Goal: Task Accomplishment & Management: Use online tool/utility

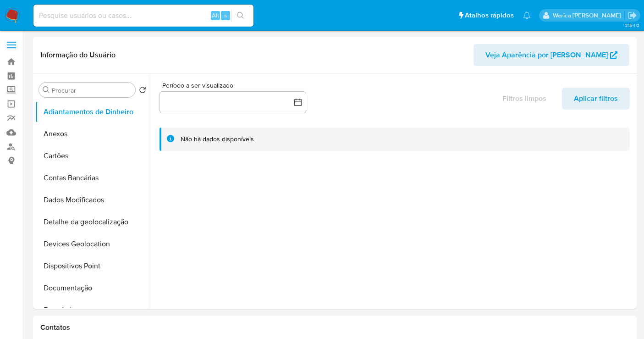
select select "10"
click at [379, 175] on div at bounding box center [392, 191] width 484 height 235
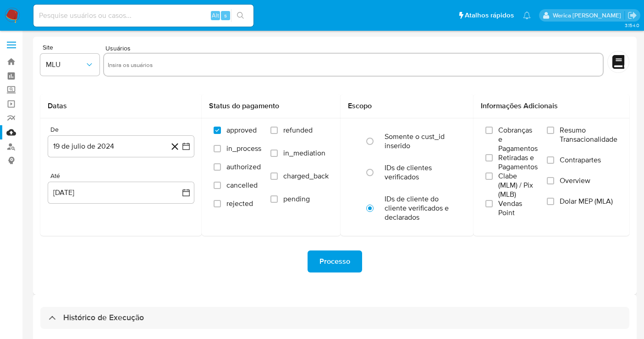
select select "10"
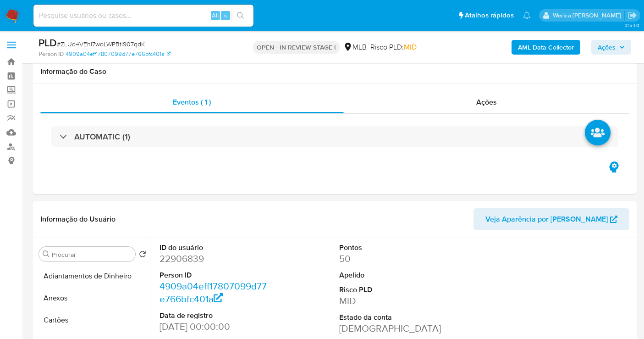
select select "10"
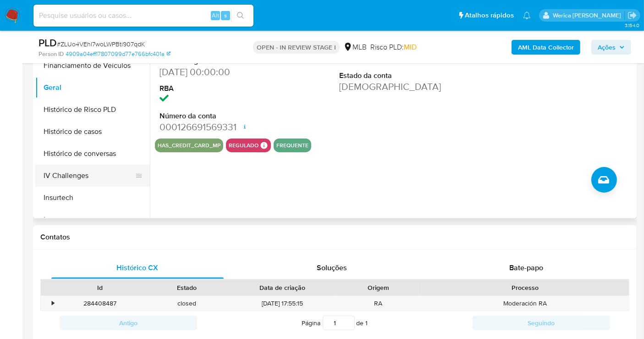
scroll to position [254, 0]
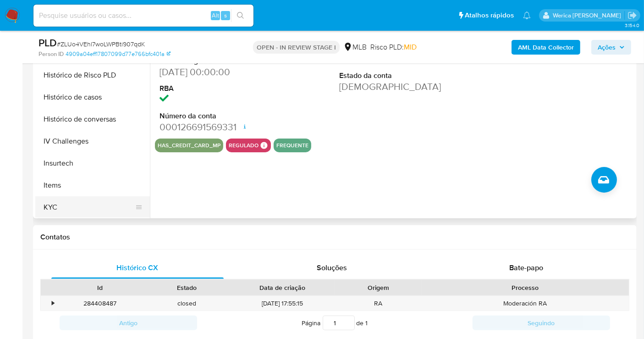
click at [83, 198] on button "KYC" at bounding box center [88, 207] width 107 height 22
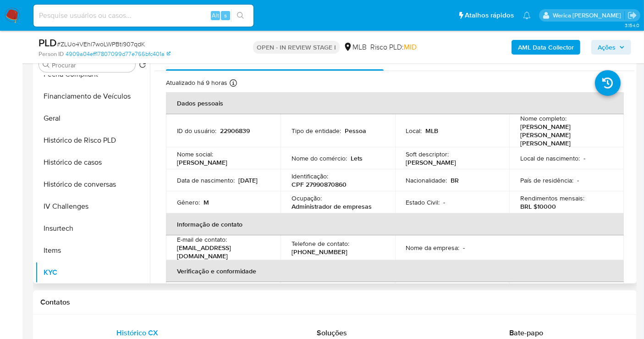
scroll to position [153, 0]
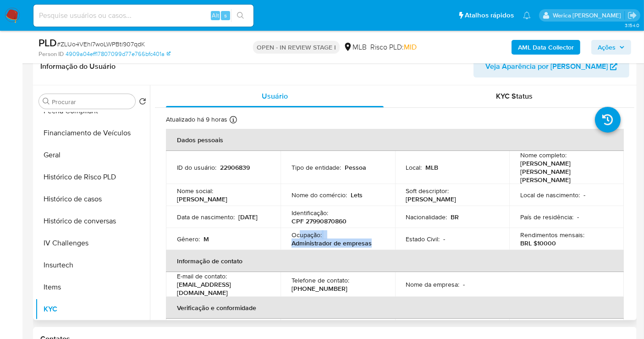
drag, startPoint x: 297, startPoint y: 222, endPoint x: 370, endPoint y: 232, distance: 73.6
click at [370, 232] on div "Ocupação : Administrador de empresas" at bounding box center [337, 239] width 93 height 16
copy div "upação : Administrador de empresas"
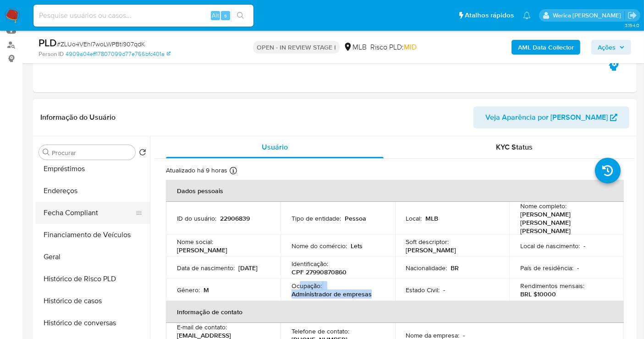
scroll to position [102, 0]
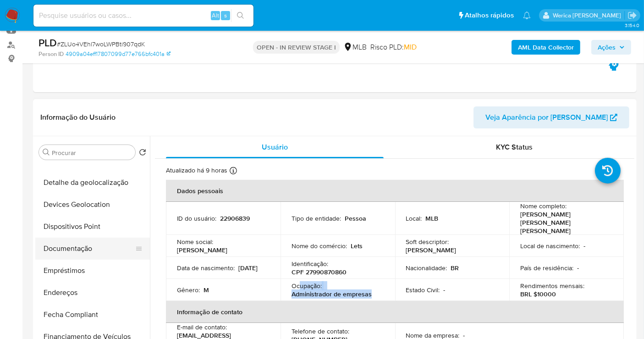
click at [104, 244] on button "Documentação" at bounding box center [88, 248] width 107 height 22
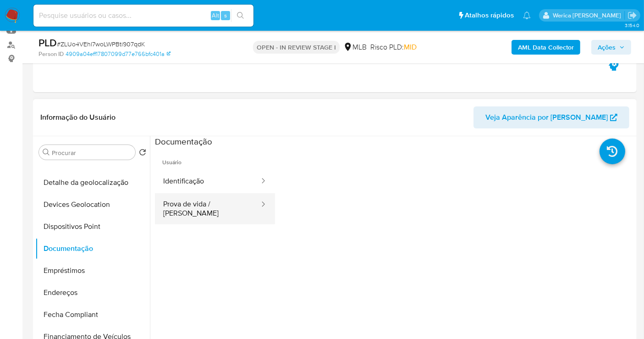
click at [204, 193] on button "Prova de vida / [PERSON_NAME]" at bounding box center [207, 208] width 105 height 31
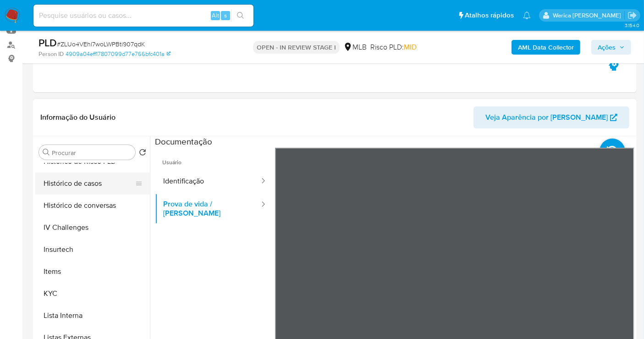
scroll to position [305, 0]
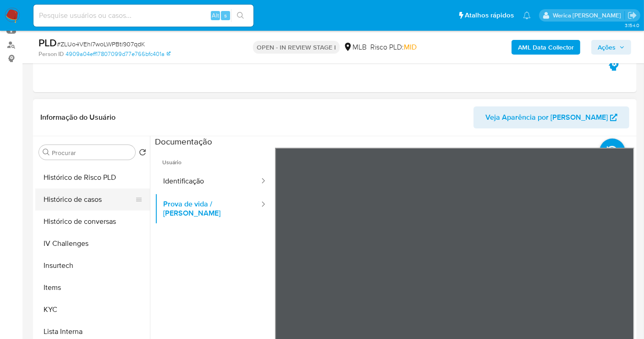
click at [100, 196] on button "Histórico de casos" at bounding box center [88, 199] width 107 height 22
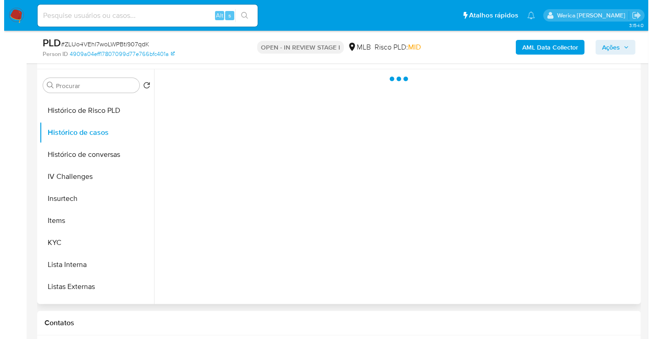
scroll to position [153, 0]
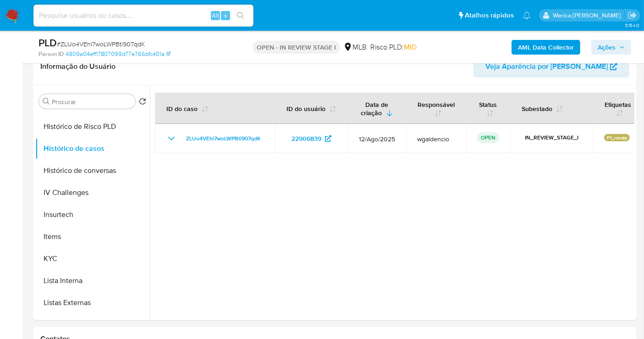
click at [535, 48] on b "AML Data Collector" at bounding box center [546, 47] width 56 height 15
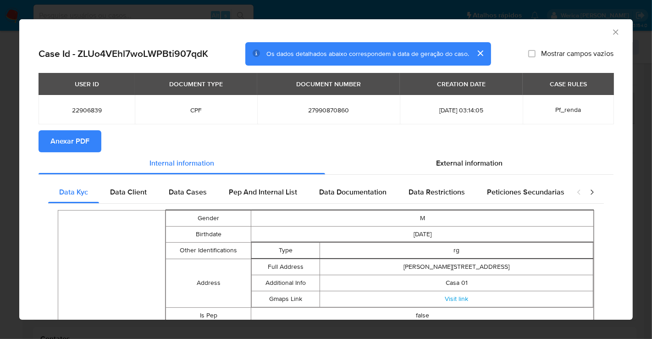
click at [42, 151] on button "Anexar PDF" at bounding box center [69, 141] width 63 height 22
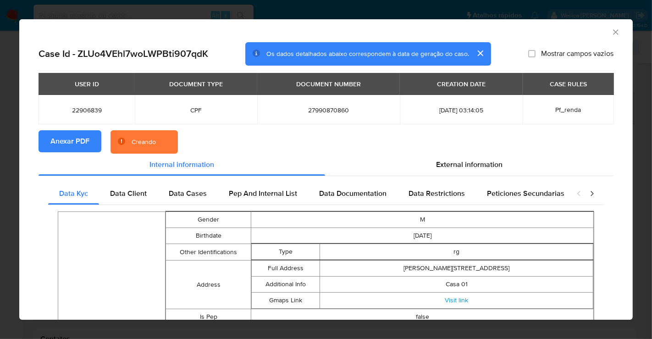
click at [471, 170] on div "External information" at bounding box center [469, 165] width 288 height 22
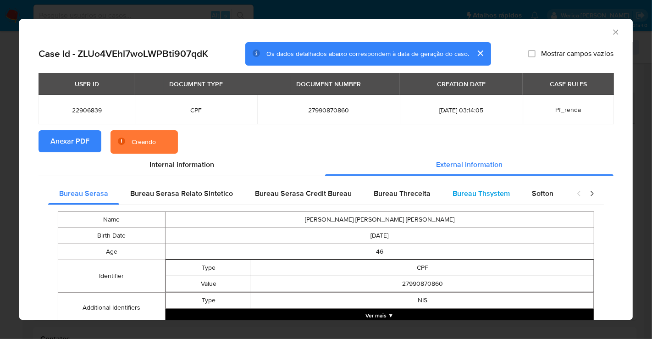
click at [493, 197] on span "Bureau Thsystem" at bounding box center [480, 193] width 57 height 11
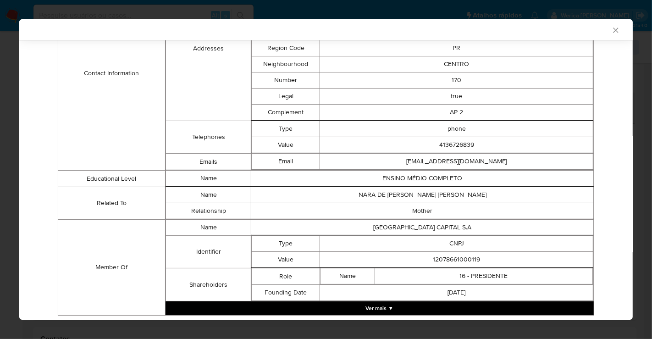
scroll to position [455, 0]
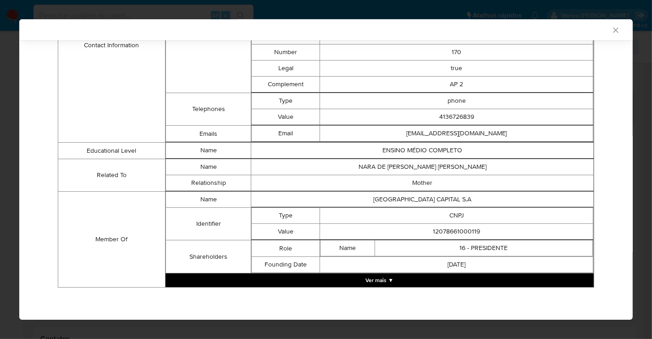
click at [386, 280] on button "Ver mais ▼" at bounding box center [379, 280] width 428 height 14
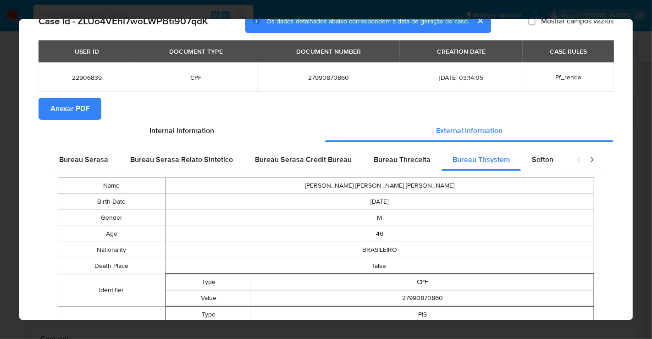
scroll to position [18, 0]
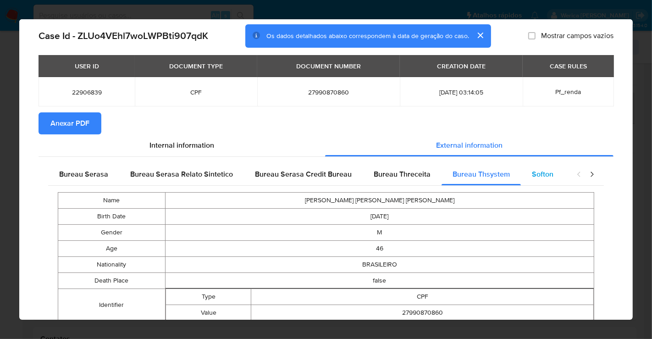
click at [534, 177] on span "Softon" at bounding box center [543, 174] width 22 height 11
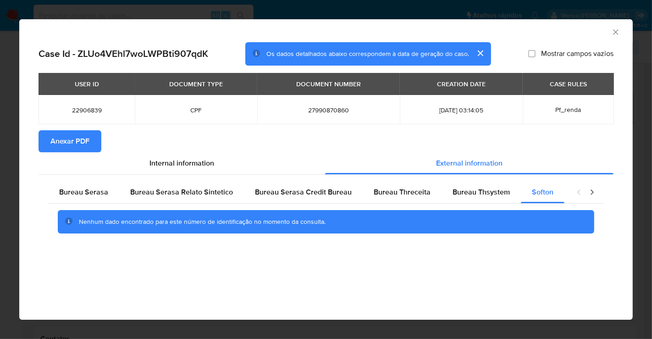
click at [535, 250] on div "Case Id - ZLUo4VEhl7woLWPBti907qdK Os dados detalhados abaixo correspondem à da…" at bounding box center [325, 154] width 613 height 224
click at [197, 185] on div "Bureau Serasa Relato Sintetico" at bounding box center [181, 192] width 125 height 22
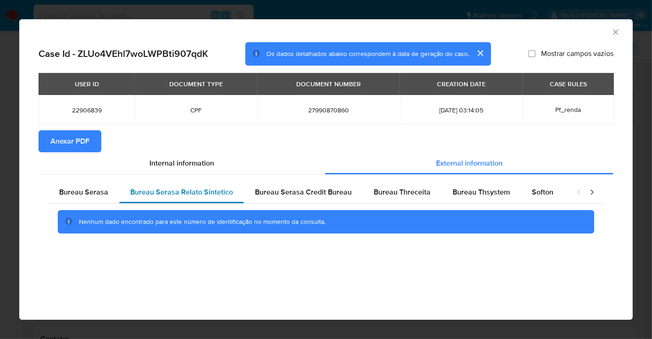
click at [119, 192] on div "Bureau Serasa Relato Sintetico" at bounding box center [181, 192] width 125 height 22
click at [106, 191] on span "Bureau Serasa" at bounding box center [83, 192] width 49 height 11
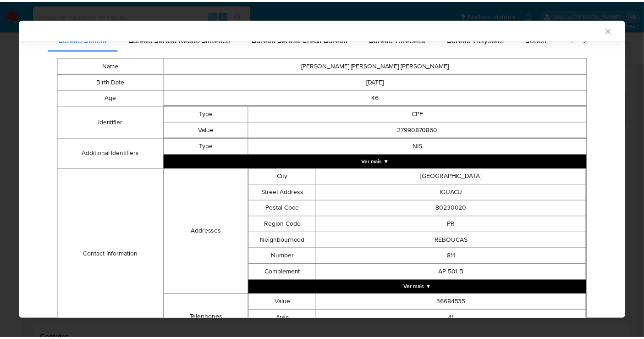
scroll to position [255, 0]
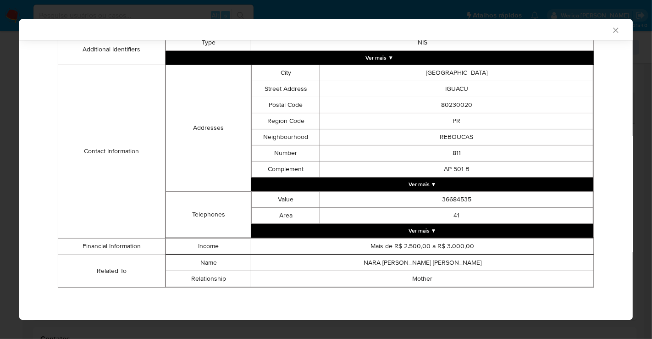
click at [563, 141] on td "REBOUCAS" at bounding box center [456, 137] width 273 height 16
click at [602, 34] on div "AML Data Collector" at bounding box center [325, 29] width 613 height 21
click at [611, 33] on icon "Fechar a janela" at bounding box center [615, 30] width 9 height 9
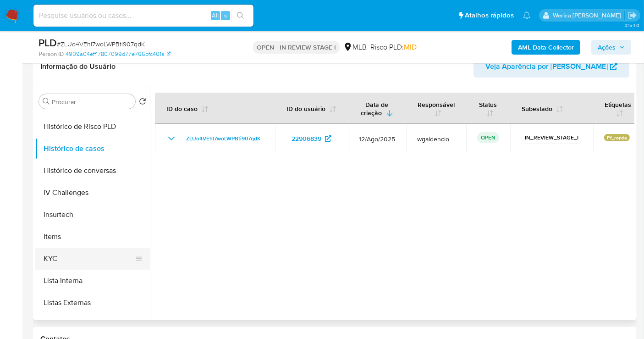
scroll to position [409, 0]
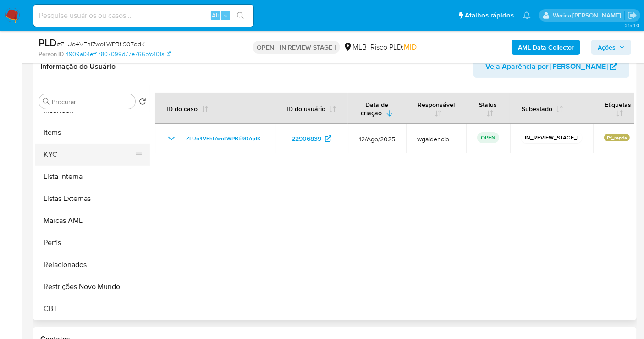
click at [77, 144] on button "KYC" at bounding box center [88, 154] width 107 height 22
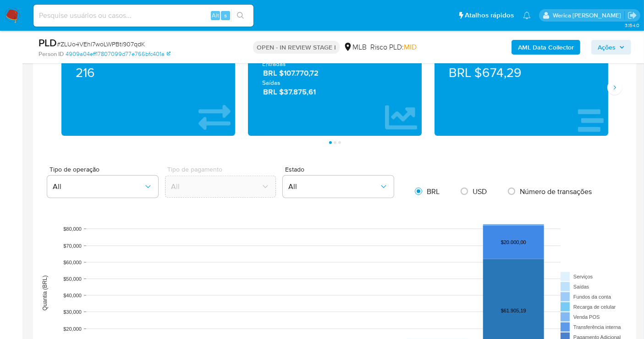
scroll to position [627, 0]
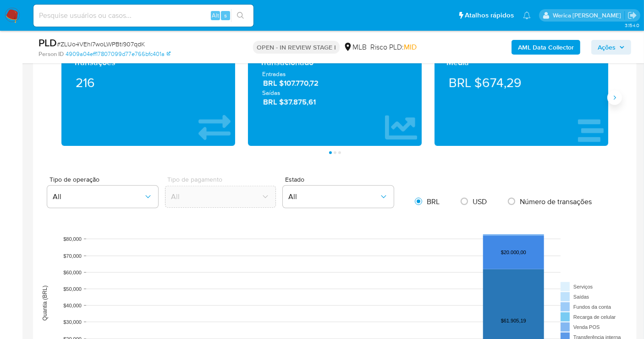
click at [614, 97] on icon "Siguiente" at bounding box center [614, 97] width 7 height 7
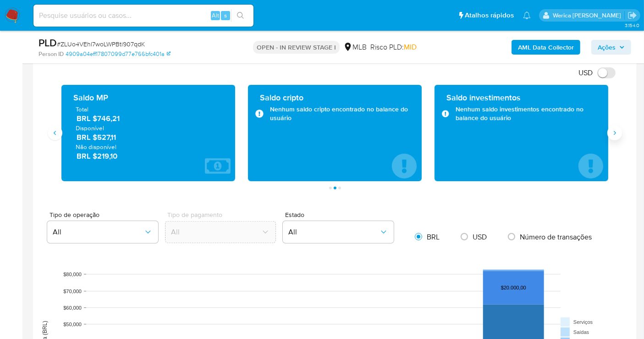
scroll to position [576, 0]
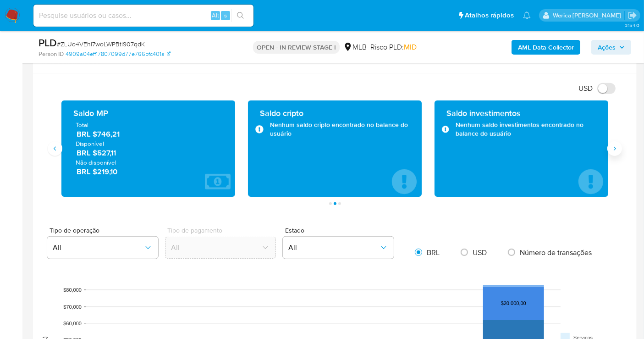
click at [613, 145] on icon "Siguiente" at bounding box center [614, 148] width 7 height 7
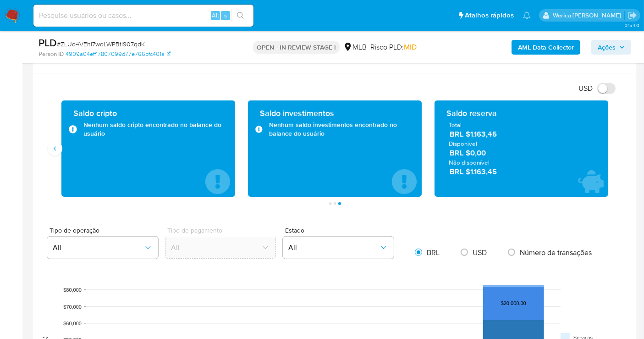
click at [47, 146] on div "Transações 216 Transacionado Entradas BRL $107.770,72 Saídas BRL $37.875,61 Méd…" at bounding box center [334, 152] width 589 height 104
click at [54, 145] on icon "Anterior" at bounding box center [54, 148] width 7 height 7
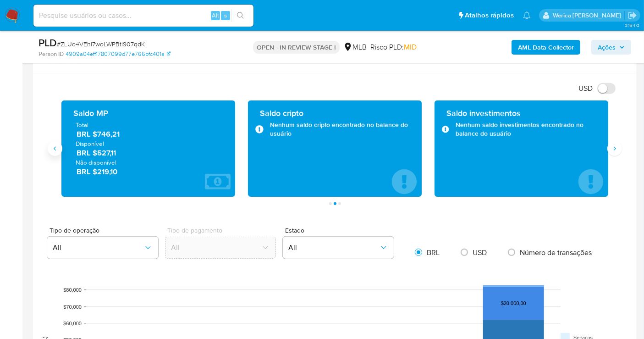
click at [56, 145] on icon "Anterior" at bounding box center [54, 148] width 7 height 7
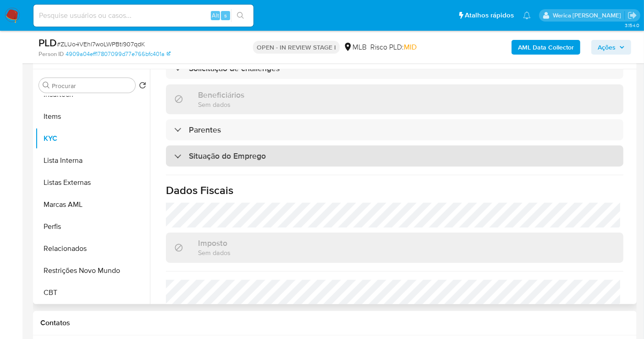
scroll to position [263, 0]
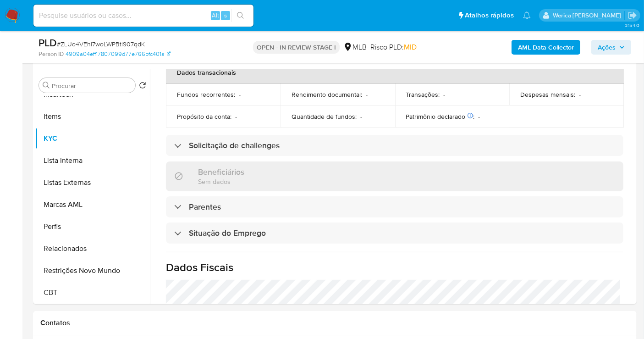
click at [445, 46] on div "AML Data Collector Ações" at bounding box center [533, 47] width 195 height 22
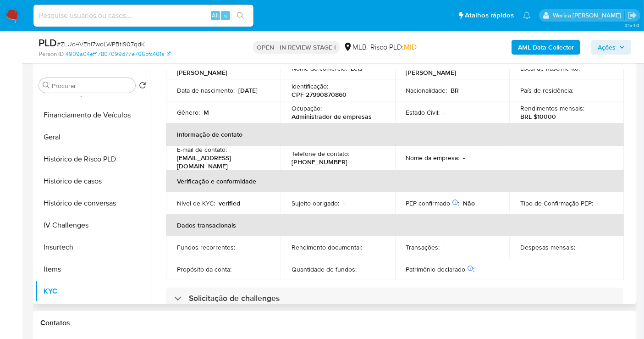
scroll to position [103, 0]
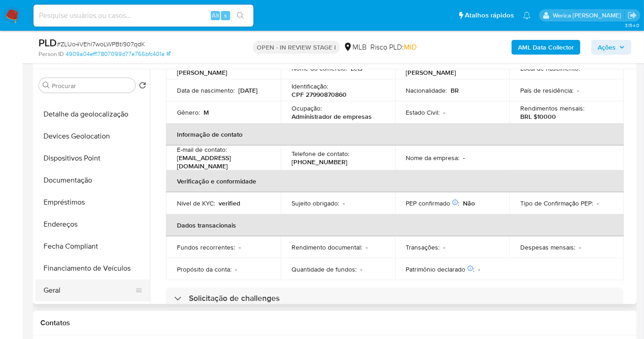
click at [83, 288] on button "Geral" at bounding box center [88, 290] width 107 height 22
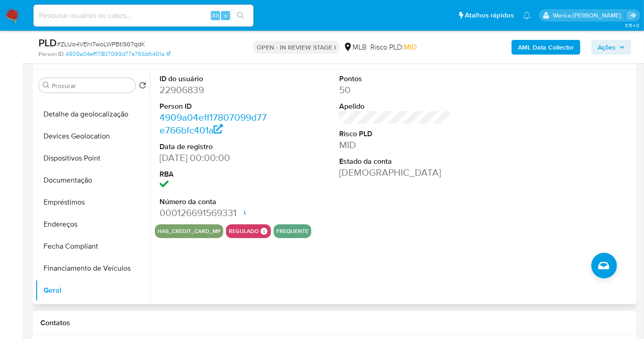
click at [510, 117] on div "ID do usuário 22906839 Person ID 4909a04eff17807099d77e766bfc401a Data de regis…" at bounding box center [394, 146] width 479 height 155
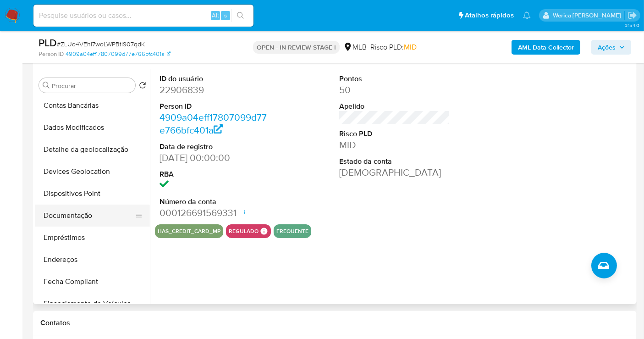
scroll to position [52, 0]
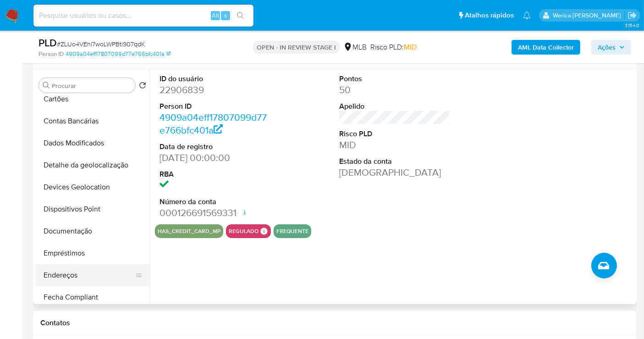
click at [77, 274] on button "Endereços" at bounding box center [88, 275] width 107 height 22
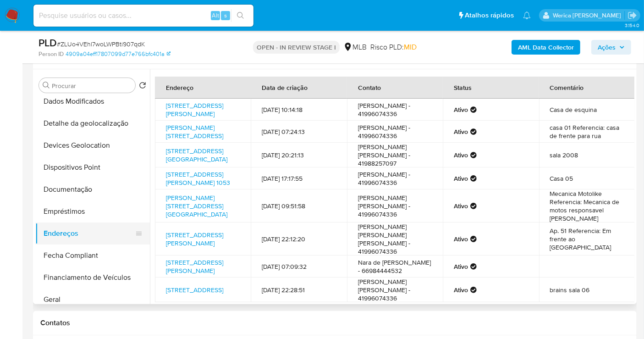
scroll to position [51, 0]
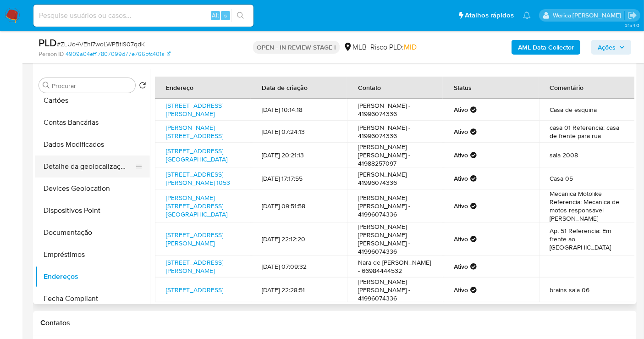
click at [109, 163] on button "Detalhe da geolocalização" at bounding box center [88, 166] width 107 height 22
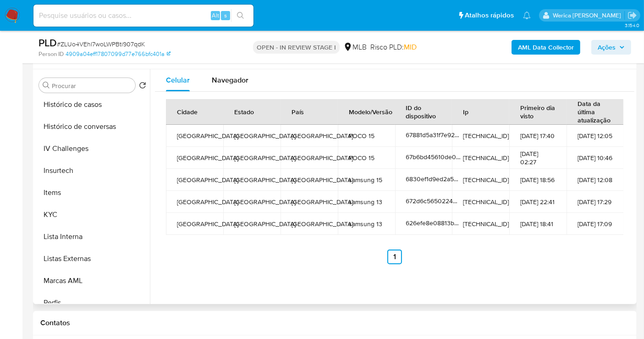
scroll to position [407, 0]
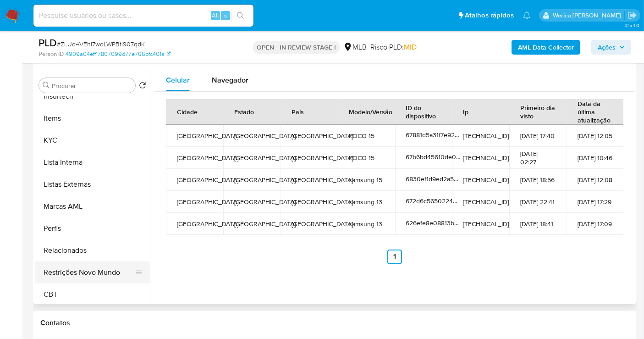
click at [109, 279] on button "Restrições Novo Mundo" at bounding box center [88, 272] width 107 height 22
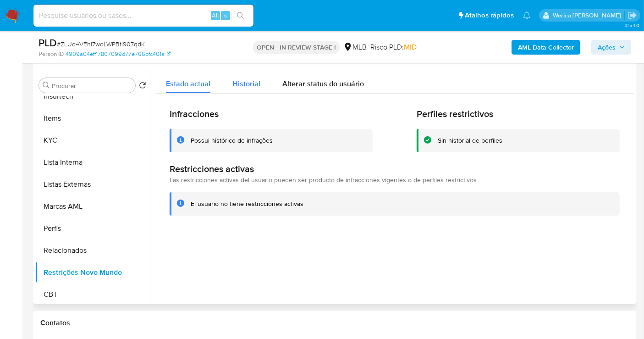
click at [246, 87] on span "Historial" at bounding box center [246, 83] width 28 height 11
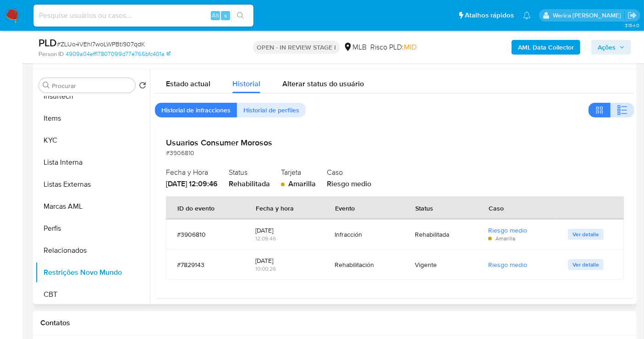
click at [623, 108] on icon "button" at bounding box center [622, 109] width 11 height 11
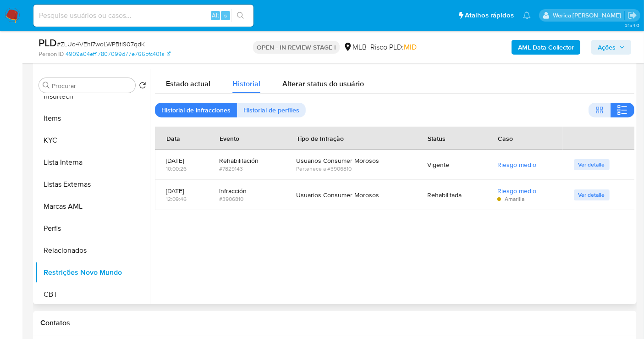
click at [603, 266] on div at bounding box center [392, 186] width 484 height 235
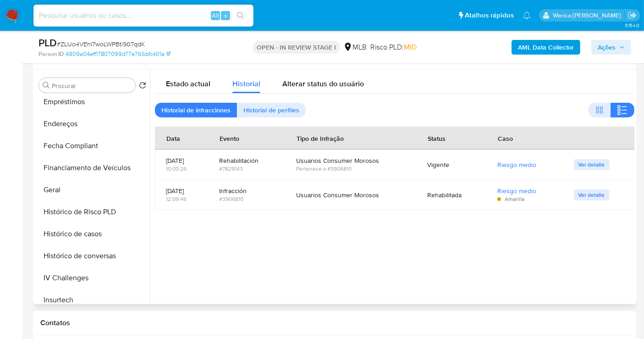
scroll to position [51, 0]
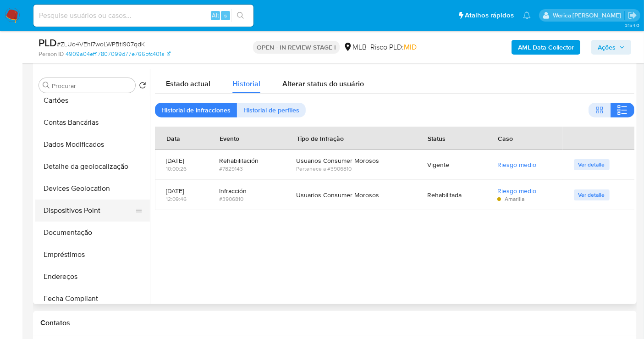
click at [99, 216] on button "Dispositivos Point" at bounding box center [88, 210] width 107 height 22
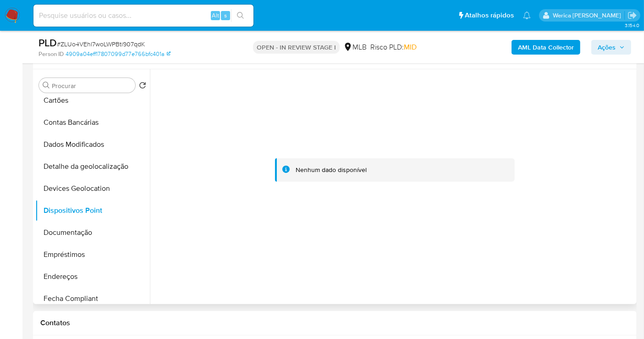
click at [590, 181] on div at bounding box center [394, 170] width 479 height 202
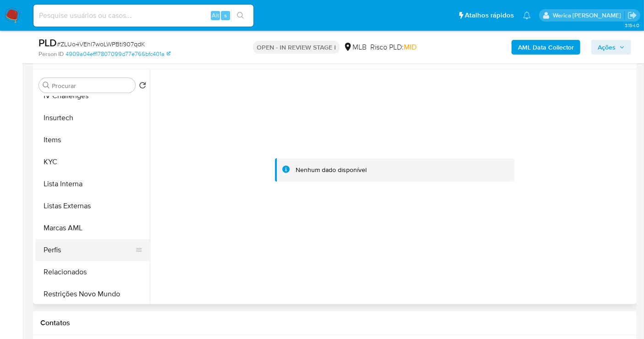
scroll to position [409, 0]
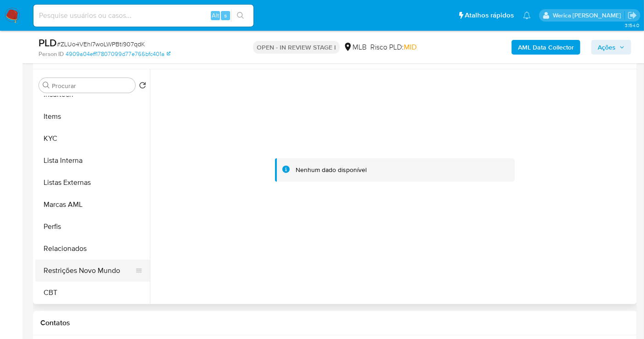
click at [84, 275] on button "Restrições Novo Mundo" at bounding box center [88, 270] width 107 height 22
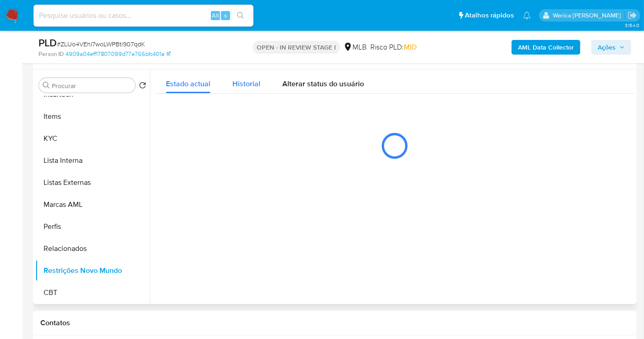
click at [237, 88] on span "Historial" at bounding box center [246, 83] width 28 height 11
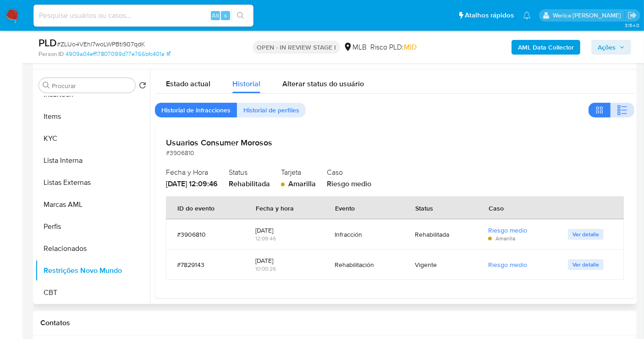
click at [618, 111] on icon "button" at bounding box center [622, 109] width 11 height 11
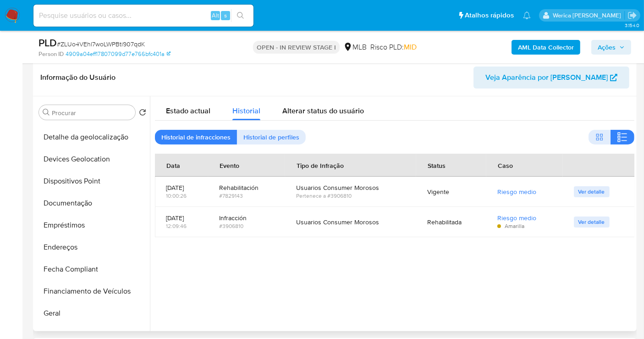
scroll to position [1, 0]
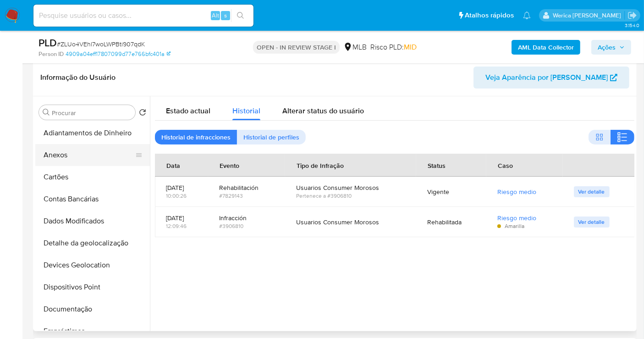
drag, startPoint x: 80, startPoint y: 156, endPoint x: 86, endPoint y: 151, distance: 7.8
click at [80, 156] on button "Anexos" at bounding box center [88, 155] width 107 height 22
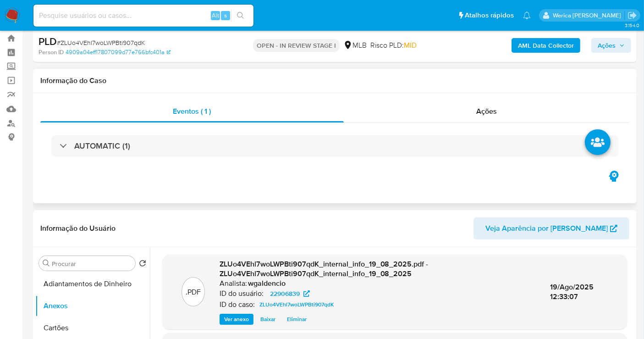
scroll to position [0, 0]
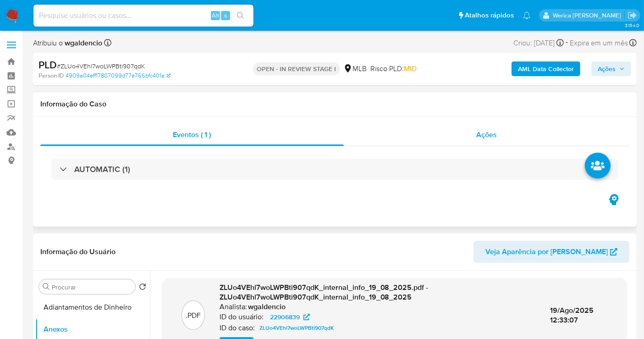
click at [488, 139] on span "Ações" at bounding box center [486, 134] width 21 height 11
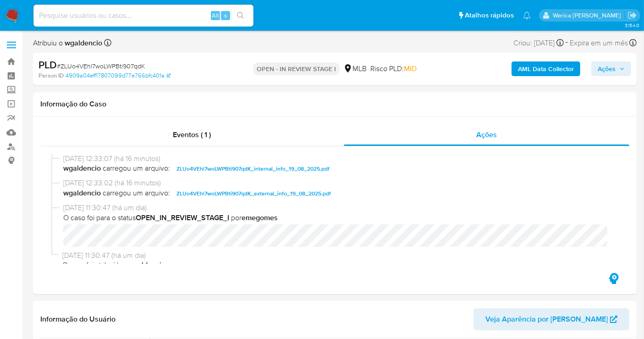
click at [614, 66] on span "Ações" at bounding box center [607, 68] width 18 height 15
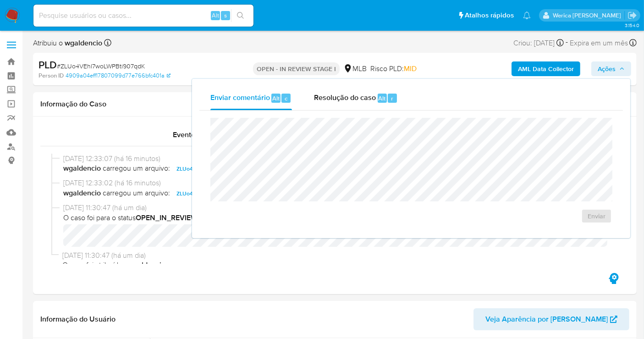
click at [356, 85] on div "Enviar comentário Alt c Resolução do caso Alt r Enviar" at bounding box center [411, 158] width 438 height 159
click at [359, 96] on span "Resolução do caso" at bounding box center [345, 98] width 62 height 11
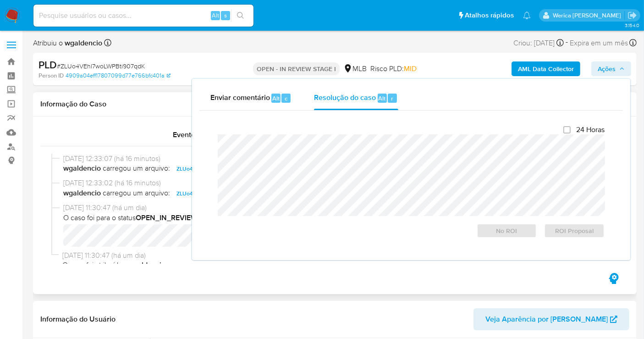
click at [137, 274] on div "Eventos ( 1 ) Ações 19/08/2025 12:33:07 (há 16 minutos) wgaldencio carregou um …" at bounding box center [335, 204] width 604 height 177
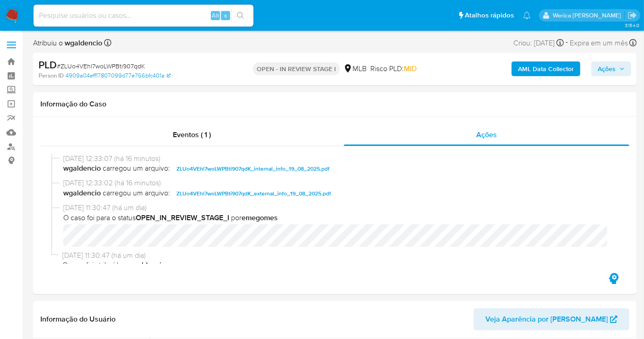
click at [529, 69] on b "AML Data Collector" at bounding box center [546, 68] width 56 height 15
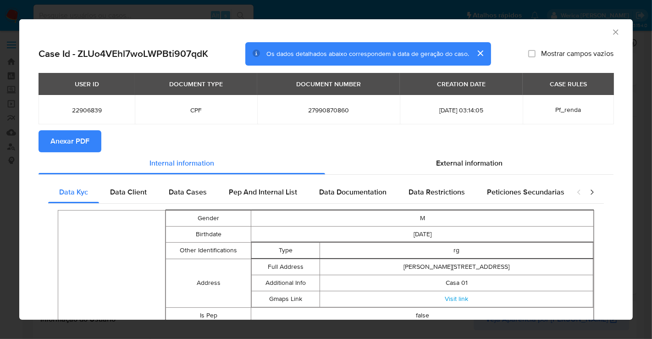
click at [80, 139] on span "Anexar PDF" at bounding box center [69, 141] width 39 height 20
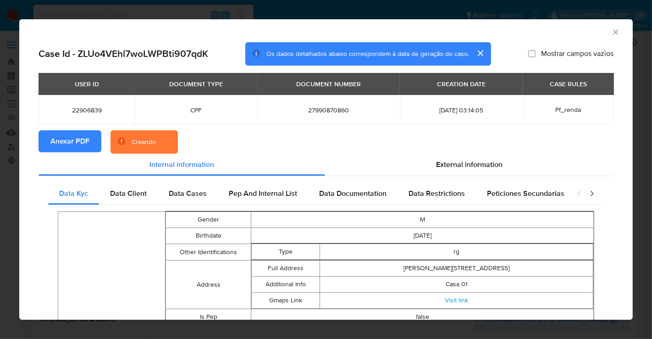
click at [611, 28] on icon "Fechar a janela" at bounding box center [615, 31] width 9 height 9
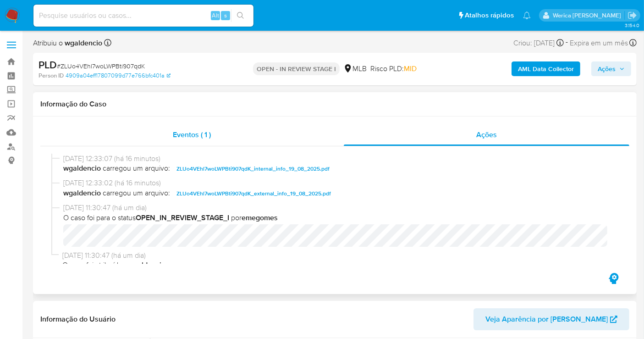
click at [323, 134] on div "Eventos ( 1 )" at bounding box center [191, 135] width 303 height 22
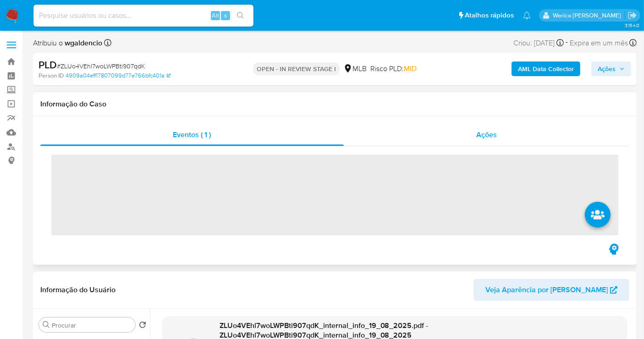
click at [410, 134] on div "Ações" at bounding box center [487, 135] width 286 height 22
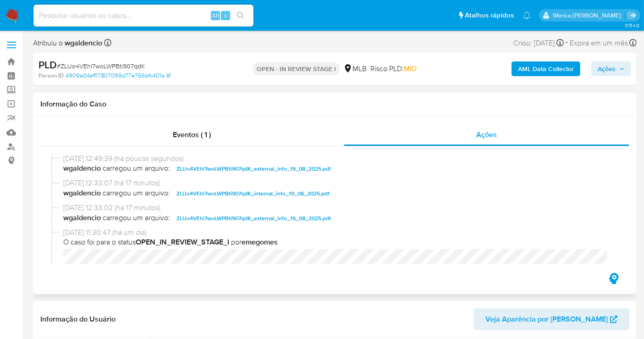
scroll to position [34, 0]
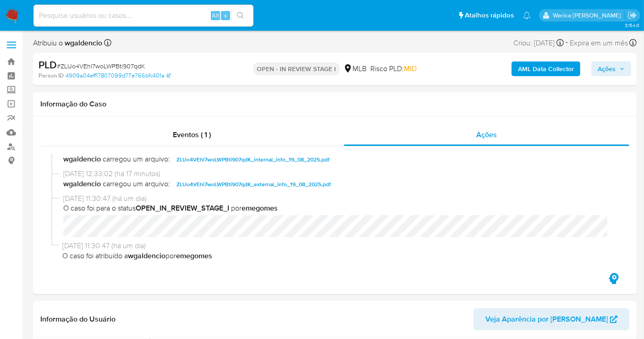
click at [626, 67] on button "Ações" at bounding box center [611, 68] width 40 height 15
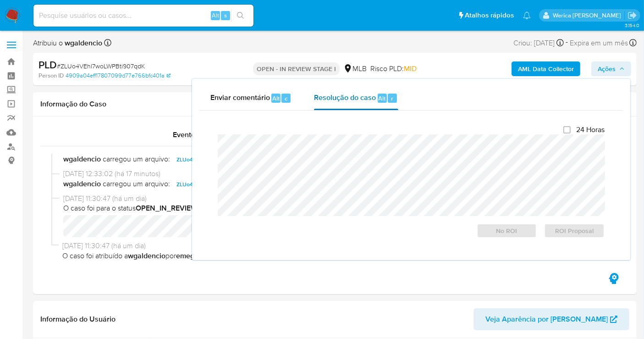
click at [361, 101] on span "Resolução do caso" at bounding box center [345, 98] width 62 height 11
click at [194, 276] on div "Eventos ( 1 ) Ações 19/08/2025 12:49:39 (há poucos segundos) wgaldencio carrego…" at bounding box center [335, 204] width 604 height 177
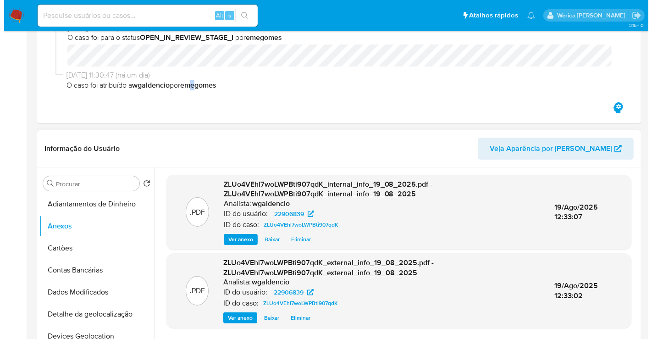
scroll to position [203, 0]
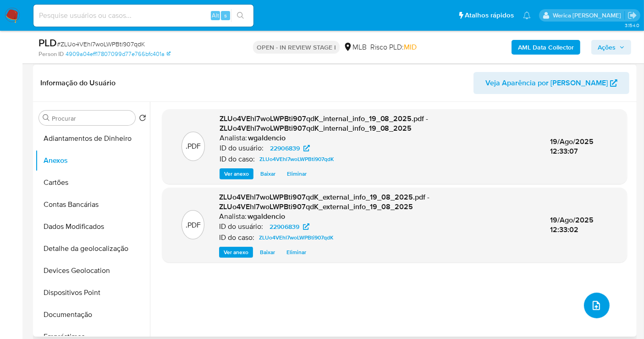
click at [598, 303] on icon "upload-file" at bounding box center [596, 305] width 11 height 11
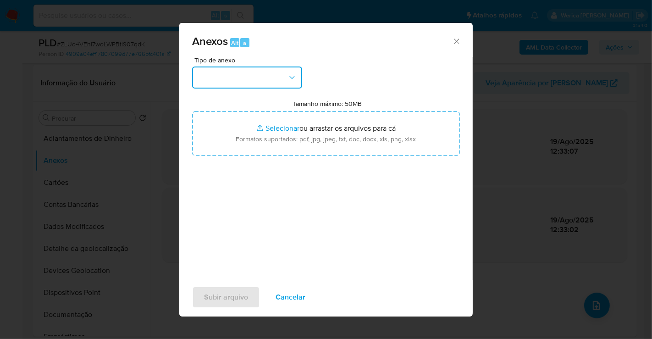
click at [237, 71] on button "button" at bounding box center [247, 77] width 110 height 22
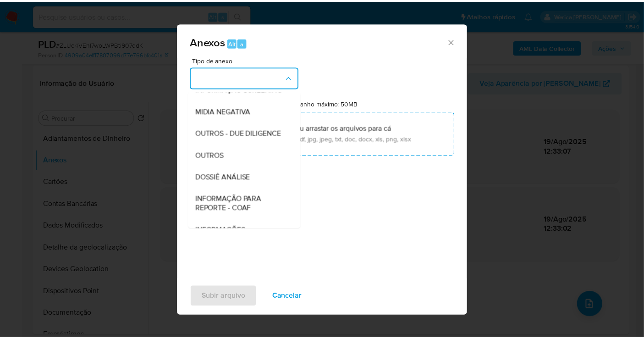
scroll to position [141, 0]
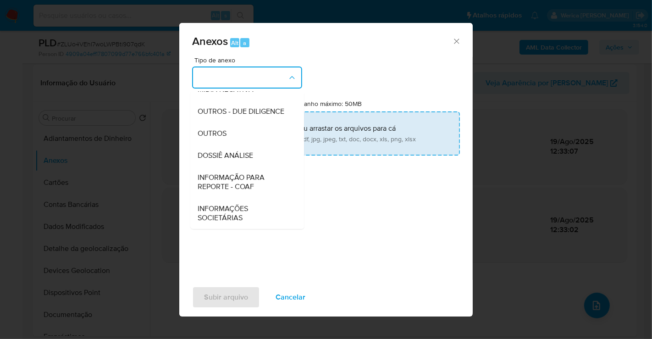
drag, startPoint x: 241, startPoint y: 161, endPoint x: 252, endPoint y: 153, distance: 14.0
click at [241, 161] on div "DOSSIÊ ANÁLISE" at bounding box center [244, 155] width 93 height 22
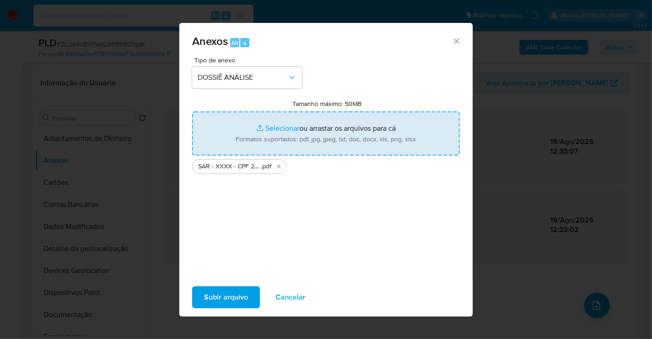
type input "C:\fakepath\Mulan 22906839_2025_08_18_14_49_14.xlsx"
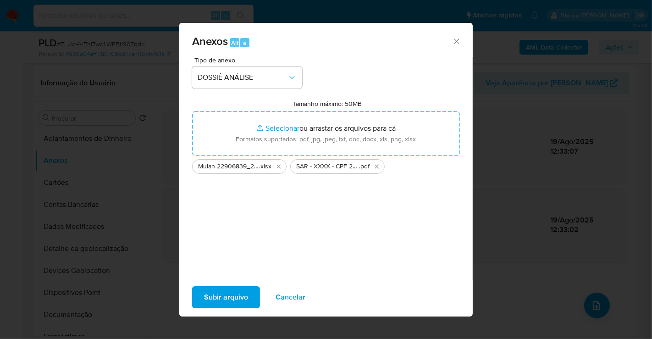
click at [218, 297] on span "Subir arquivo" at bounding box center [226, 297] width 44 height 20
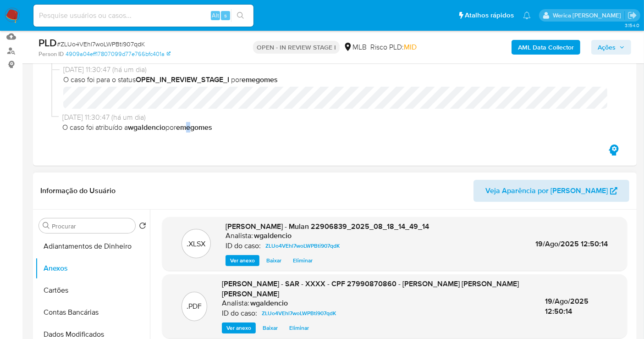
scroll to position [51, 0]
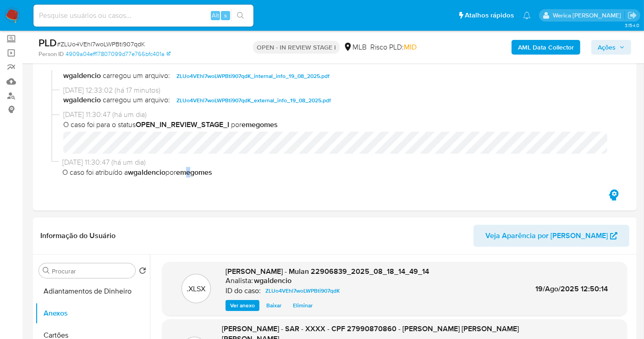
click at [613, 45] on span "Ações" at bounding box center [607, 47] width 18 height 15
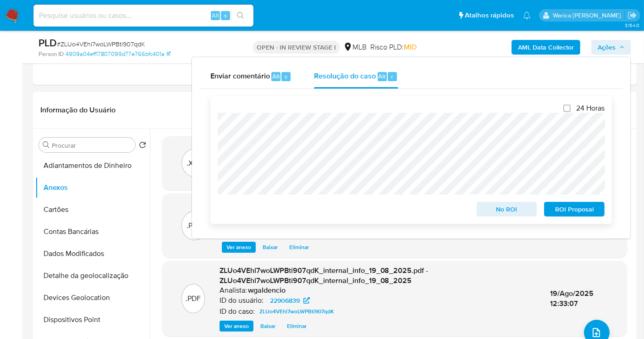
scroll to position [203, 0]
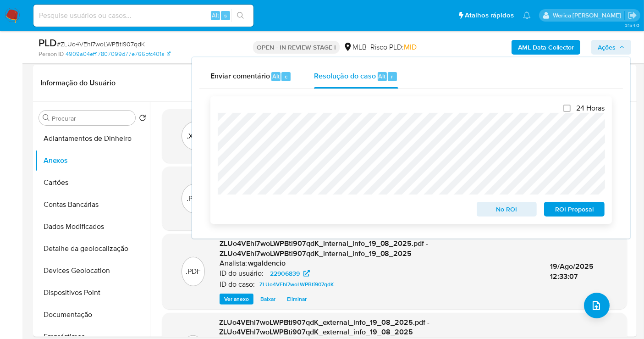
click at [592, 214] on span "ROI Proposal" at bounding box center [574, 209] width 48 height 13
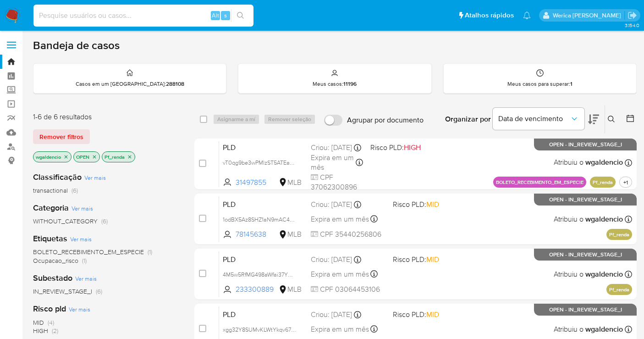
scroll to position [186, 0]
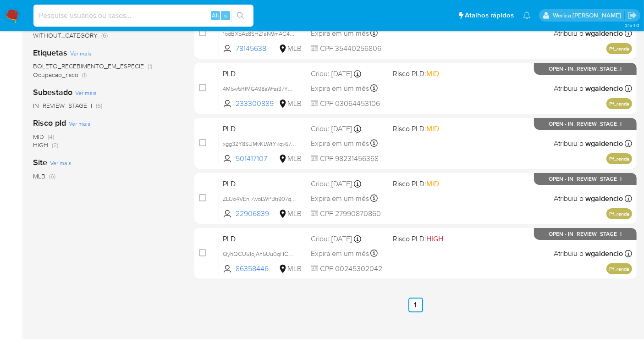
click at [187, 17] on input at bounding box center [143, 16] width 220 height 12
type input "363041821"
click at [242, 14] on icon "search-icon" at bounding box center [240, 15] width 7 height 7
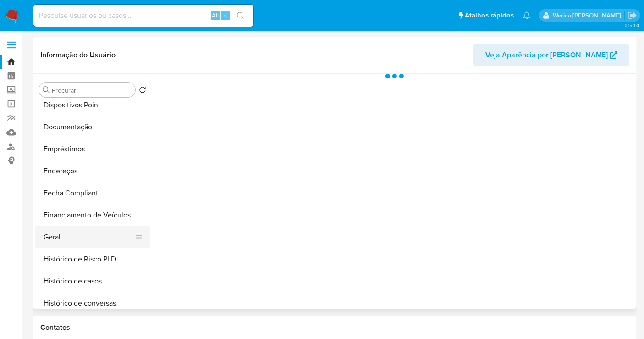
scroll to position [203, 0]
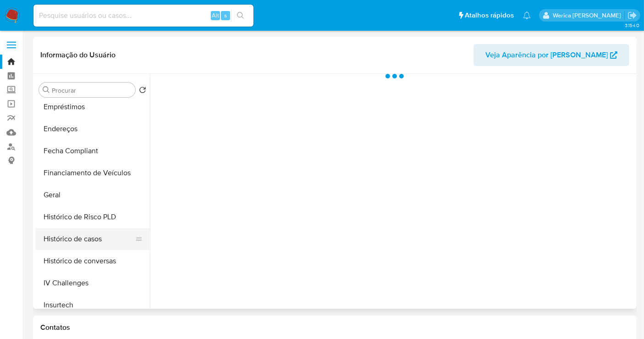
click at [82, 236] on button "Histórico de casos" at bounding box center [88, 239] width 107 height 22
select select "10"
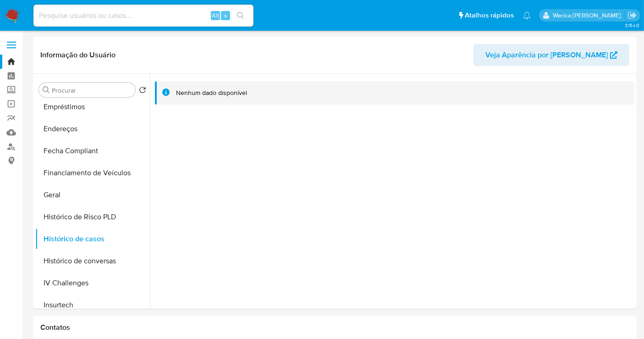
click at [9, 13] on img at bounding box center [13, 16] width 16 height 16
click at [9, 12] on img at bounding box center [13, 16] width 16 height 16
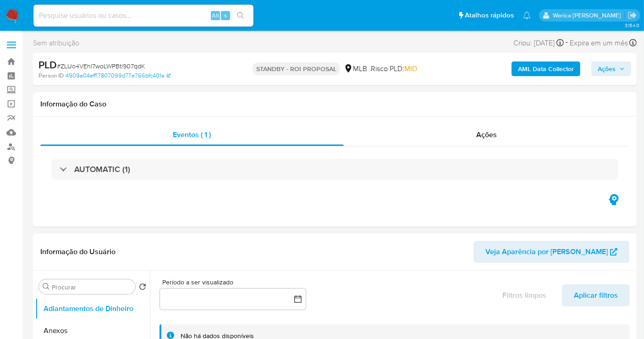
select select "10"
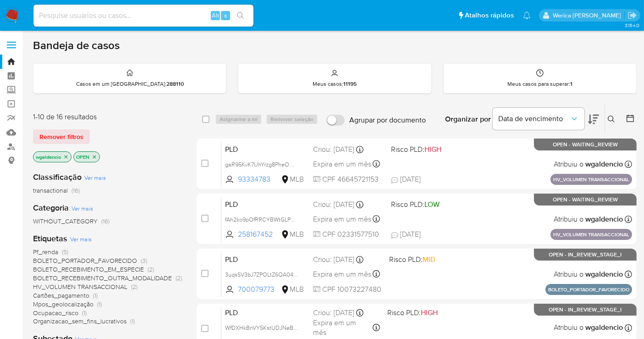
click at [612, 120] on icon at bounding box center [611, 118] width 7 height 7
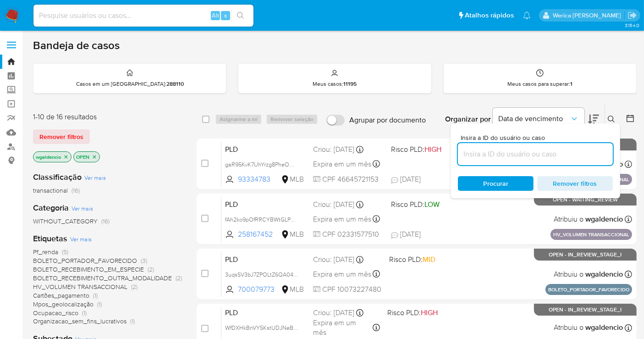
click at [513, 154] on input at bounding box center [535, 154] width 155 height 12
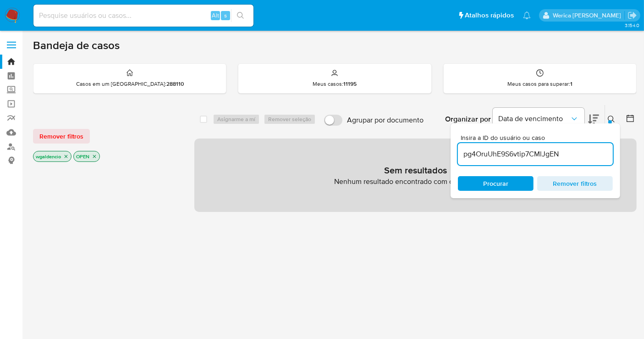
click at [611, 117] on icon at bounding box center [611, 118] width 7 height 7
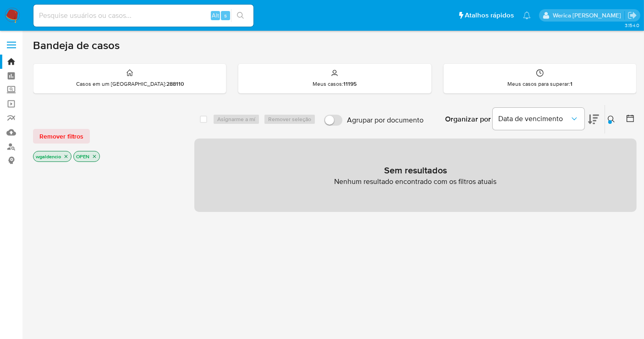
click at [613, 117] on icon at bounding box center [611, 118] width 7 height 7
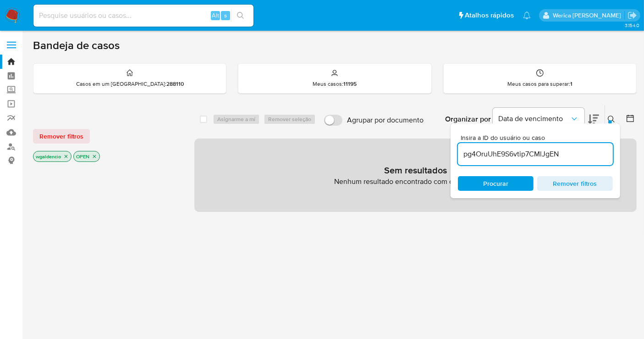
click at [525, 155] on input "pg4OruUhE9S6vtip7CMlJgEN" at bounding box center [535, 154] width 155 height 12
click at [524, 154] on input "pg4OruUhE9S6vtip7CMlJgEN" at bounding box center [535, 154] width 155 height 12
type input "xgg32Y8SUMvKLWtYkqv6741S"
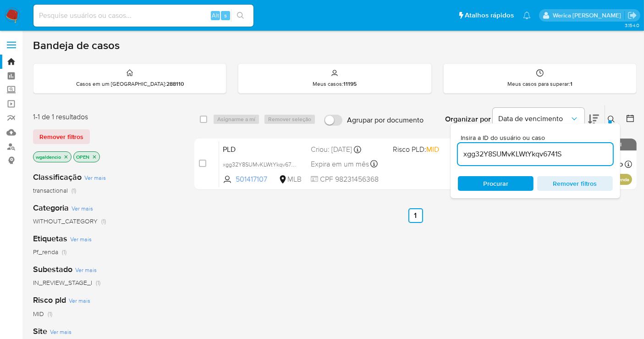
click at [613, 119] on icon at bounding box center [611, 118] width 7 height 7
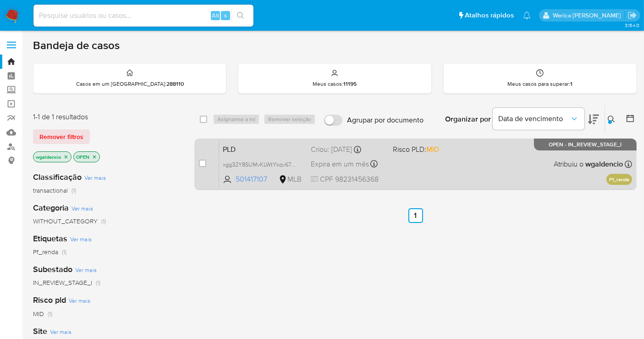
click at [453, 159] on div "PLD xgg32Y8SUMvKLWtYkqv6741S 501417107 MLB Risco PLD: MID Criou: 12/08/2025 Cri…" at bounding box center [425, 164] width 413 height 46
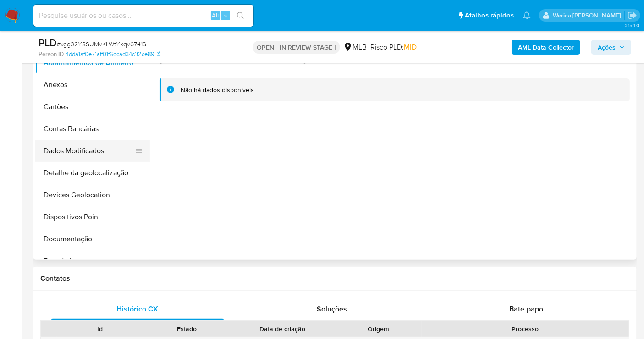
scroll to position [203, 0]
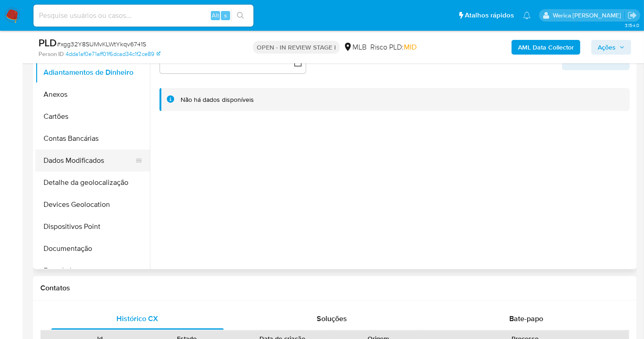
select select "10"
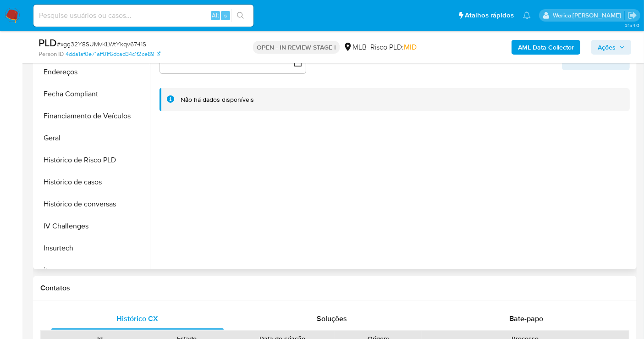
scroll to position [254, 0]
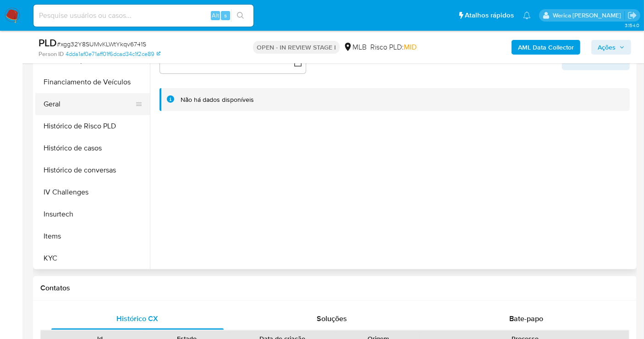
click at [79, 104] on button "Geral" at bounding box center [88, 104] width 107 height 22
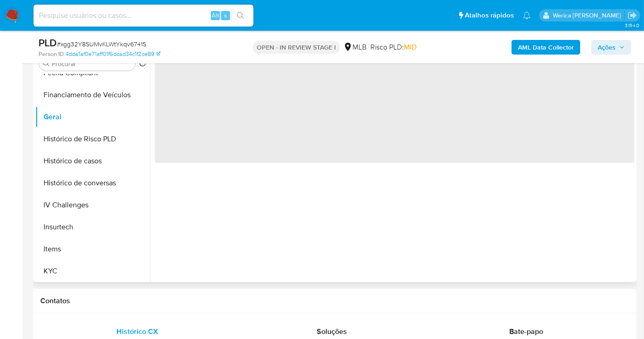
scroll to position [153, 0]
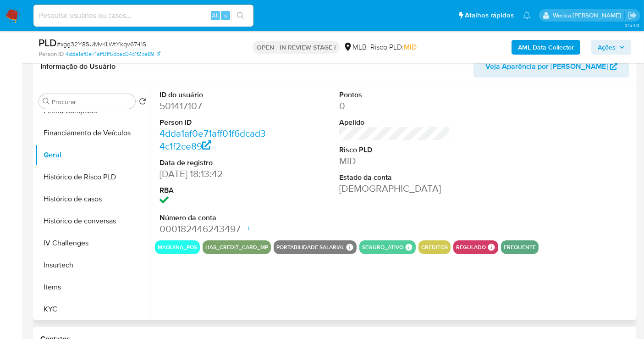
click at [186, 109] on dd "501417107" at bounding box center [214, 105] width 111 height 13
copy dd "501417107"
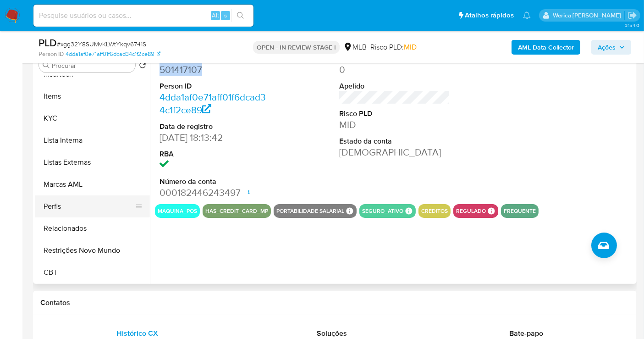
scroll to position [203, 0]
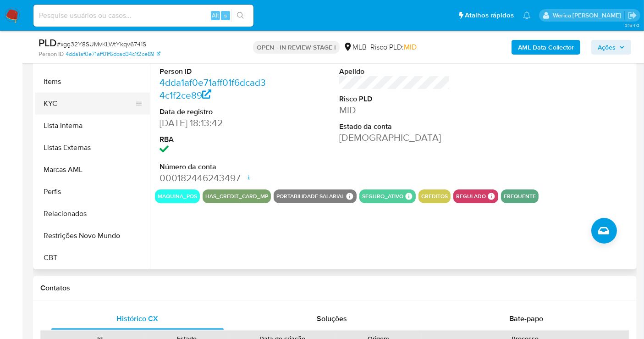
click at [71, 92] on ul "Adiantamentos de Dinheiro Anexos Cartões Contas Bancárias Dados Modificados Det…" at bounding box center [92, 164] width 115 height 207
click at [74, 104] on button "KYC" at bounding box center [88, 104] width 107 height 22
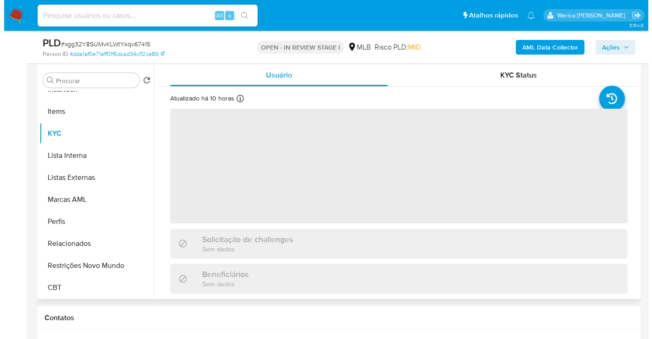
scroll to position [153, 0]
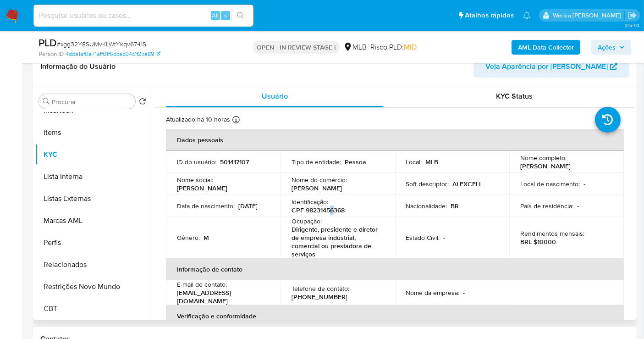
click at [331, 212] on p "CPF 98231456368" at bounding box center [317, 210] width 53 height 8
click at [327, 210] on p "CPF 98231456368" at bounding box center [317, 210] width 53 height 8
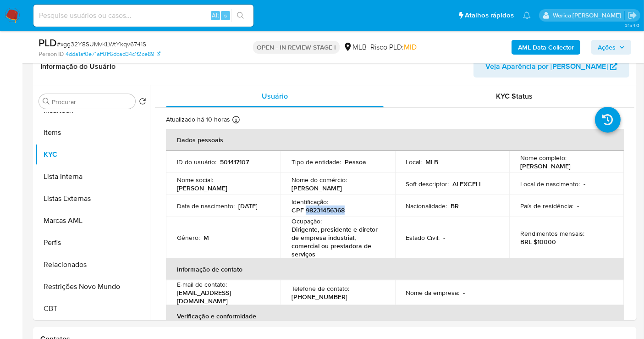
click at [542, 49] on b "AML Data Collector" at bounding box center [546, 47] width 56 height 15
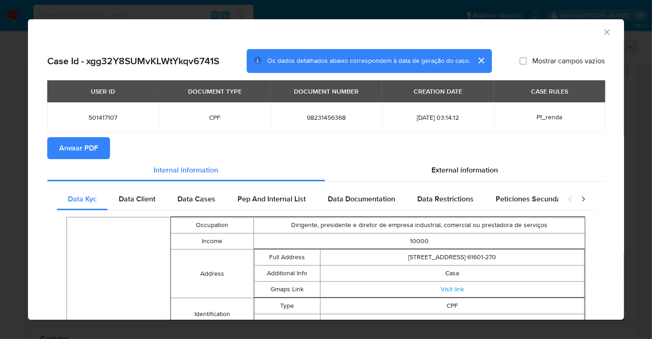
click at [93, 143] on span "Anexar PDF" at bounding box center [78, 148] width 39 height 20
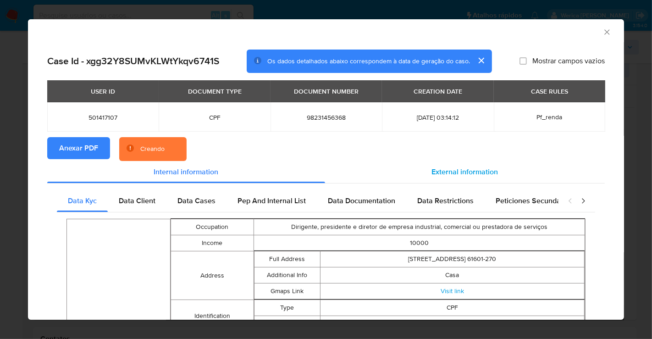
click at [470, 166] on span "External information" at bounding box center [465, 171] width 66 height 11
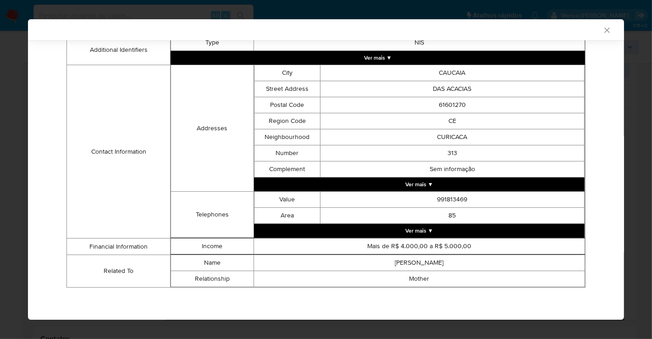
scroll to position [262, 0]
click at [561, 98] on td "61601270" at bounding box center [452, 105] width 264 height 16
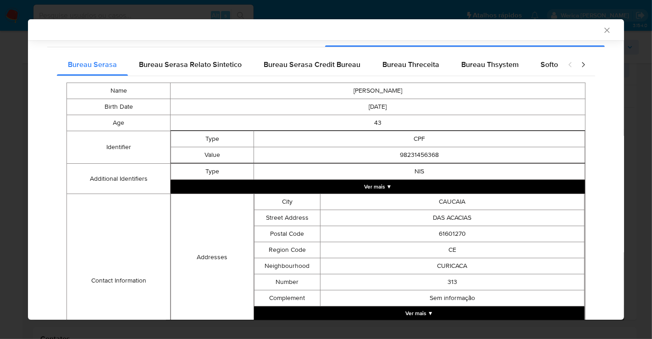
scroll to position [7, 0]
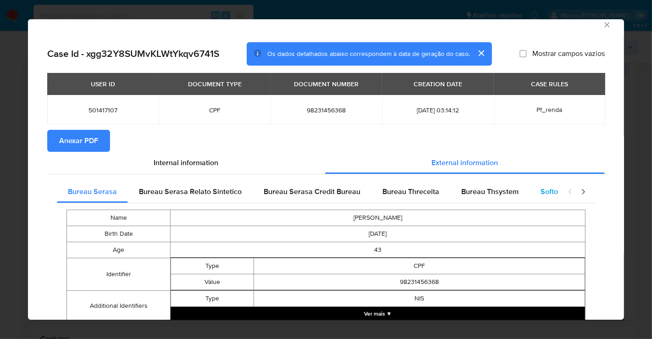
click at [540, 190] on span "Softon" at bounding box center [551, 191] width 22 height 11
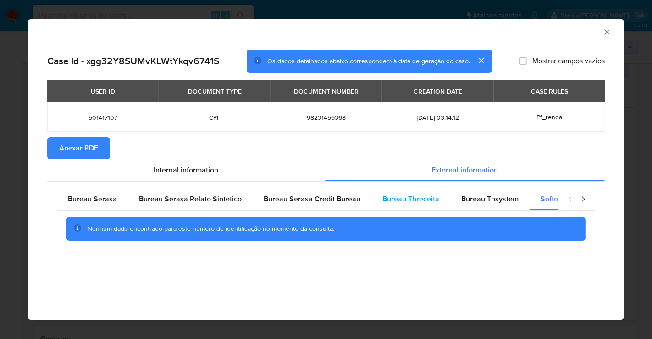
click at [416, 195] on span "Bureau Threceita" at bounding box center [410, 198] width 57 height 11
click at [484, 202] on span "Bureau Thsystem" at bounding box center [489, 198] width 57 height 11
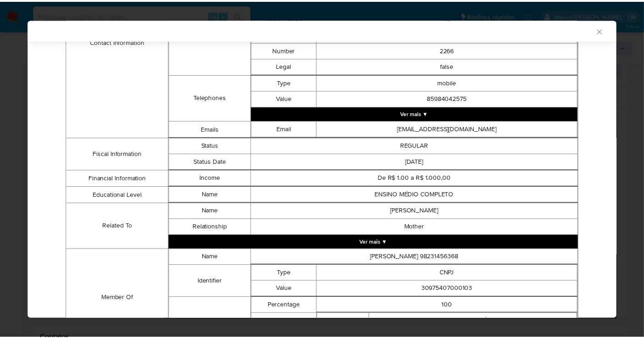
scroll to position [523, 0]
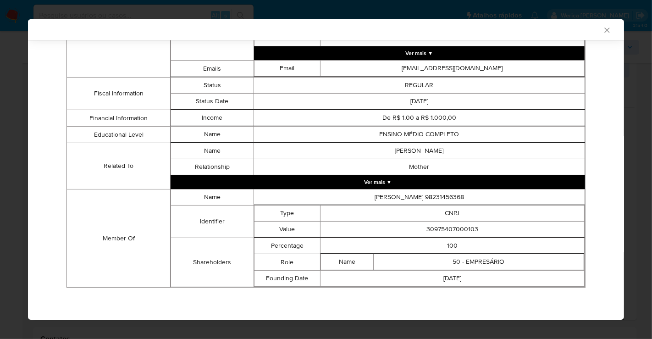
click at [0, 190] on div "AML Data Collector Case Id - xgg32Y8SUMvKLWtYkqv6741S Os dados detalhados abaix…" at bounding box center [326, 169] width 652 height 339
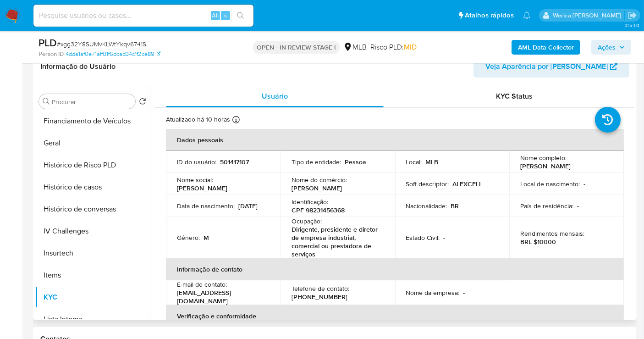
scroll to position [205, 0]
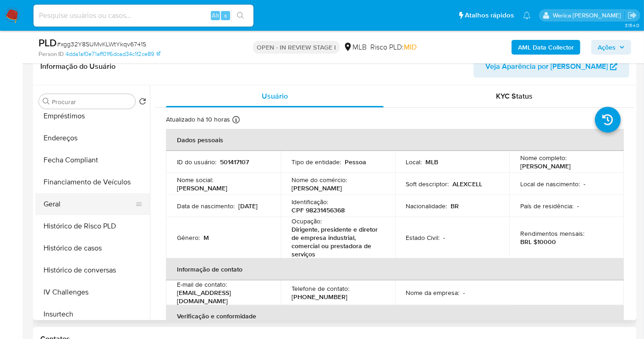
click at [69, 207] on button "Geral" at bounding box center [88, 204] width 107 height 22
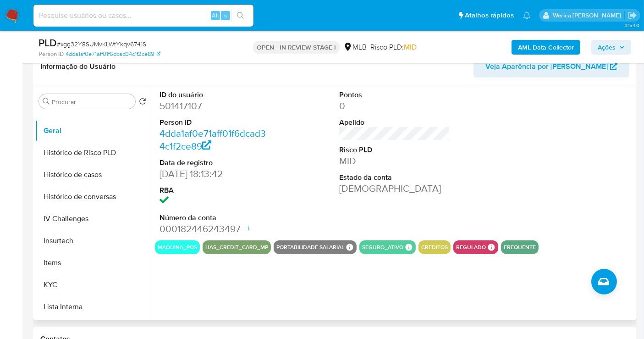
scroll to position [409, 0]
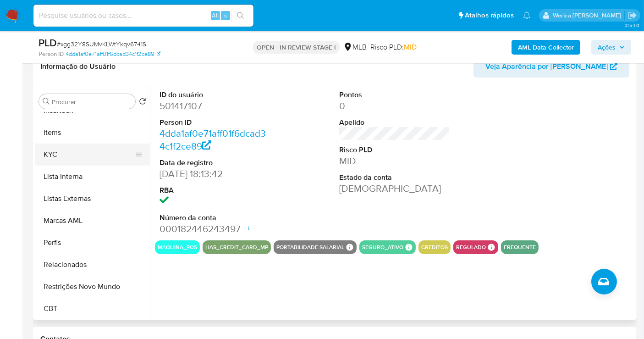
click at [56, 156] on button "KYC" at bounding box center [88, 154] width 107 height 22
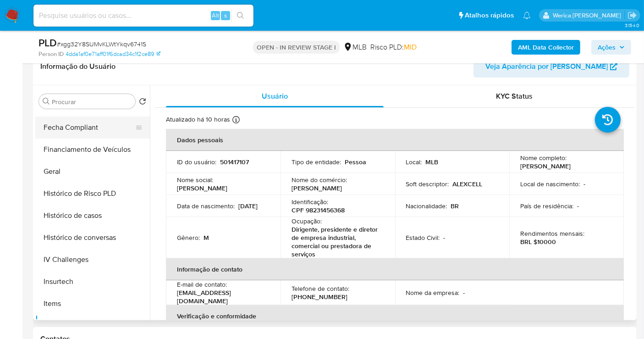
scroll to position [154, 0]
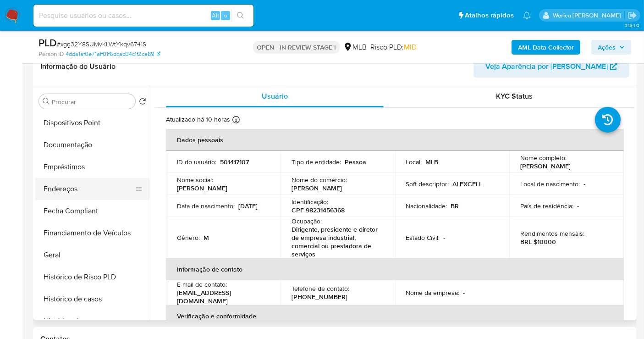
click at [88, 192] on button "Endereços" at bounding box center [88, 189] width 107 height 22
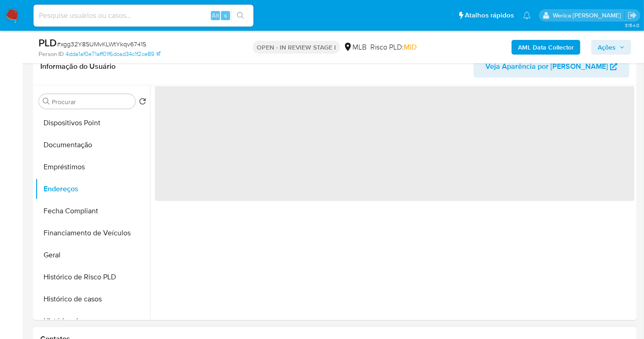
click at [479, 335] on h1 "Contatos" at bounding box center [334, 338] width 589 height 9
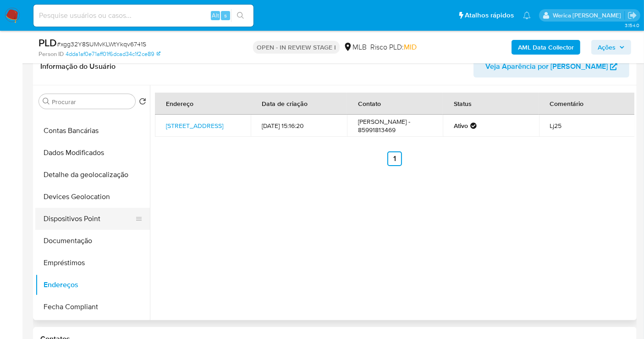
scroll to position [1, 0]
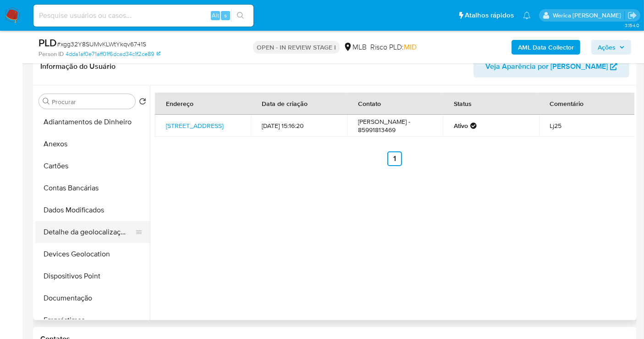
click at [93, 225] on button "Detalhe da geolocalização" at bounding box center [88, 232] width 107 height 22
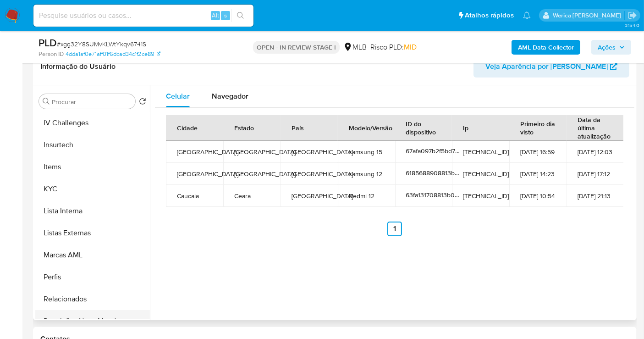
scroll to position [409, 0]
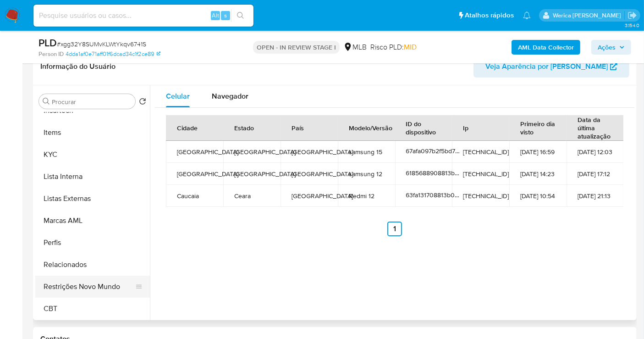
click at [99, 293] on button "Restrições Novo Mundo" at bounding box center [88, 286] width 107 height 22
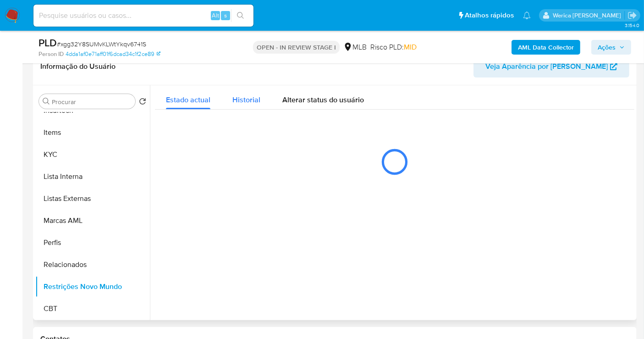
click at [257, 97] on span "Historial" at bounding box center [246, 99] width 28 height 11
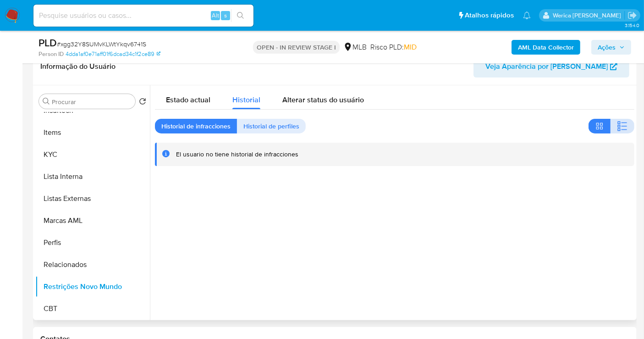
click at [610, 127] on button "button" at bounding box center [622, 126] width 24 height 15
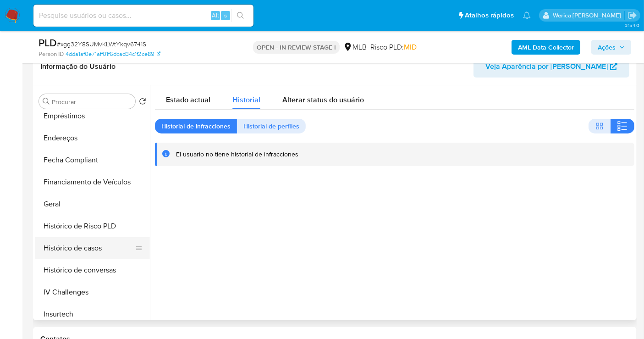
scroll to position [52, 0]
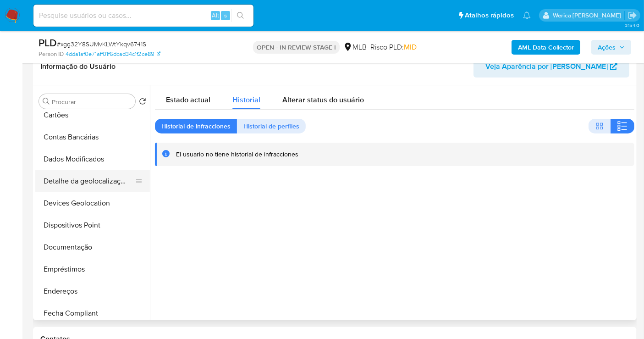
click at [72, 180] on button "Detalhe da geolocalização" at bounding box center [88, 181] width 107 height 22
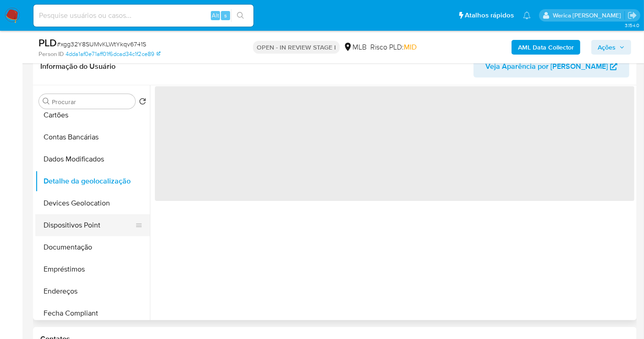
click at [87, 220] on button "Dispositivos Point" at bounding box center [88, 225] width 107 height 22
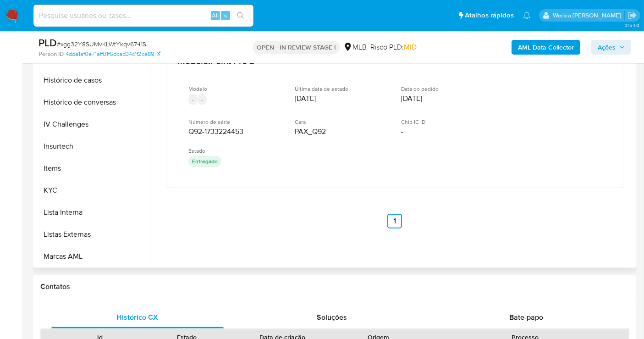
scroll to position [358, 0]
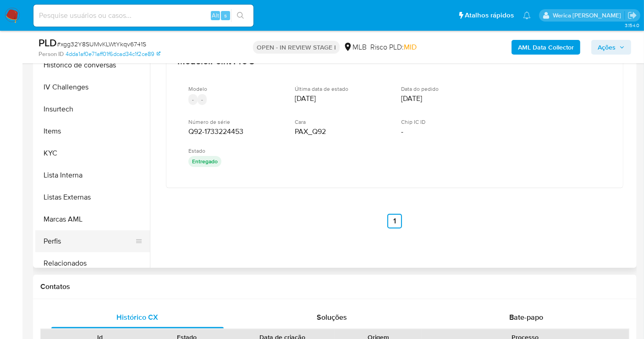
click at [108, 236] on button "Perfis" at bounding box center [88, 241] width 107 height 22
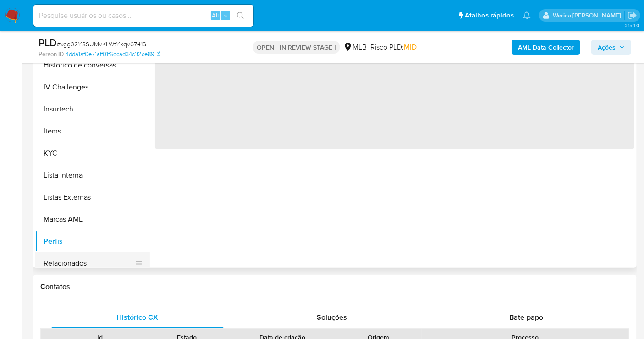
click at [101, 265] on button "Relacionados" at bounding box center [88, 263] width 107 height 22
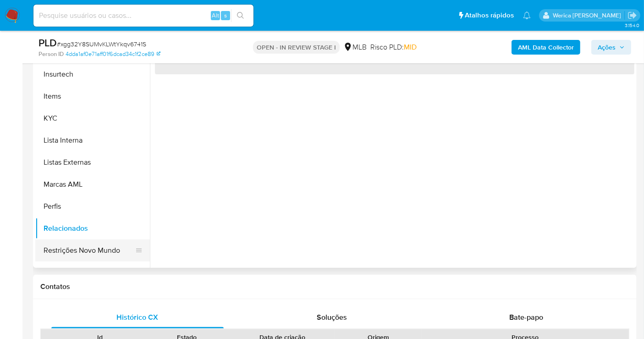
scroll to position [409, 0]
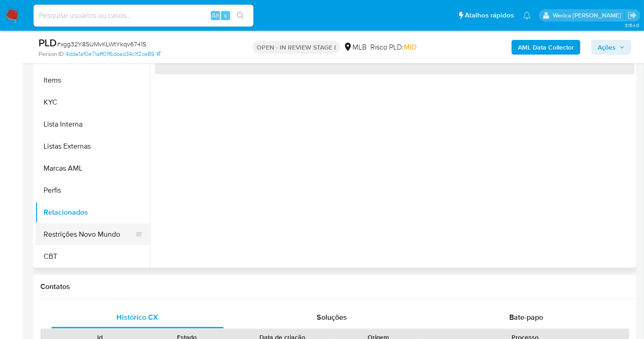
drag, startPoint x: 111, startPoint y: 226, endPoint x: 117, endPoint y: 227, distance: 6.5
click at [112, 227] on button "Restrições Novo Mundo" at bounding box center [88, 234] width 107 height 22
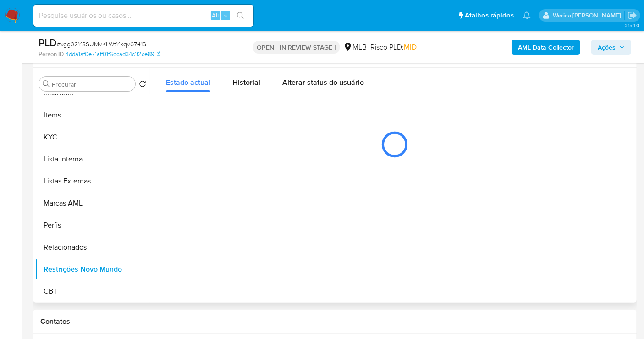
scroll to position [154, 0]
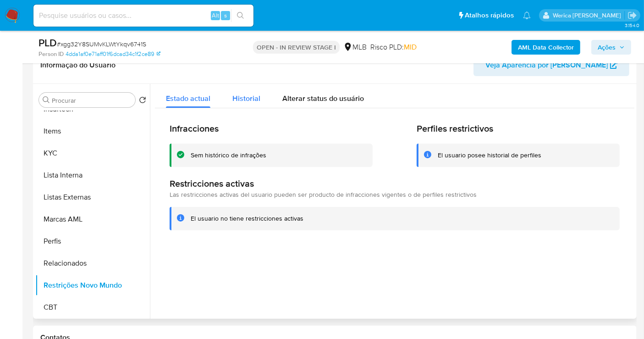
click at [252, 103] on span "Historial" at bounding box center [246, 98] width 28 height 11
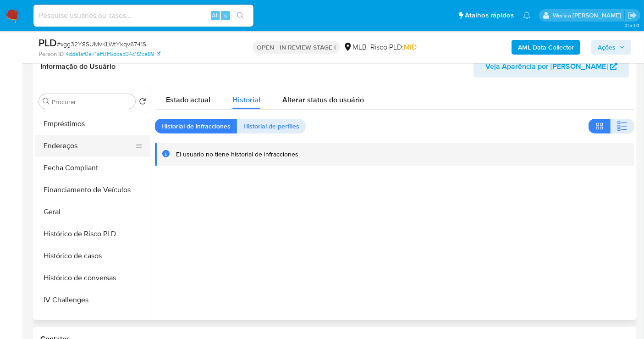
scroll to position [133, 0]
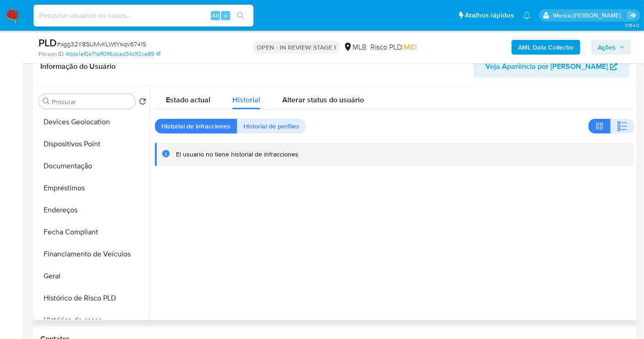
drag, startPoint x: 100, startPoint y: 168, endPoint x: 196, endPoint y: 143, distance: 98.9
click at [100, 169] on button "Documentação" at bounding box center [92, 166] width 115 height 22
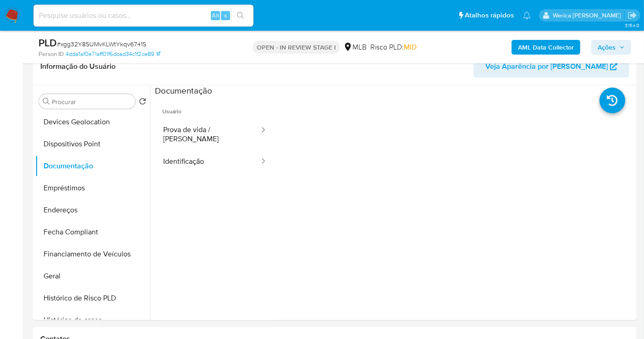
click at [197, 133] on button "Prova de vida / [PERSON_NAME]" at bounding box center [207, 134] width 105 height 31
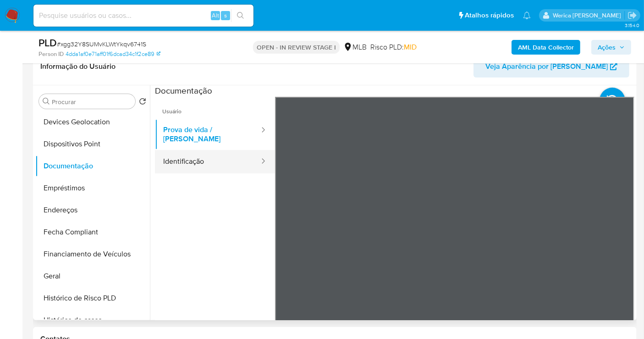
drag, startPoint x: 250, startPoint y: 143, endPoint x: 254, endPoint y: 146, distance: 5.2
click at [253, 150] on div at bounding box center [260, 161] width 15 height 23
click at [237, 156] on button "Identificação" at bounding box center [207, 161] width 105 height 23
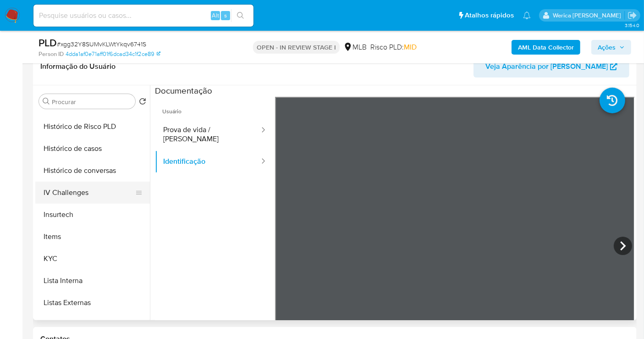
scroll to position [337, 0]
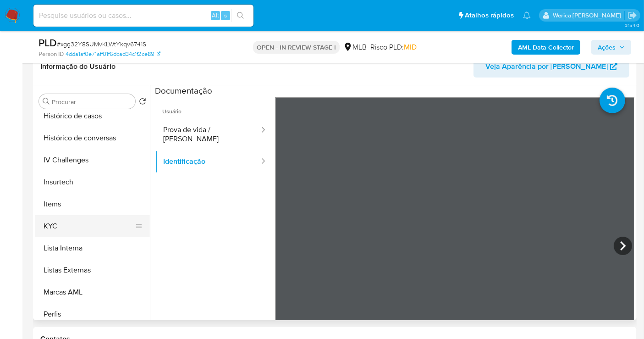
click at [78, 224] on button "KYC" at bounding box center [88, 226] width 107 height 22
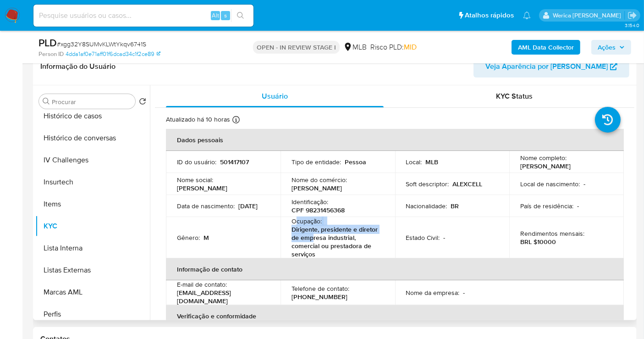
drag, startPoint x: 296, startPoint y: 220, endPoint x: 314, endPoint y: 234, distance: 22.9
click at [311, 236] on div "Ocupação : Dirigente, presidente e diretor de empresa industrial, comercial ou …" at bounding box center [337, 237] width 93 height 41
click at [303, 234] on p "Dirigente, presidente e diretor de empresa industrial, comercial ou prestadora …" at bounding box center [335, 241] width 89 height 33
click at [295, 221] on p "Ocupação :" at bounding box center [306, 221] width 30 height 8
drag, startPoint x: 295, startPoint y: 221, endPoint x: 326, endPoint y: 254, distance: 45.4
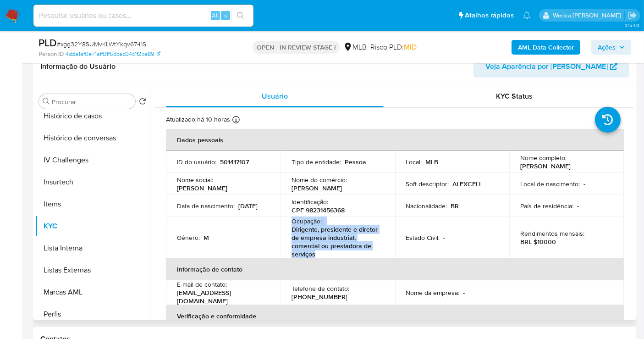
click at [326, 256] on div "Ocupação : Dirigente, presidente e diretor de empresa industrial, comercial ou …" at bounding box center [337, 237] width 93 height 41
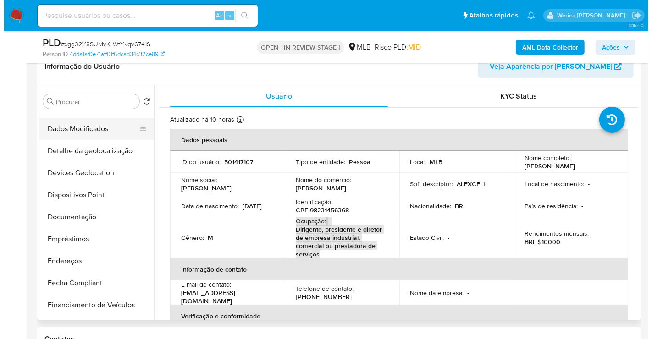
scroll to position [0, 0]
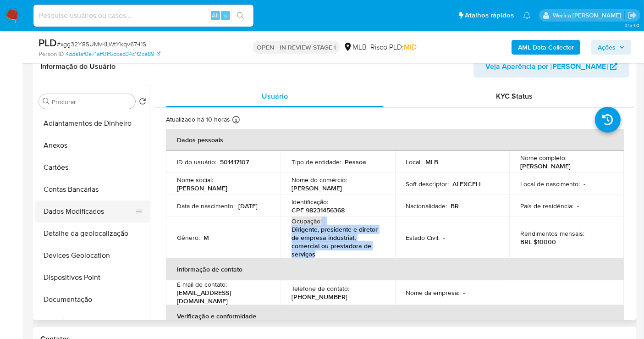
click at [94, 144] on button "Anexos" at bounding box center [92, 145] width 115 height 22
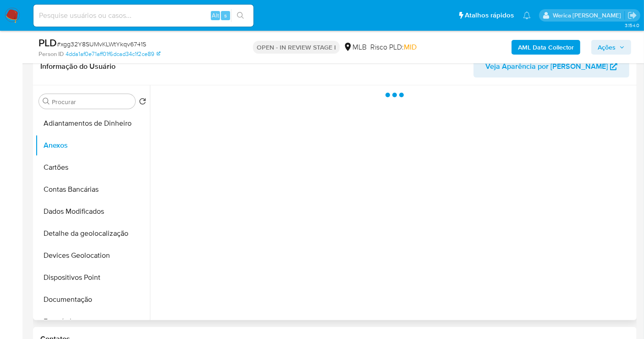
click at [616, 313] on div at bounding box center [392, 202] width 484 height 235
click at [613, 298] on div at bounding box center [392, 202] width 484 height 235
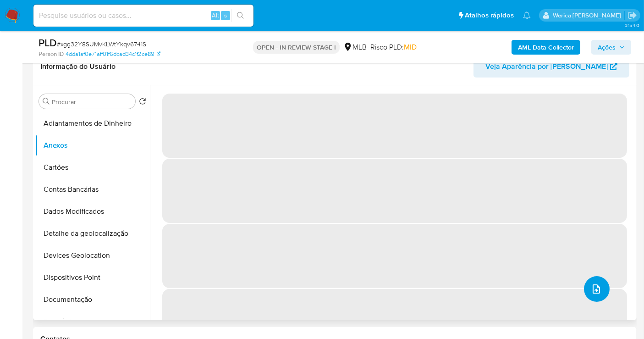
click at [593, 286] on icon "upload-file" at bounding box center [596, 288] width 11 height 11
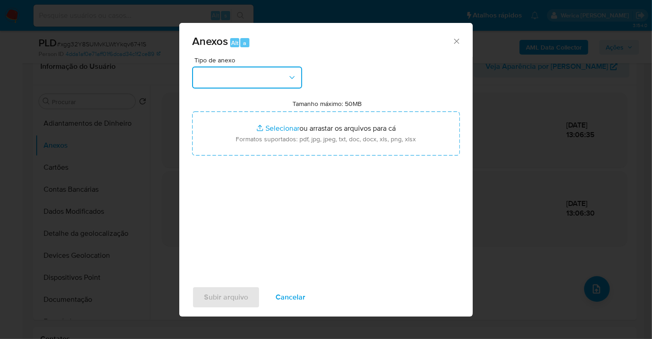
click at [278, 69] on button "button" at bounding box center [247, 77] width 110 height 22
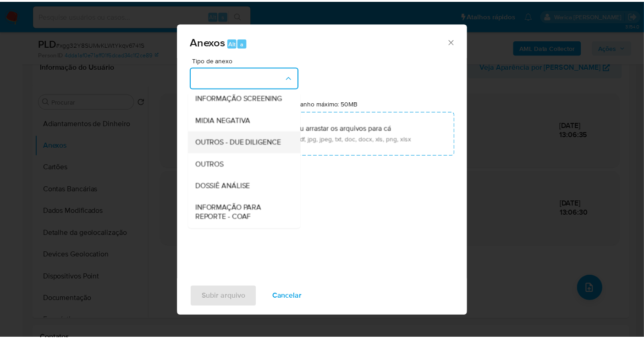
scroll to position [141, 0]
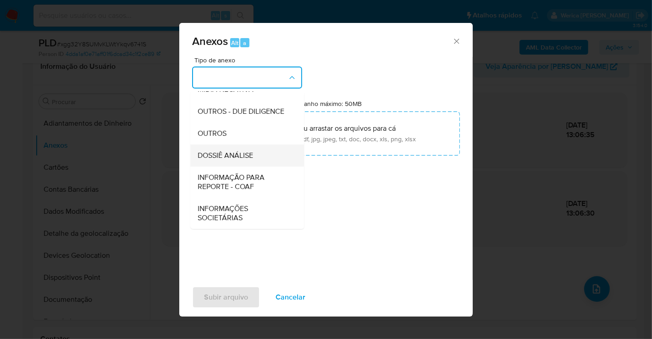
click at [245, 155] on span "DOSSIÊ ANÁLISE" at bounding box center [225, 155] width 55 height 9
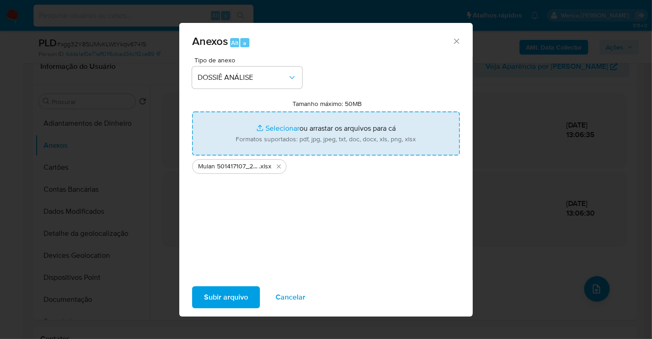
type input "C:\fakepath\SAR - XXX - CPF 98231456368 - ALEX DEVID SILVA PAULINO.pdf"
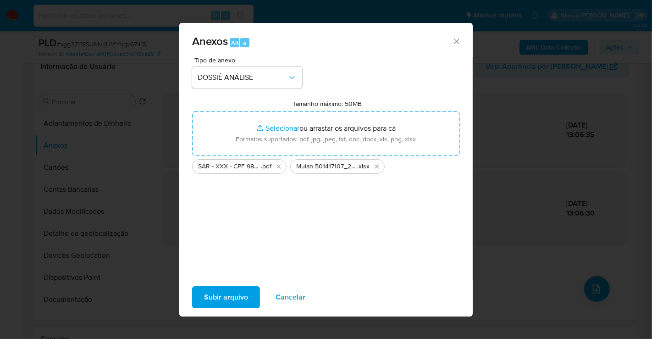
click at [224, 297] on span "Subir arquivo" at bounding box center [226, 297] width 44 height 20
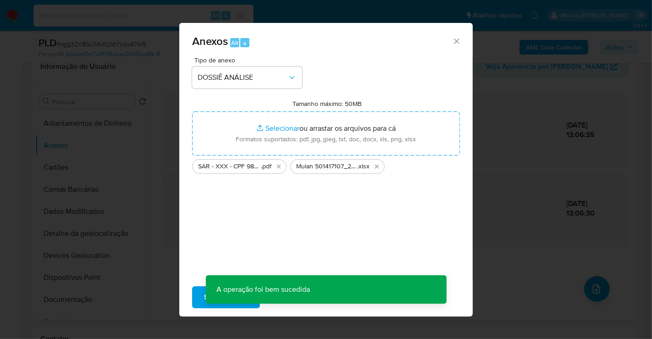
drag, startPoint x: 457, startPoint y: 185, endPoint x: 477, endPoint y: 167, distance: 26.9
click at [457, 185] on div "Tipo de anexo DOSSIÊ ANÁLISE Tamanho máximo: 50MB Selecionar arquivos Seleciona…" at bounding box center [326, 165] width 268 height 216
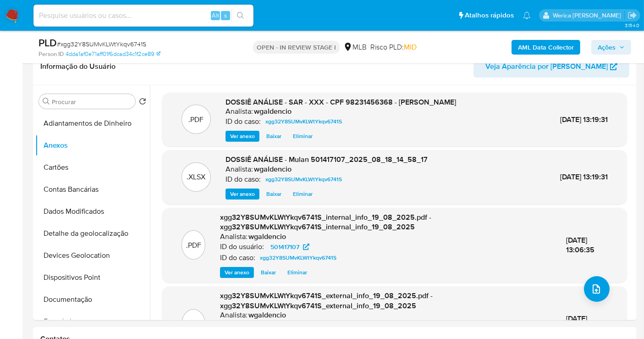
click at [619, 45] on span "Ações" at bounding box center [611, 47] width 27 height 13
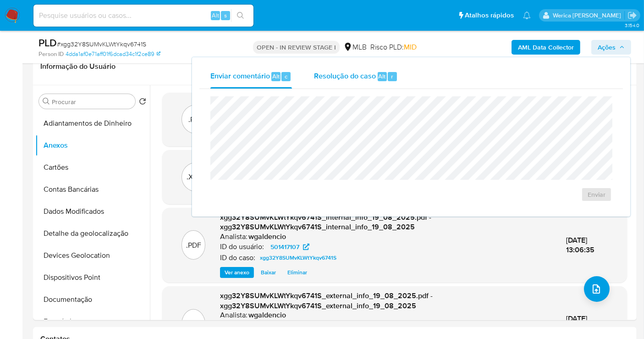
click at [394, 75] on div "r" at bounding box center [392, 76] width 9 height 9
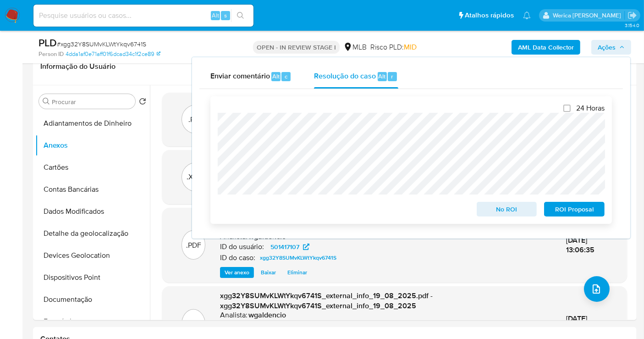
click at [552, 207] on span "ROI Proposal" at bounding box center [574, 209] width 48 height 13
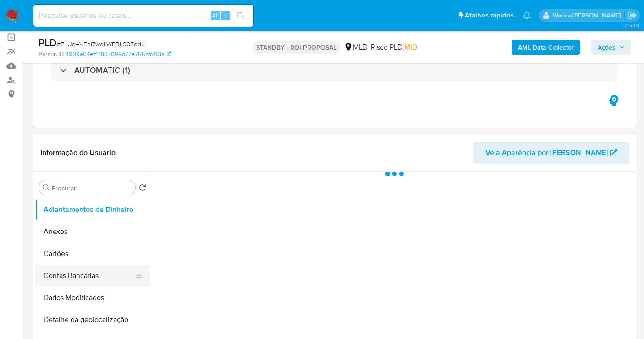
scroll to position [153, 0]
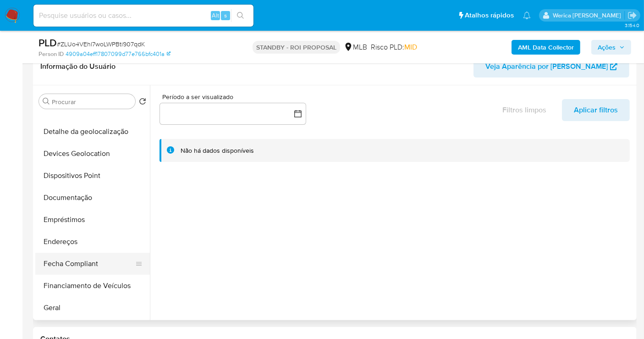
select select "10"
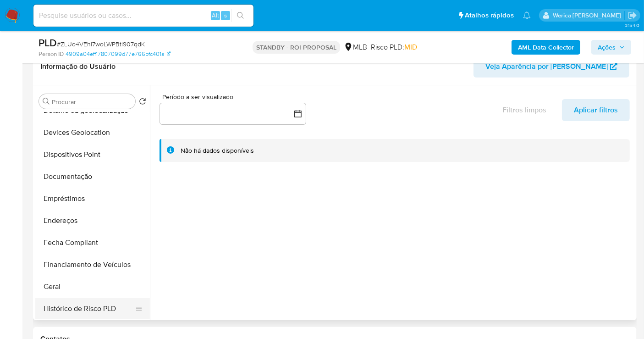
scroll to position [203, 0]
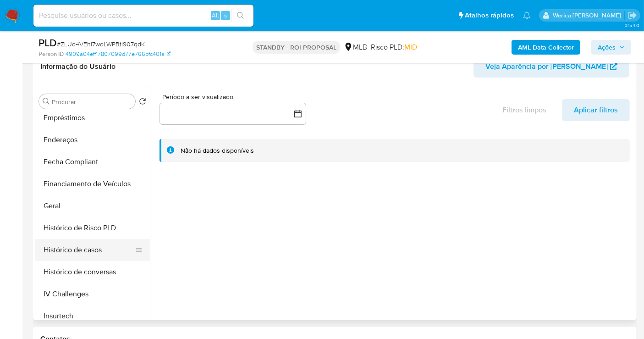
drag, startPoint x: 103, startPoint y: 259, endPoint x: 107, endPoint y: 256, distance: 5.2
click at [103, 258] on button "Histórico de casos" at bounding box center [88, 250] width 107 height 22
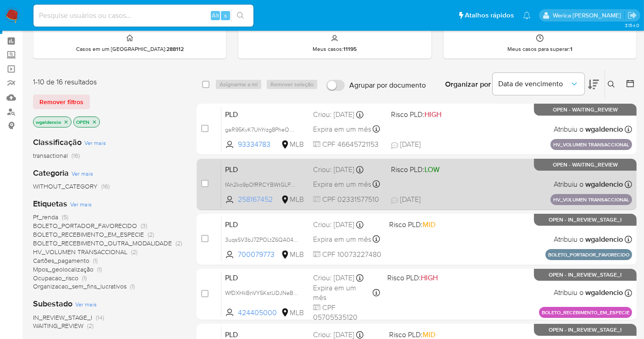
scroll to position [51, 0]
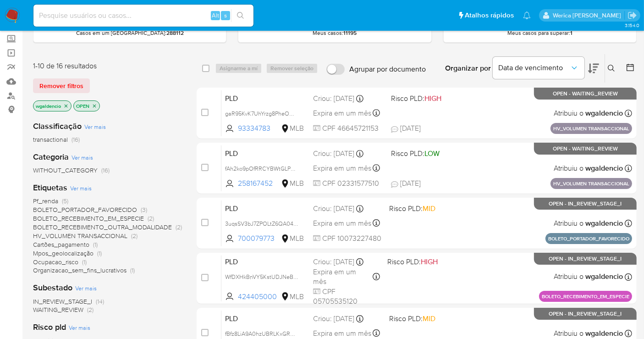
click at [586, 66] on div "Organizar por Data de vencimento" at bounding box center [521, 68] width 167 height 28
click at [586, 66] on icon at bounding box center [593, 68] width 11 height 11
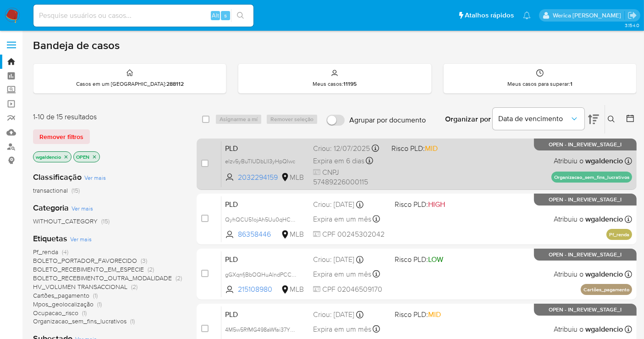
click at [462, 169] on div "PLD elzv5yBuTIUDbLlI3yHpQIwc 2032294159 MLB Risco PLD: MID Criou: 12/07/2025 Cr…" at bounding box center [426, 164] width 411 height 46
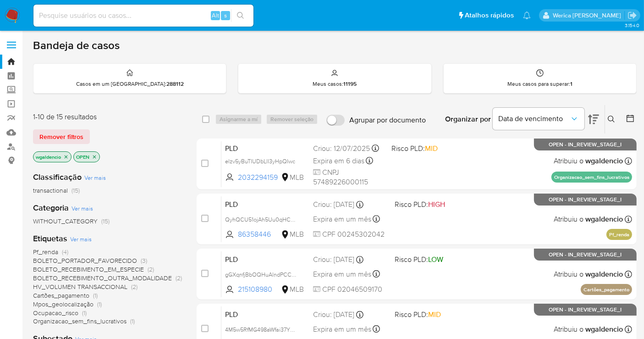
scroll to position [51, 0]
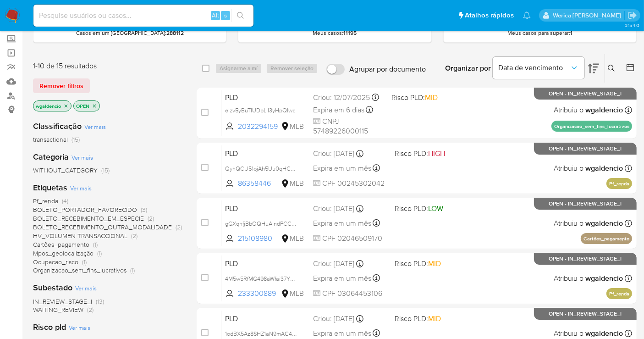
click at [87, 268] on span "Organizacao_sem_fins_lucrativos" at bounding box center [79, 269] width 93 height 9
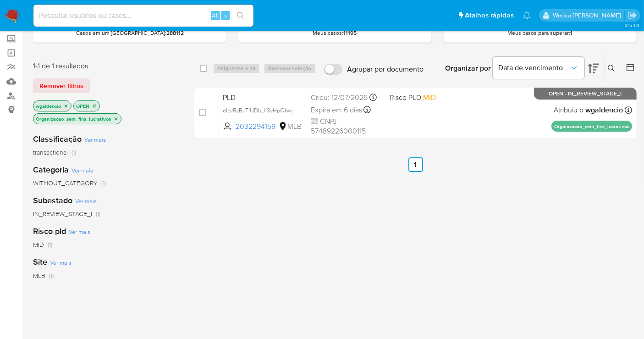
click at [68, 103] on icon "close-filter" at bounding box center [65, 105] width 5 height 5
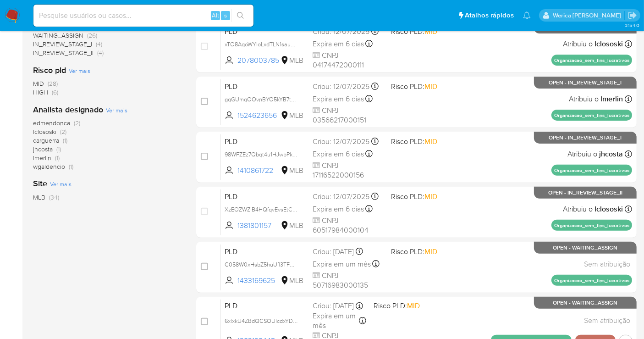
scroll to position [180, 0]
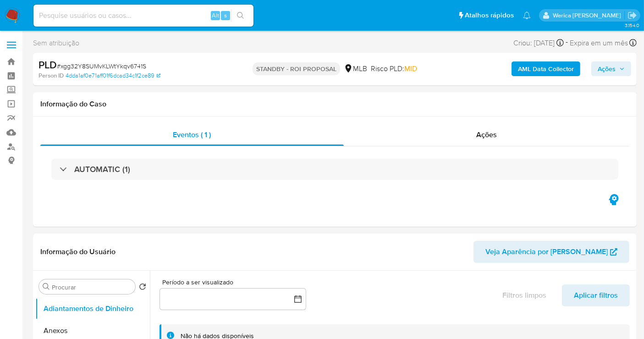
select select "10"
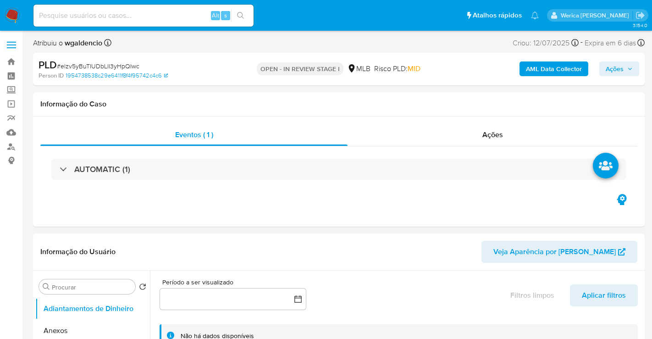
select select "10"
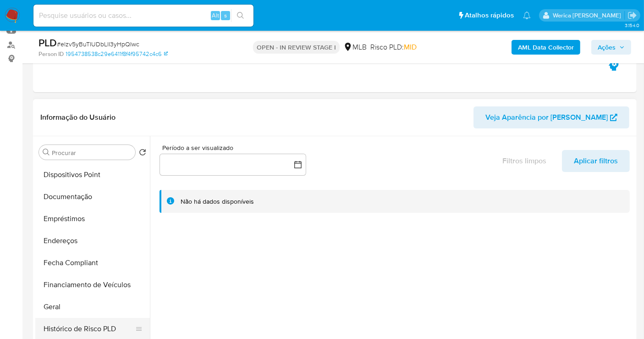
scroll to position [203, 0]
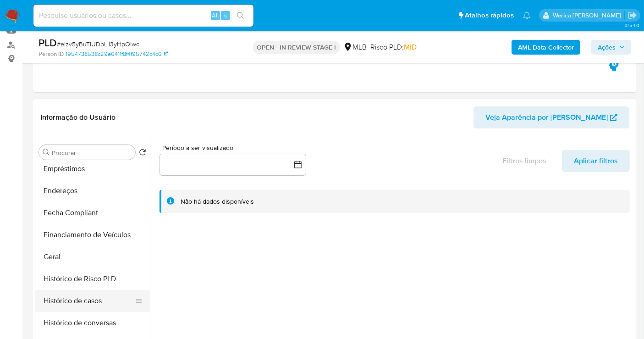
click at [71, 293] on button "Histórico de casos" at bounding box center [88, 301] width 107 height 22
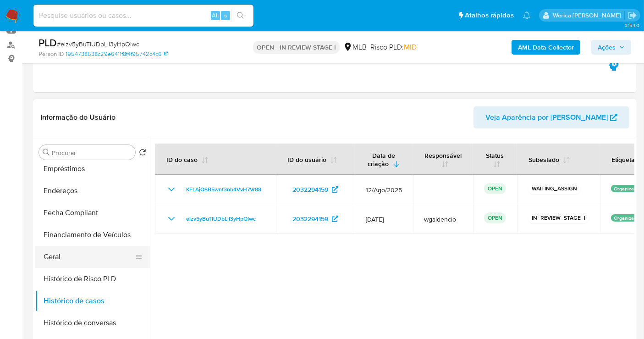
click at [78, 256] on button "Geral" at bounding box center [88, 257] width 107 height 22
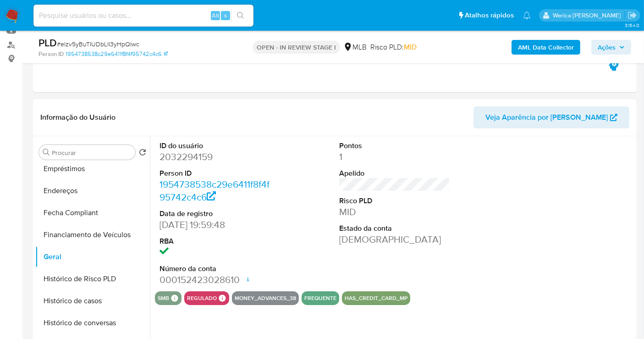
click at [202, 156] on dd "2032294159" at bounding box center [214, 156] width 111 height 13
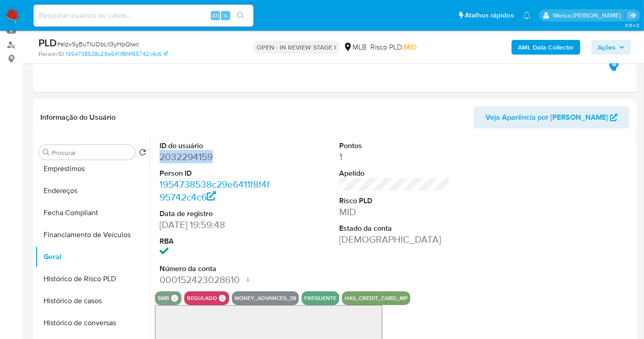
copy dd "2032294159"
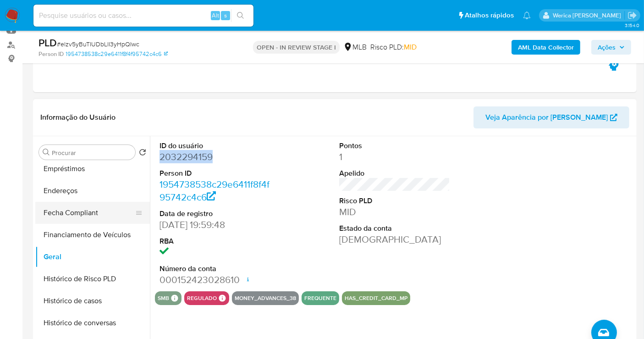
scroll to position [51, 0]
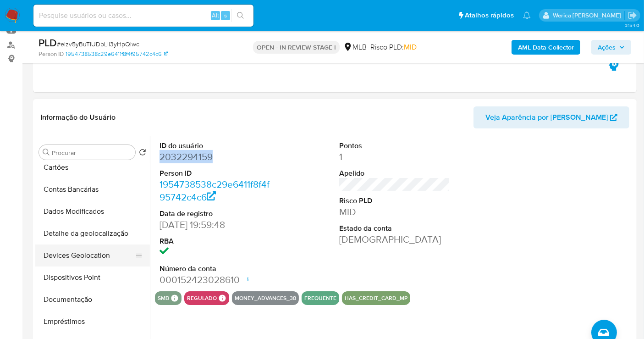
drag, startPoint x: 90, startPoint y: 252, endPoint x: 88, endPoint y: 259, distance: 7.2
click at [90, 254] on button "Devices Geolocation" at bounding box center [88, 255] width 107 height 22
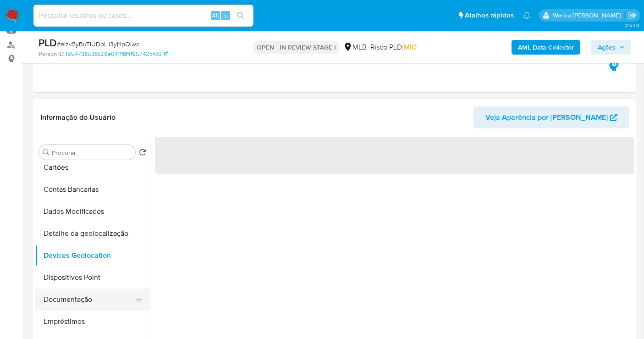
click at [69, 290] on ul "Adiantamentos de Dinheiro Anexos Cartões Contas Bancárias Dados Modificados Det…" at bounding box center [92, 266] width 115 height 207
click at [69, 291] on button "Documentação" at bounding box center [88, 299] width 107 height 22
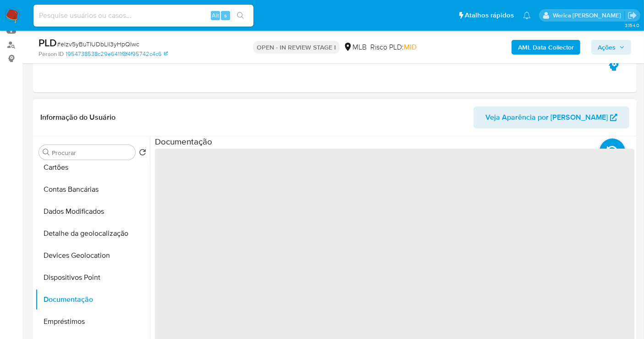
click at [229, 176] on span "‌" at bounding box center [394, 294] width 479 height 293
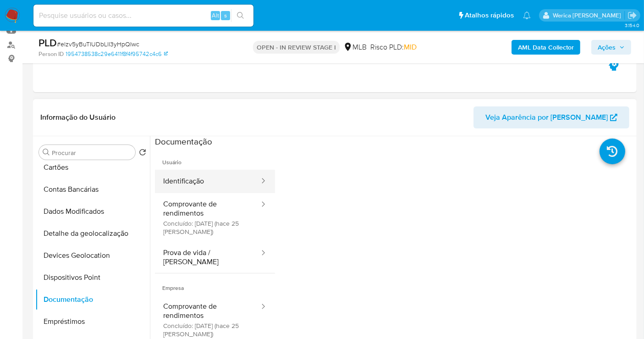
click at [230, 170] on button "Identificação" at bounding box center [207, 181] width 105 height 23
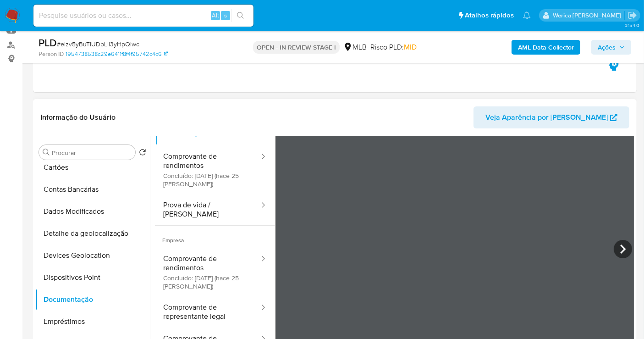
scroll to position [77, 0]
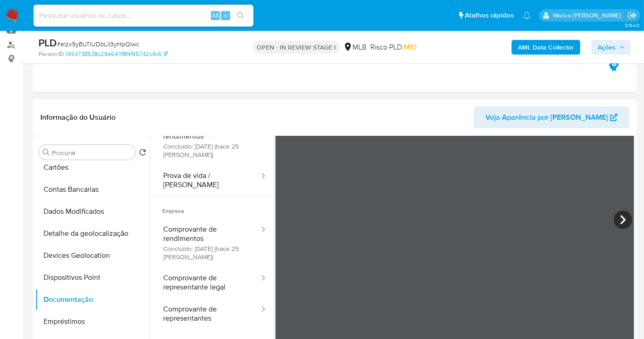
click at [212, 196] on span "Empresa" at bounding box center [215, 207] width 120 height 22
click at [212, 181] on button "Prova de vida / Selfie" at bounding box center [207, 180] width 105 height 31
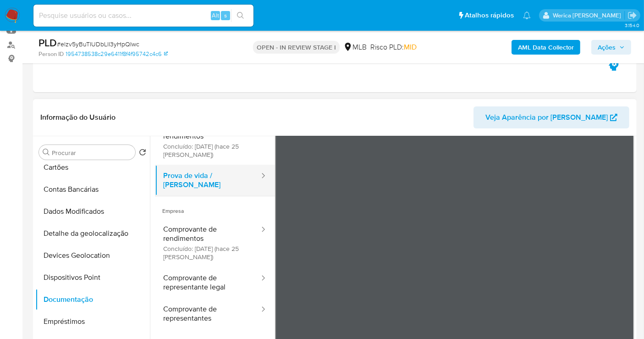
click at [253, 171] on div at bounding box center [260, 176] width 15 height 11
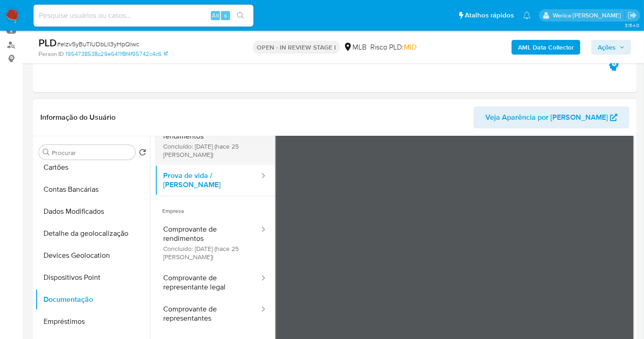
click at [236, 156] on button "Comprovante de rendimentos Concluído: 25/07/2025 (hace 25 días)" at bounding box center [207, 140] width 105 height 49
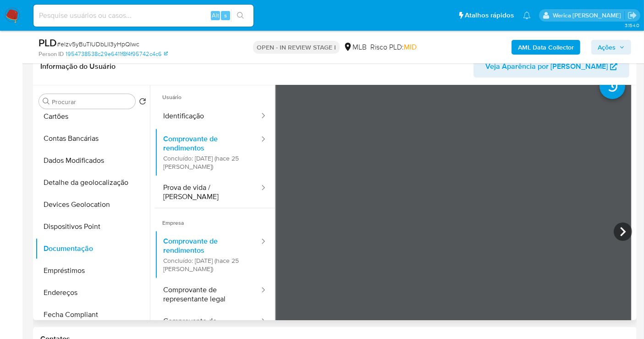
scroll to position [0, 0]
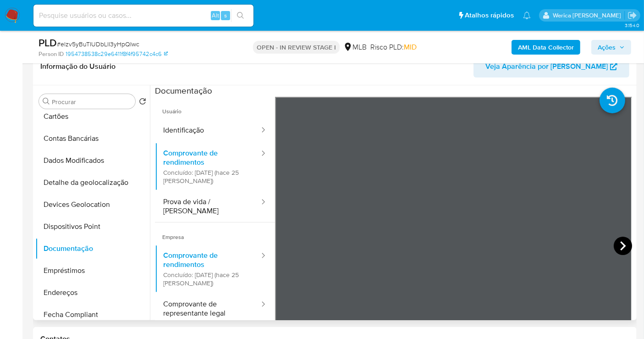
click at [616, 247] on icon at bounding box center [623, 245] width 18 height 18
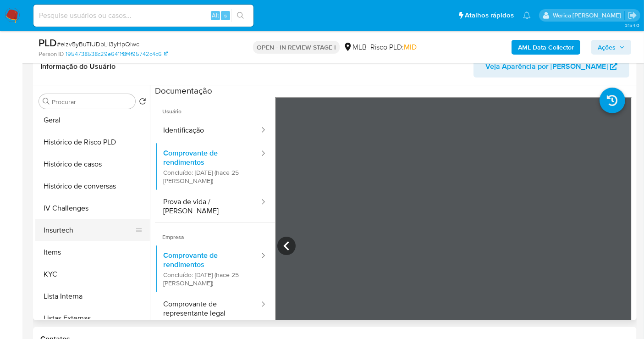
scroll to position [305, 0]
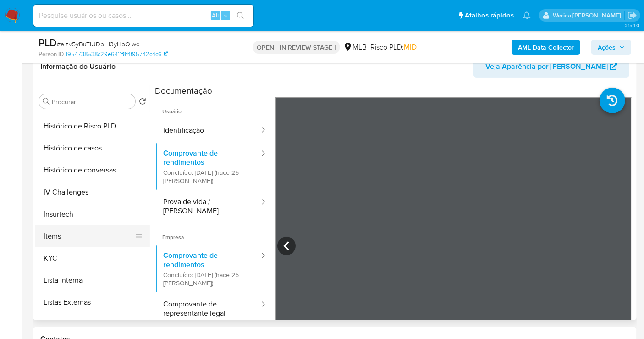
click at [64, 245] on button "Items" at bounding box center [88, 236] width 107 height 22
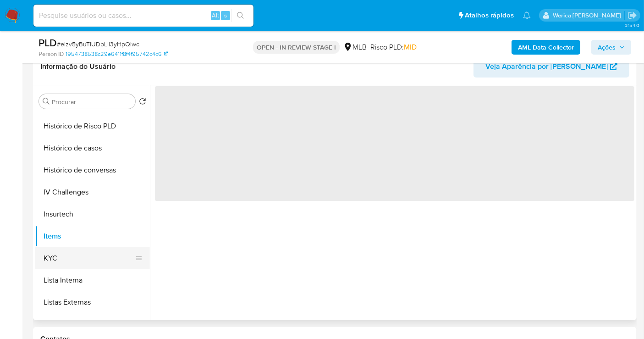
click at [89, 264] on button "KYC" at bounding box center [88, 258] width 107 height 22
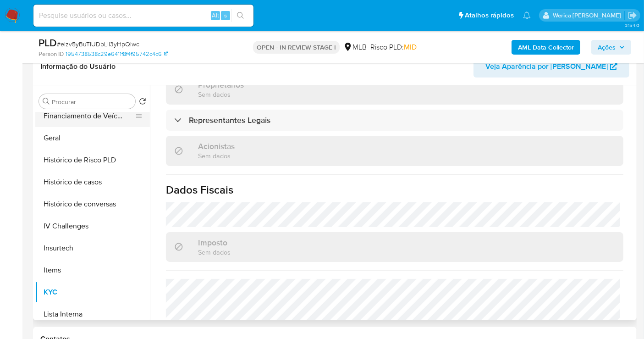
scroll to position [153, 0]
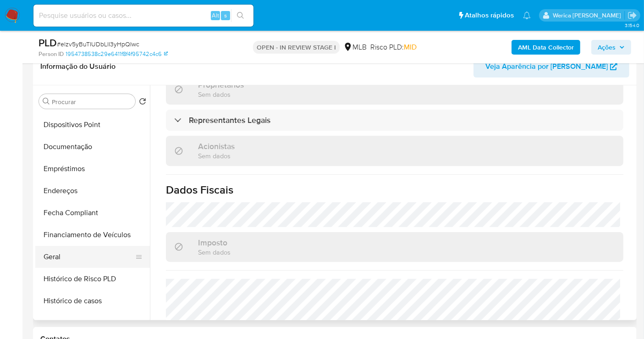
click at [95, 255] on button "Geral" at bounding box center [88, 257] width 107 height 22
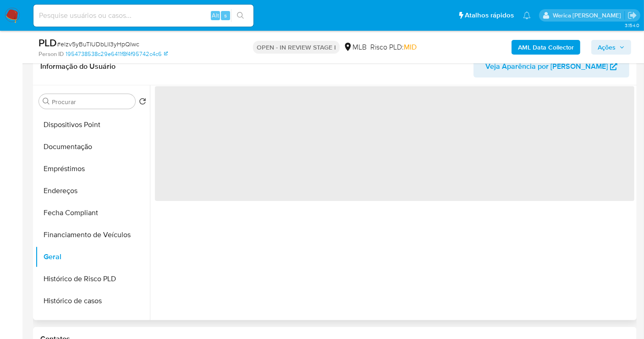
scroll to position [0, 0]
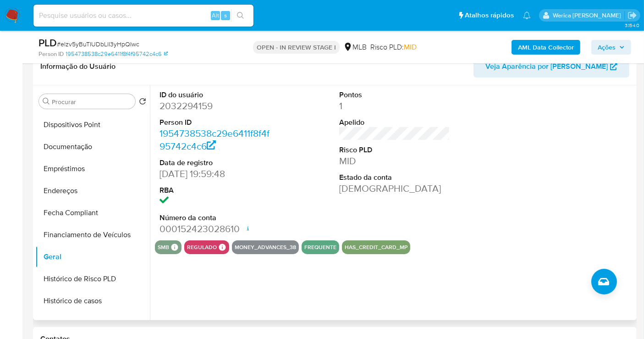
click at [517, 213] on div at bounding box center [575, 162] width 120 height 155
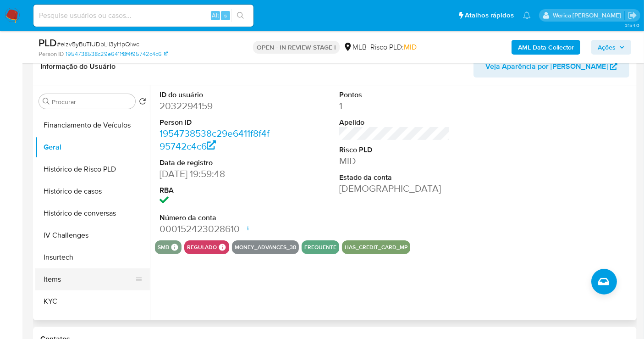
scroll to position [305, 0]
click at [90, 269] on button "Lista Interna" at bounding box center [88, 280] width 107 height 22
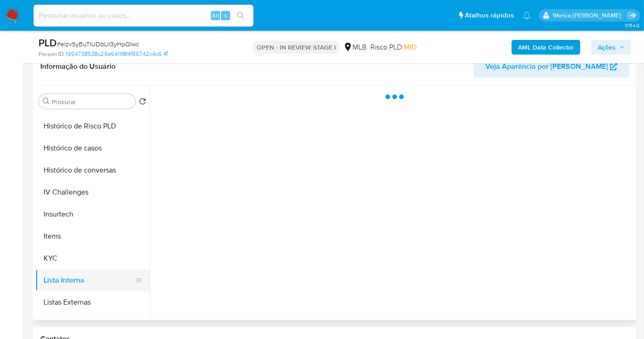
drag, startPoint x: 68, startPoint y: 246, endPoint x: 139, endPoint y: 286, distance: 81.5
click at [68, 245] on ul "Adiantamentos de Dinheiro Anexos Cartões Contas Bancárias Dados Modificados Det…" at bounding box center [92, 215] width 115 height 207
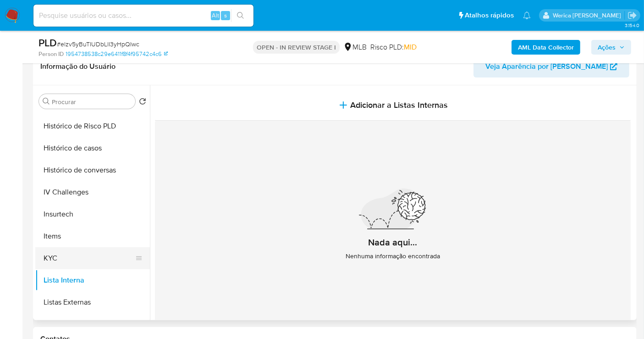
click at [70, 257] on button "KYC" at bounding box center [88, 258] width 107 height 22
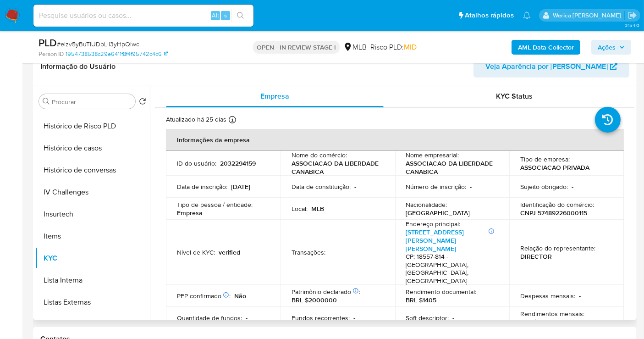
drag, startPoint x: 594, startPoint y: 257, endPoint x: 585, endPoint y: 223, distance: 35.1
click at [593, 257] on td "Relação do representante : DIRECTOR" at bounding box center [566, 252] width 115 height 65
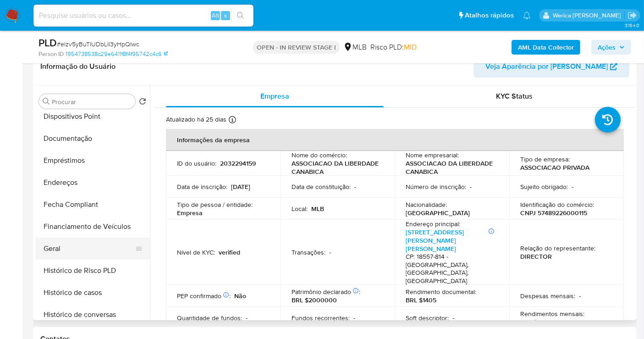
scroll to position [153, 0]
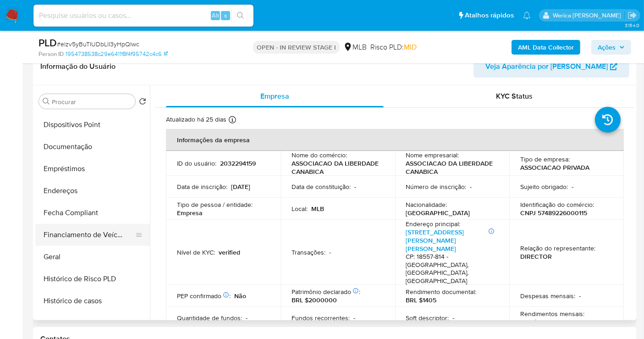
drag, startPoint x: 82, startPoint y: 189, endPoint x: 145, endPoint y: 225, distance: 73.5
click at [82, 189] on button "Endereços" at bounding box center [92, 191] width 115 height 22
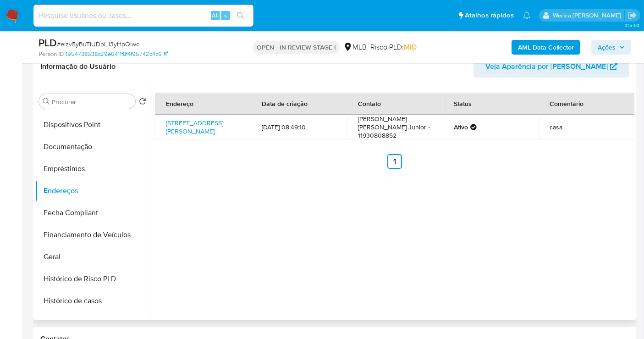
click at [616, 231] on div "Endereço Data de criação Contato Status Comentário Rua Eduardo Tirabassi 139, B…" at bounding box center [392, 202] width 484 height 235
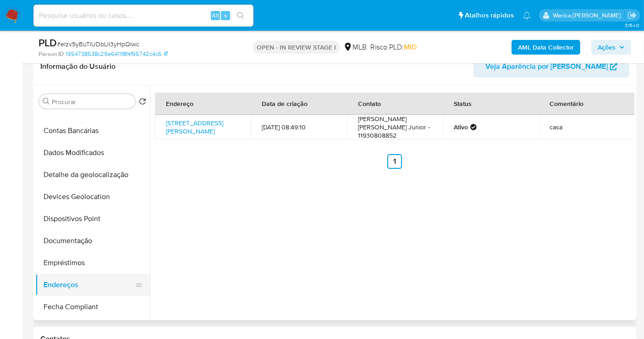
scroll to position [0, 0]
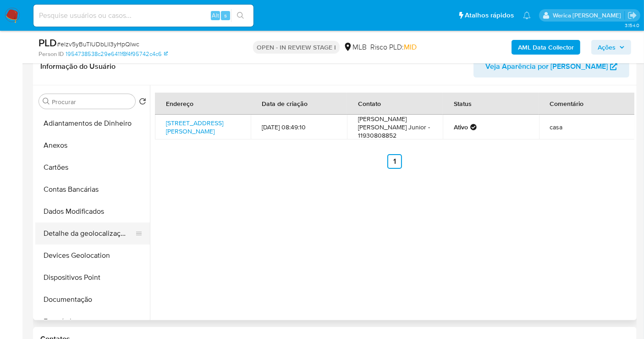
click at [102, 225] on button "Detalhe da geolocalização" at bounding box center [88, 233] width 107 height 22
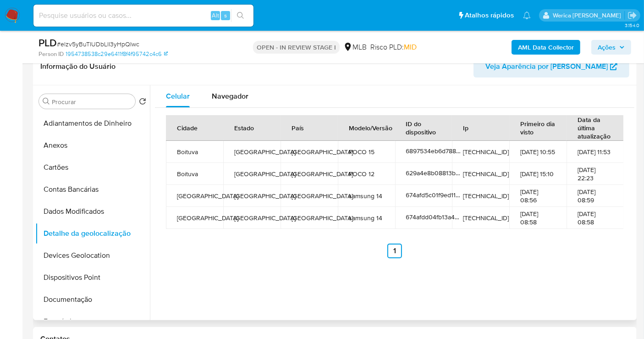
click at [610, 208] on td "30-11-2024 08:58" at bounding box center [594, 218] width 57 height 22
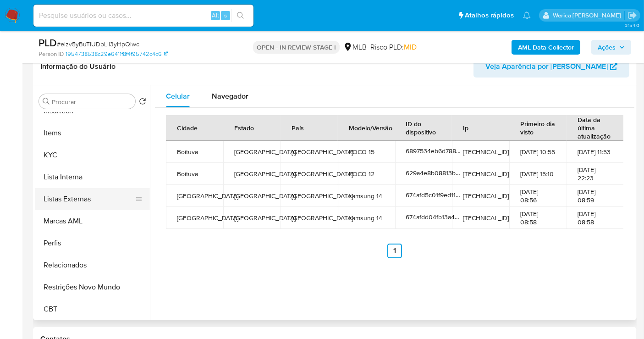
scroll to position [409, 0]
drag, startPoint x: 100, startPoint y: 291, endPoint x: 184, endPoint y: 308, distance: 85.7
click at [101, 290] on button "Restrições Novo Mundo" at bounding box center [92, 286] width 115 height 22
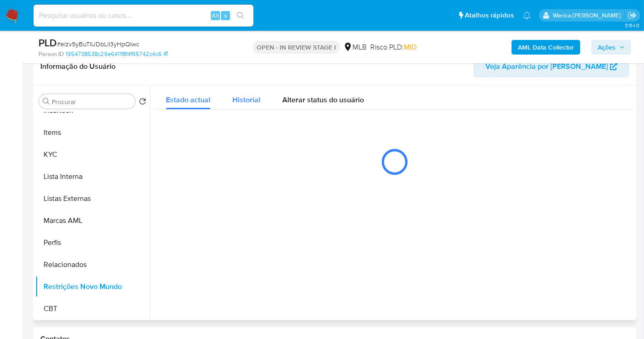
click at [256, 98] on span "Historial" at bounding box center [246, 99] width 28 height 11
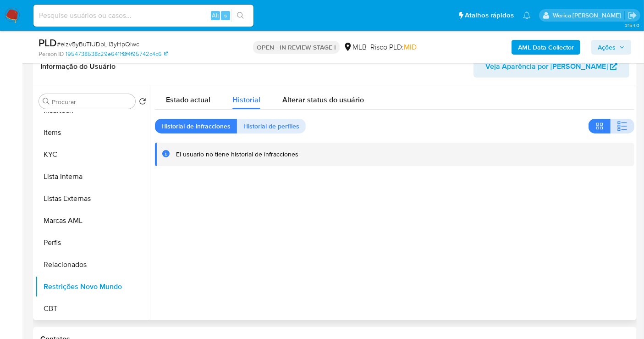
click at [621, 122] on icon "button" at bounding box center [622, 126] width 11 height 11
click at [517, 227] on div at bounding box center [392, 202] width 484 height 235
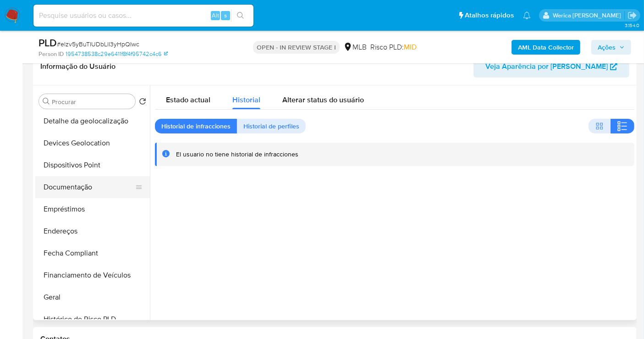
scroll to position [103, 0]
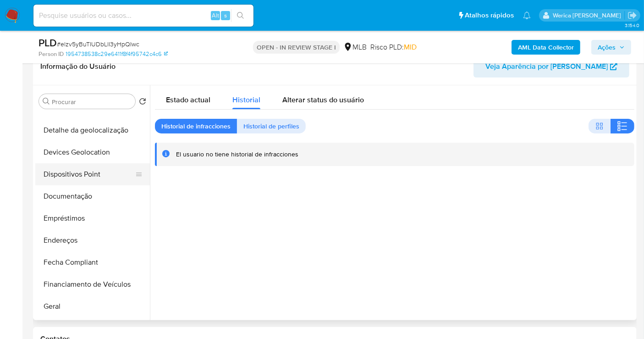
click at [82, 165] on button "Dispositivos Point" at bounding box center [88, 174] width 107 height 22
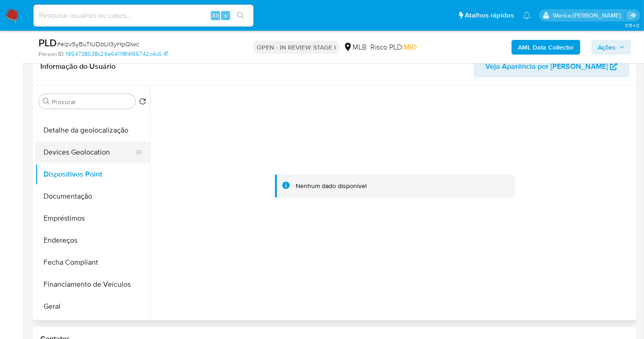
click at [79, 155] on button "Devices Geolocation" at bounding box center [88, 152] width 107 height 22
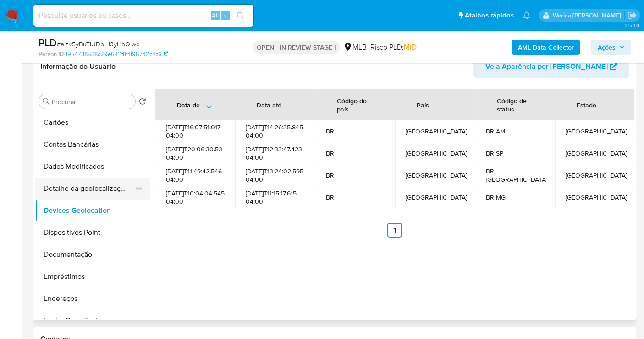
scroll to position [0, 0]
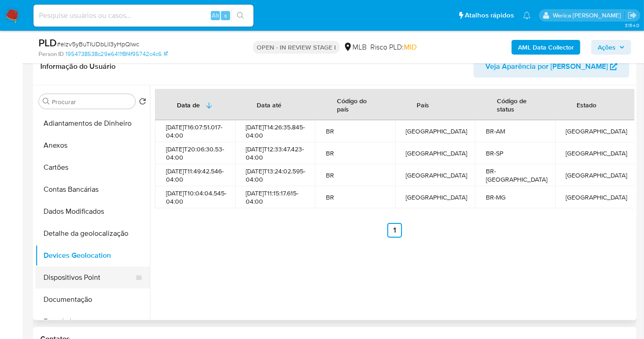
click at [103, 280] on button "Dispositivos Point" at bounding box center [88, 277] width 107 height 22
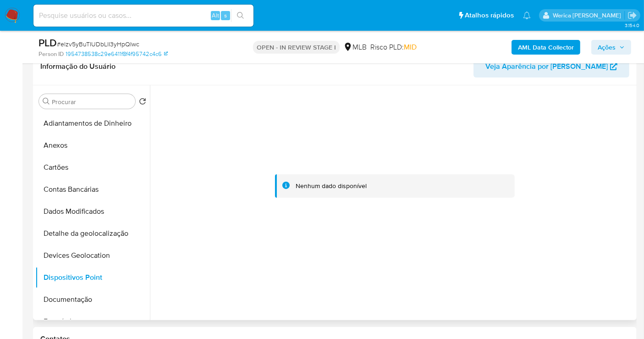
drag, startPoint x: 591, startPoint y: 143, endPoint x: 587, endPoint y: 128, distance: 14.8
click at [591, 143] on div at bounding box center [394, 186] width 479 height 202
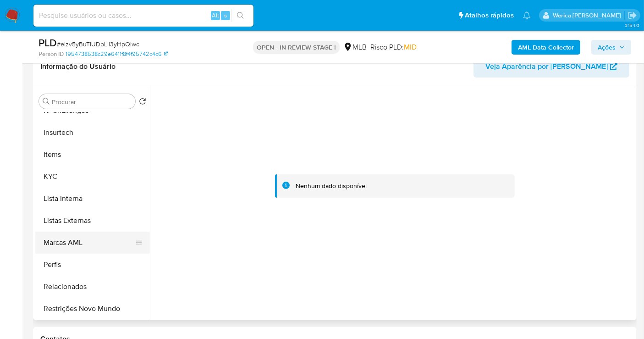
scroll to position [409, 0]
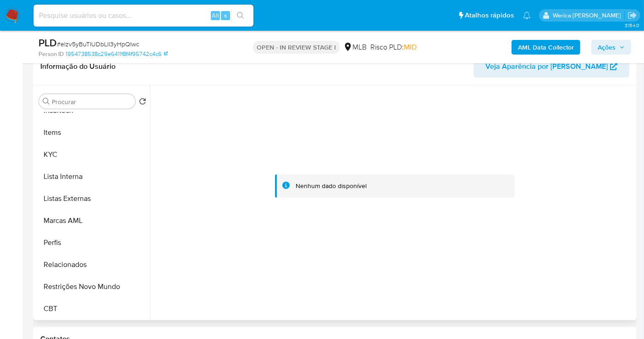
drag, startPoint x: 98, startPoint y: 287, endPoint x: 188, endPoint y: 272, distance: 91.2
click at [98, 287] on button "Restrições Novo Mundo" at bounding box center [92, 286] width 115 height 22
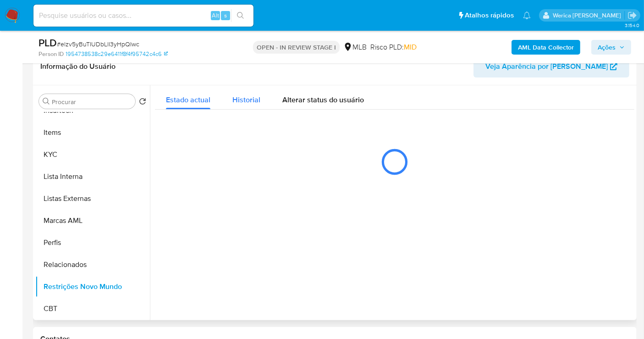
click at [248, 106] on div "Historial" at bounding box center [246, 97] width 28 height 24
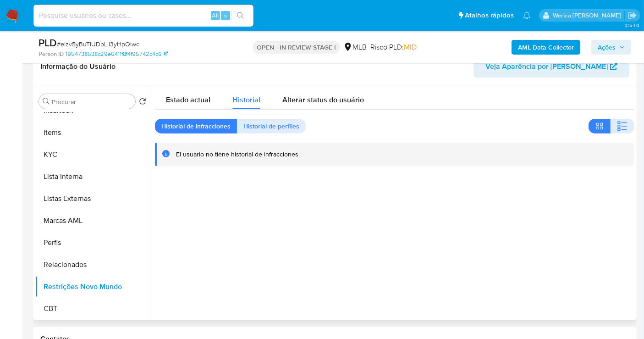
drag, startPoint x: 617, startPoint y: 127, endPoint x: 628, endPoint y: 116, distance: 15.9
click at [618, 127] on icon "button" at bounding box center [622, 126] width 11 height 11
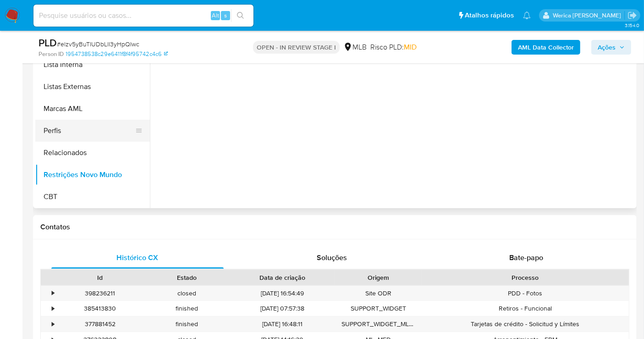
scroll to position [205, 0]
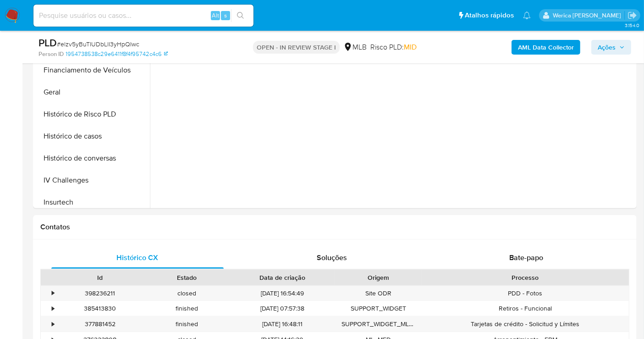
click at [546, 49] on b "AML Data Collector" at bounding box center [546, 47] width 56 height 15
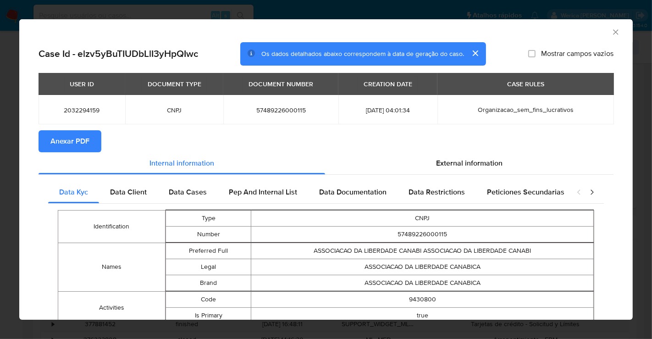
drag, startPoint x: 58, startPoint y: 135, endPoint x: 58, endPoint y: 142, distance: 6.9
click at [58, 143] on span "Anexar PDF" at bounding box center [69, 141] width 39 height 20
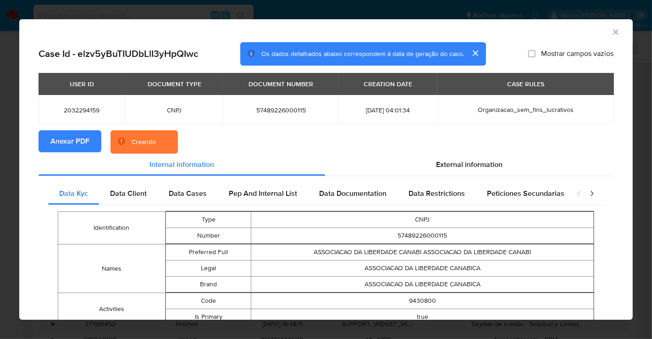
click at [60, 142] on span "Anexar PDF" at bounding box center [69, 141] width 39 height 20
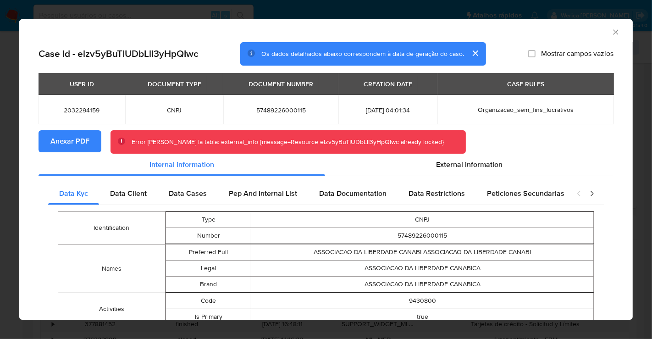
click at [277, 106] on span "57489226000115" at bounding box center [280, 110] width 93 height 8
copy span "57489226000115"
click at [65, 140] on span "Anexar PDF" at bounding box center [69, 141] width 39 height 20
click at [607, 37] on div "AML Data Collector" at bounding box center [325, 30] width 613 height 23
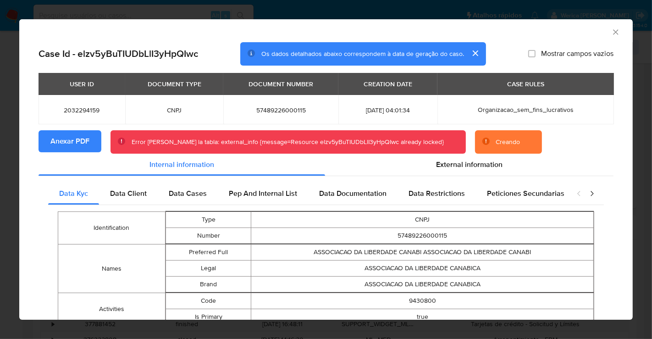
click at [611, 33] on icon "Fechar a janela" at bounding box center [615, 31] width 9 height 9
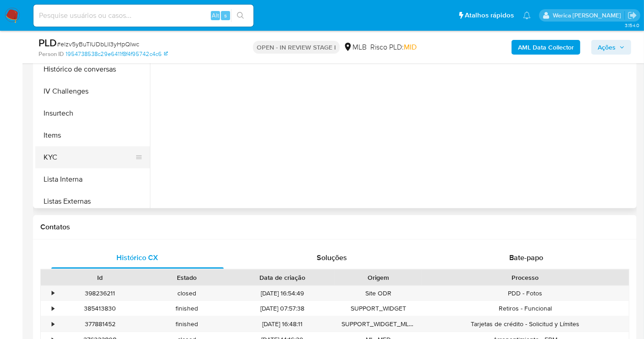
scroll to position [307, 0]
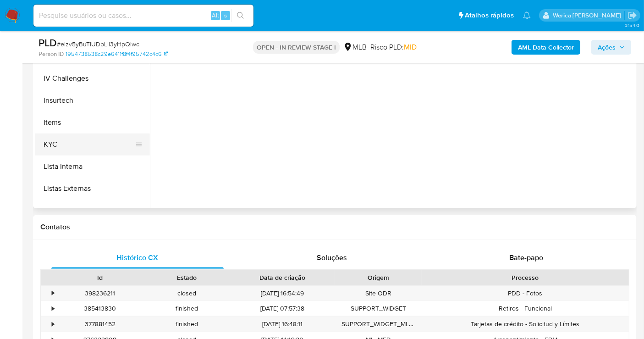
click at [89, 148] on button "KYC" at bounding box center [88, 144] width 107 height 22
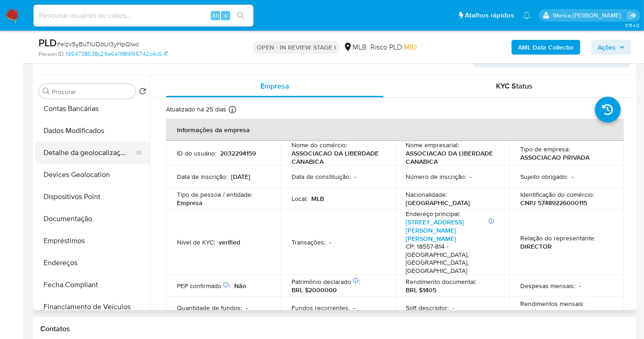
scroll to position [52, 0]
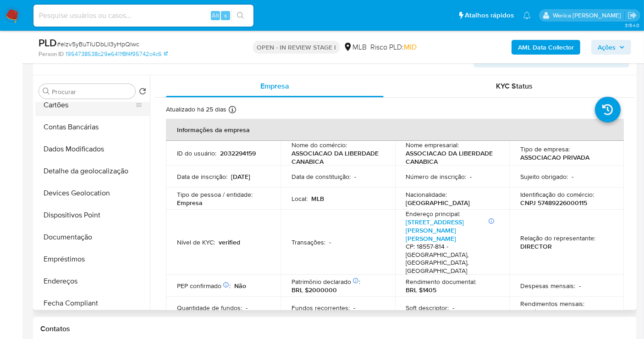
click at [86, 106] on button "Cartões" at bounding box center [88, 105] width 107 height 22
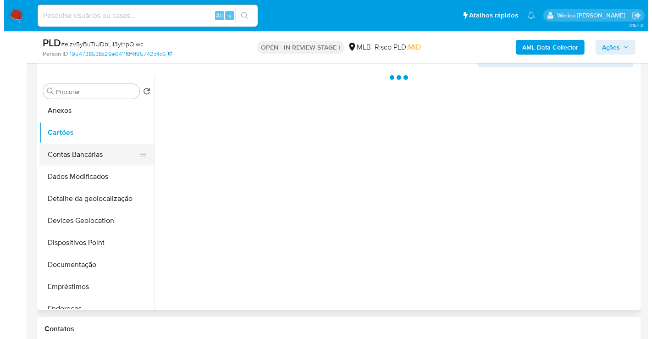
scroll to position [1, 0]
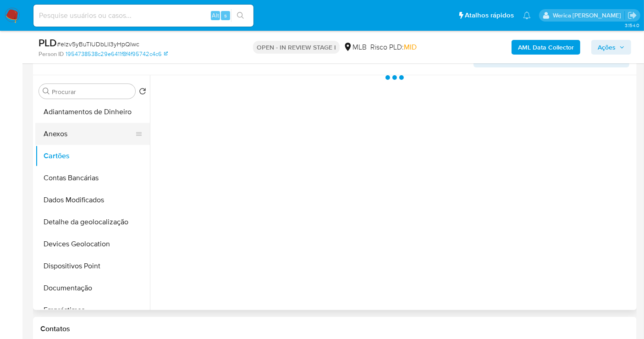
click at [90, 135] on button "Anexos" at bounding box center [88, 134] width 107 height 22
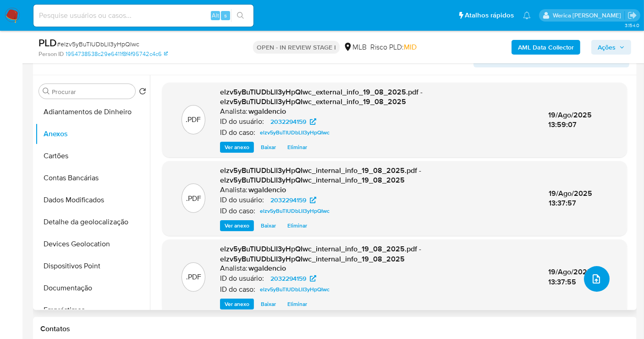
click at [587, 270] on button "upload-file" at bounding box center [597, 279] width 26 height 26
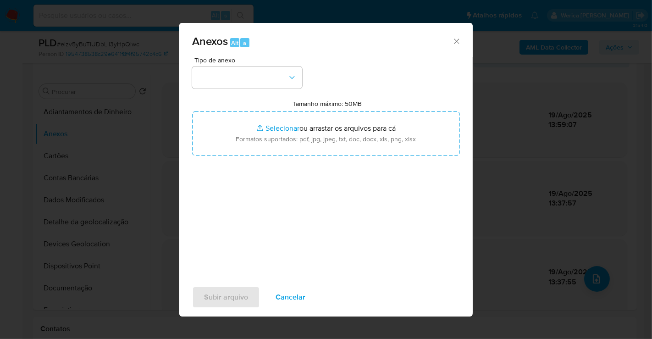
click at [272, 63] on div "Tipo de anexo" at bounding box center [247, 73] width 110 height 32
click at [272, 86] on button "button" at bounding box center [247, 77] width 110 height 22
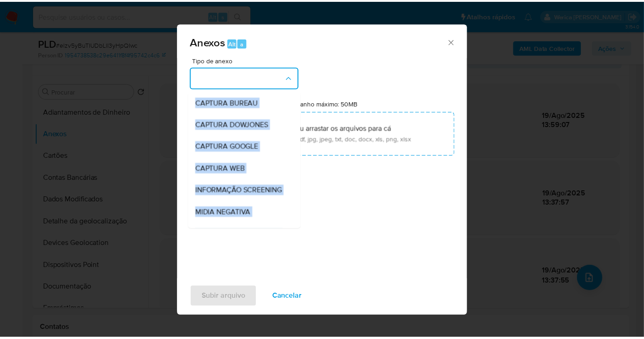
scroll to position [141, 0]
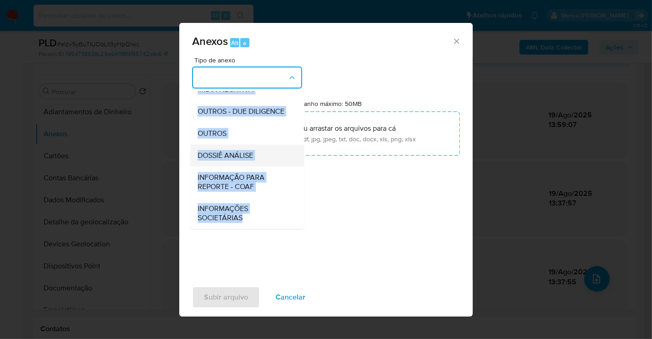
click at [264, 158] on div "DOSSIÊ ANÁLISE" at bounding box center [244, 155] width 93 height 22
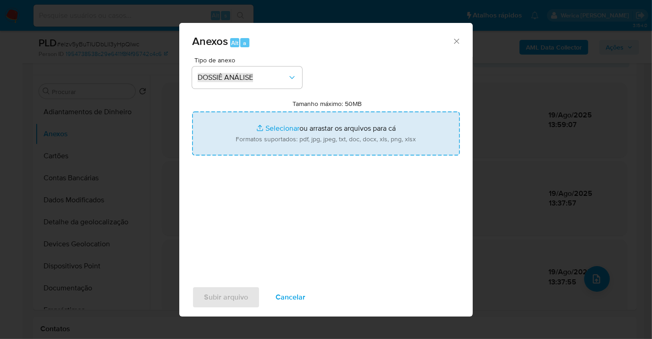
type input "C:\fakepath\SAR - XXXX - CNPJ 57489226000115 - ASSOCIACAO DA LIBERDADE CANABICA…"
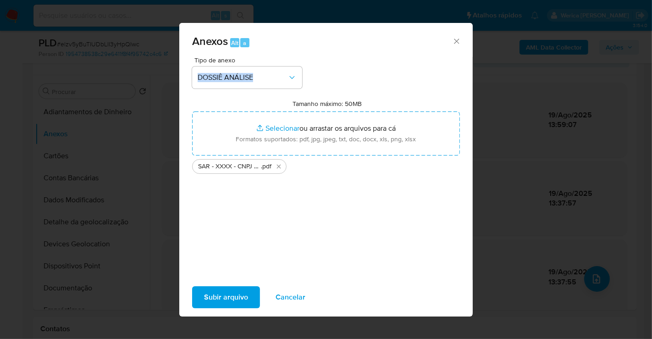
click at [221, 297] on span "Subir arquivo" at bounding box center [226, 297] width 44 height 20
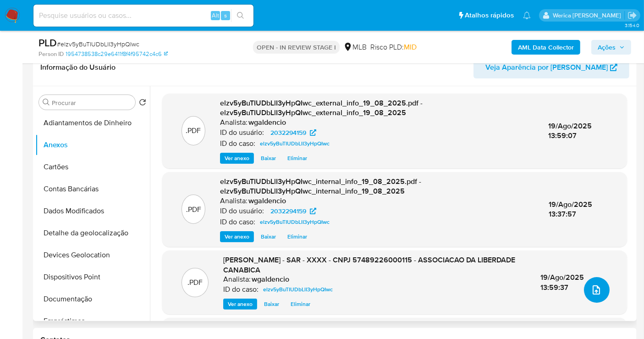
scroll to position [0, 0]
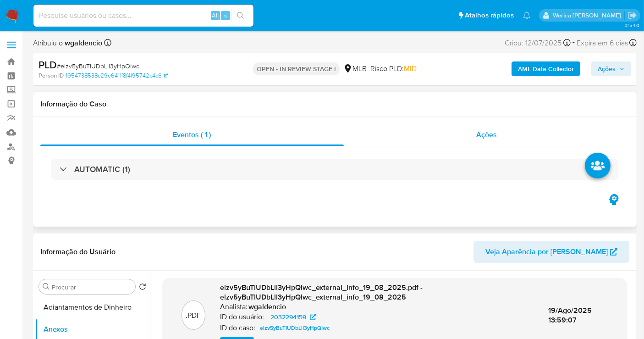
drag, startPoint x: 457, startPoint y: 131, endPoint x: 488, endPoint y: 126, distance: 31.5
click at [459, 132] on div "Ações" at bounding box center [487, 135] width 286 height 22
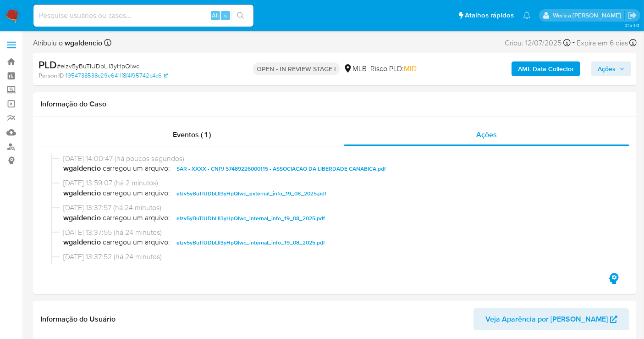
click at [599, 72] on button "Ações" at bounding box center [611, 68] width 40 height 15
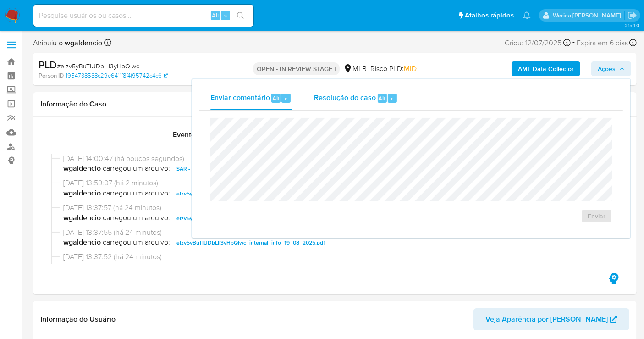
click at [385, 101] on div "Alt" at bounding box center [382, 97] width 9 height 9
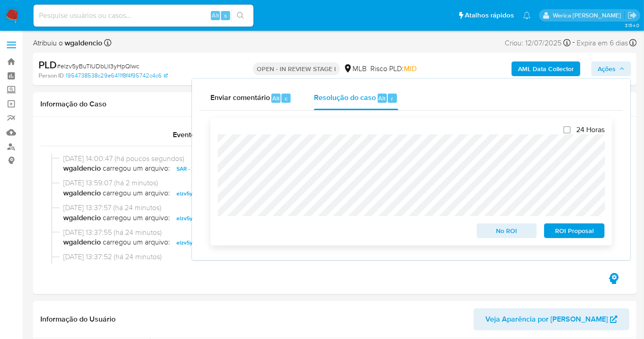
click at [564, 228] on span "ROI Proposal" at bounding box center [574, 230] width 48 height 13
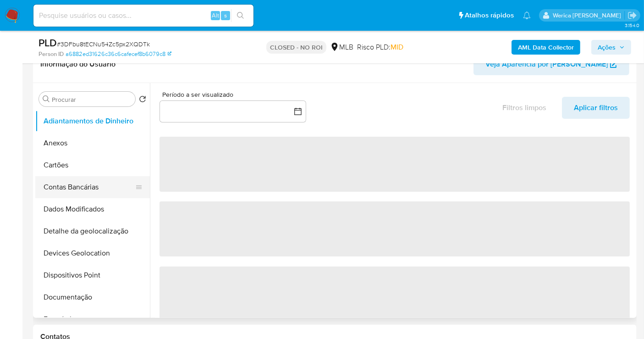
scroll to position [203, 0]
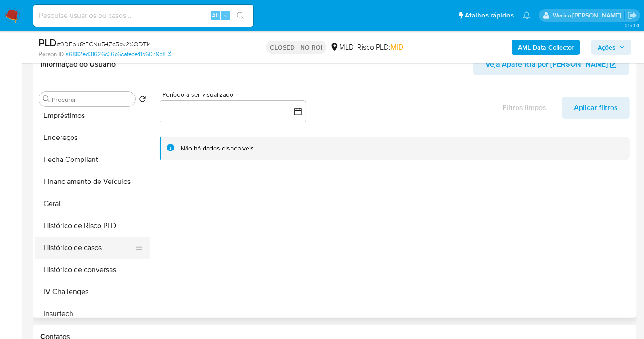
select select "10"
click at [88, 237] on button "Histórico de casos" at bounding box center [88, 247] width 107 height 22
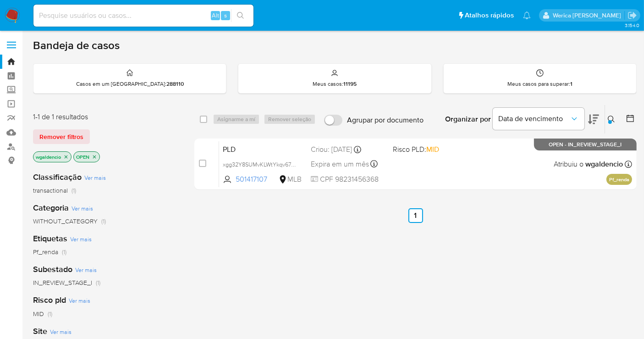
click at [608, 117] on icon at bounding box center [611, 118] width 7 height 7
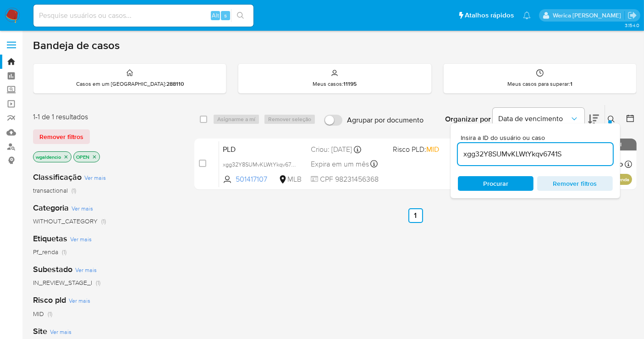
click at [549, 159] on div "xgg32Y8SUMvKLWtYkqv6741S" at bounding box center [535, 154] width 155 height 22
click at [549, 152] on input "xgg32Y8SUMvKLWtYkqv6741S" at bounding box center [535, 154] width 155 height 12
click at [548, 152] on input "xgg32Y8SUMvKLWtYkqv6741S" at bounding box center [535, 154] width 155 height 12
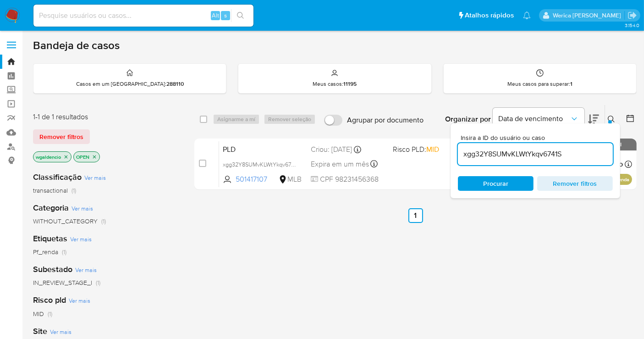
paste input "1odBX5Az8SHZ1aN9mAC4Eswl"
type input "1odBX5Az8SHZ1aN9mAC4Eswl"
click at [613, 97] on div "Bandeja de casos Casos em um prato : 288110 Meus casos : 11195 Meus casos para …" at bounding box center [335, 278] width 604 height 481
click at [604, 118] on div "Organizar por Data de vencimento Os resultados não podem ser classificados enqu…" at bounding box center [532, 119] width 209 height 28
click at [609, 115] on icon at bounding box center [611, 118] width 7 height 7
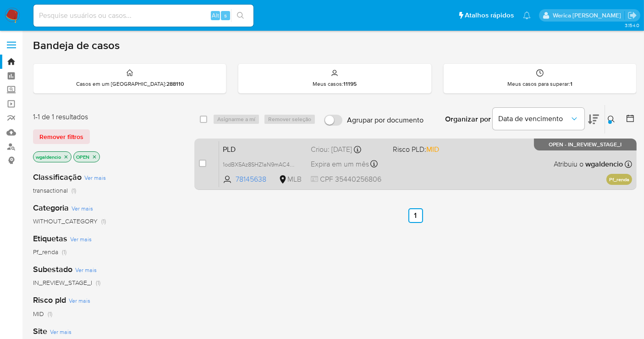
click at [483, 158] on div "PLD 1odBX5Az8SHZ1aN9mAC4Eswl 78145638 MLB Risco PLD: MID Criou: [DATE] Criou: […" at bounding box center [425, 164] width 413 height 46
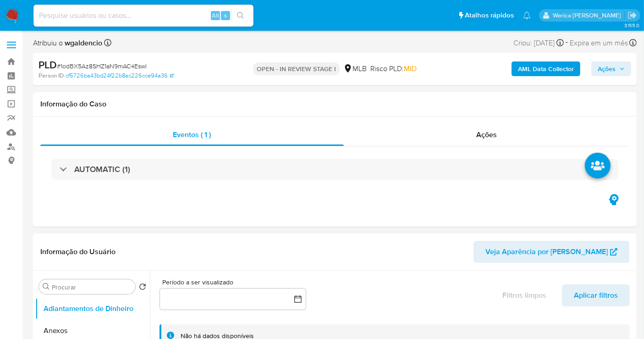
select select "10"
click at [552, 272] on section "Período a ser visualizado inputDatePicker Filtros limpos Aplicar filtros Não há…" at bounding box center [394, 308] width 479 height 77
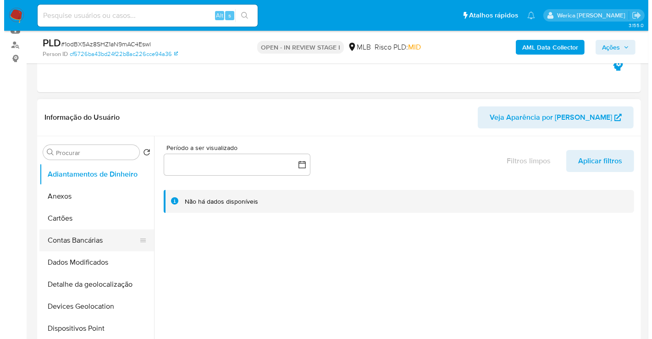
scroll to position [203, 0]
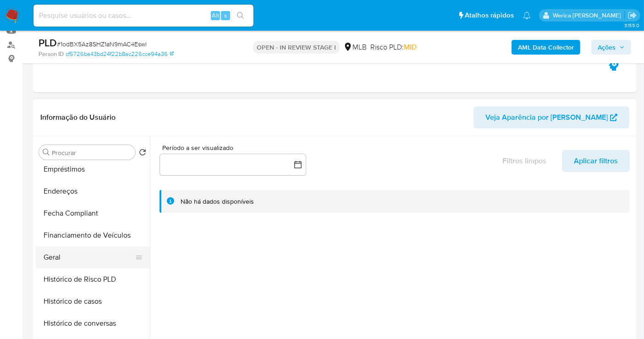
click at [93, 254] on button "Geral" at bounding box center [88, 257] width 107 height 22
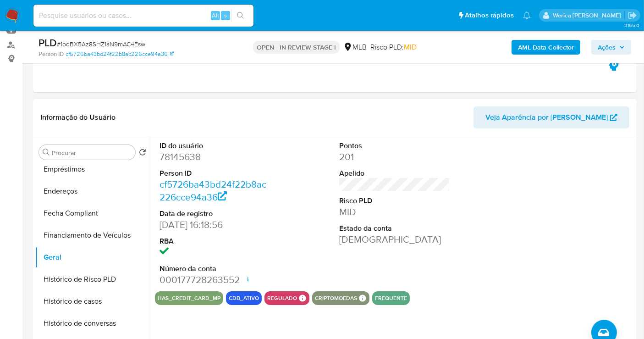
click at [180, 159] on dd "78145638" at bounding box center [214, 156] width 111 height 13
copy dd "78145638"
click at [534, 51] on b "AML Data Collector" at bounding box center [546, 47] width 56 height 15
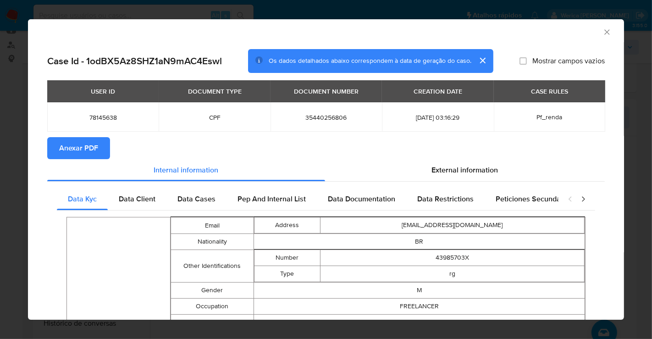
click at [101, 144] on button "Anexar PDF" at bounding box center [78, 148] width 63 height 22
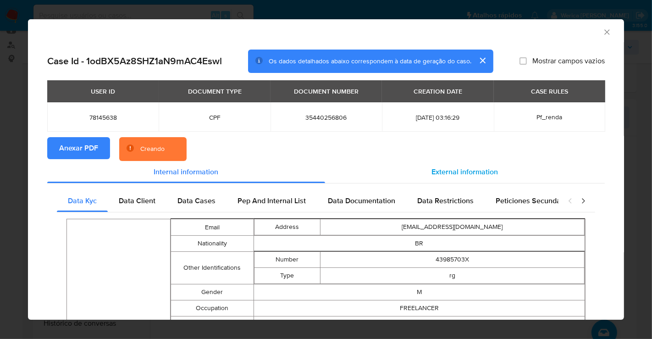
click at [436, 168] on span "External information" at bounding box center [465, 171] width 66 height 11
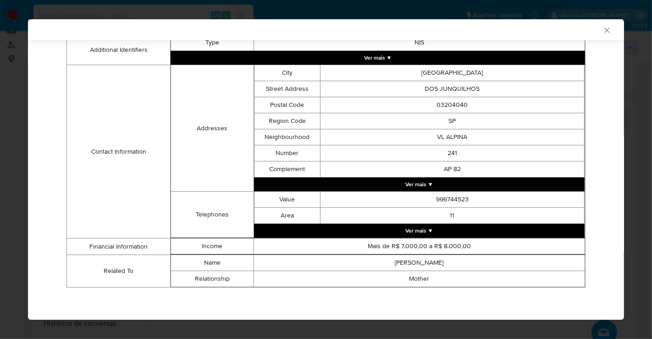
scroll to position [262, 0]
click at [558, 77] on td "[GEOGRAPHIC_DATA]" at bounding box center [452, 73] width 264 height 16
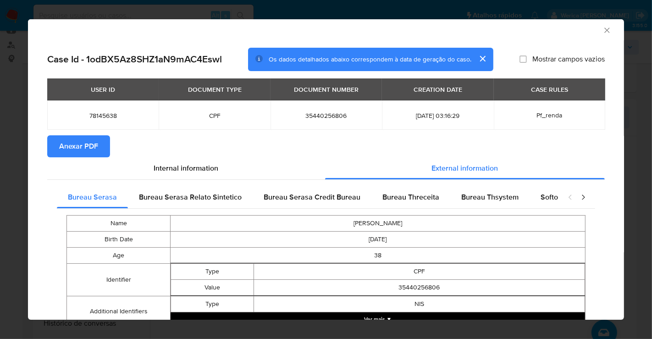
scroll to position [0, 0]
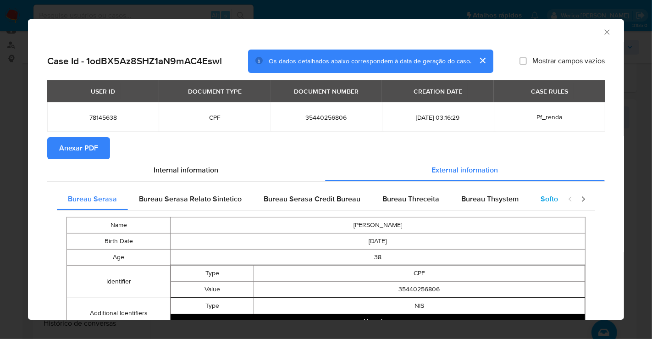
click at [543, 197] on span "Softon" at bounding box center [551, 198] width 22 height 11
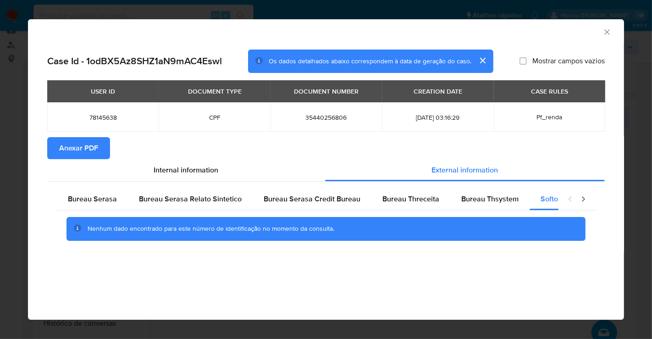
click at [580, 148] on section "Anexar PDF" at bounding box center [325, 148] width 557 height 22
click at [472, 199] on span "Bureau Thsystem" at bounding box center [489, 198] width 57 height 11
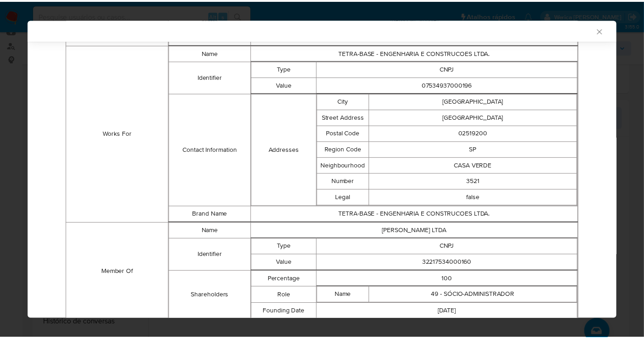
scroll to position [555, 0]
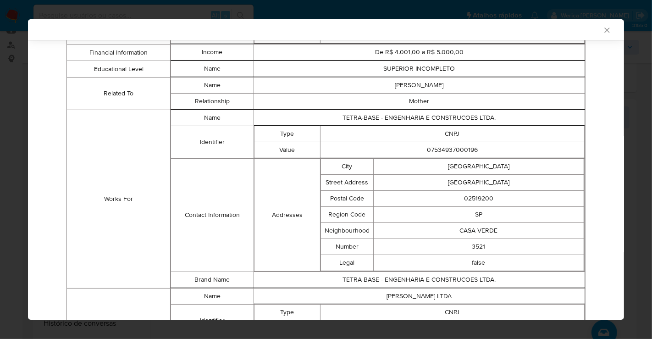
click at [565, 218] on td "SP" at bounding box center [478, 215] width 210 height 16
click at [13, 245] on div "AML Data Collector Case Id - 1odBX5Az8SHZ1aN9mAC4Eswl Os dados detalhados abaix…" at bounding box center [326, 169] width 652 height 339
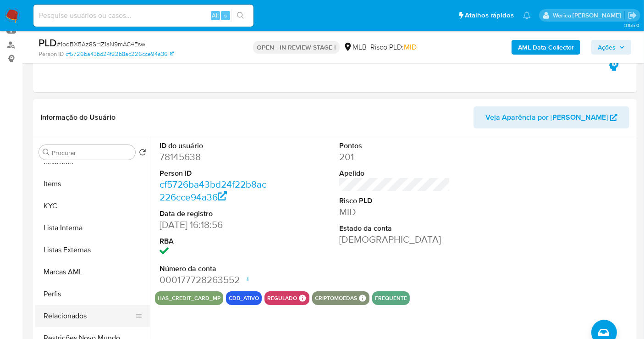
scroll to position [409, 0]
click at [105, 329] on button "Restrições Novo Mundo" at bounding box center [88, 337] width 107 height 22
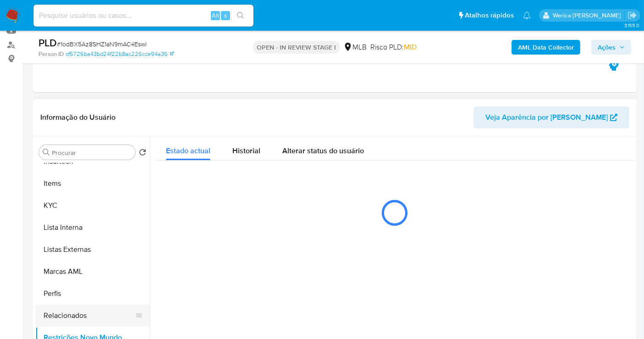
scroll to position [153, 0]
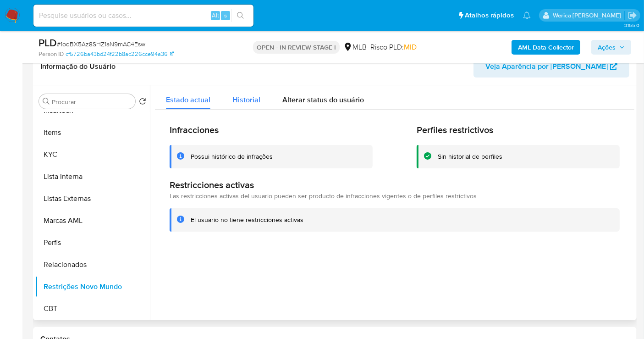
click at [245, 99] on span "Historial" at bounding box center [246, 99] width 28 height 11
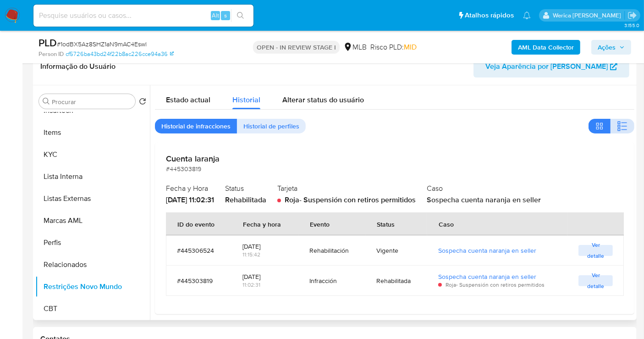
click at [618, 128] on icon "button" at bounding box center [622, 126] width 11 height 11
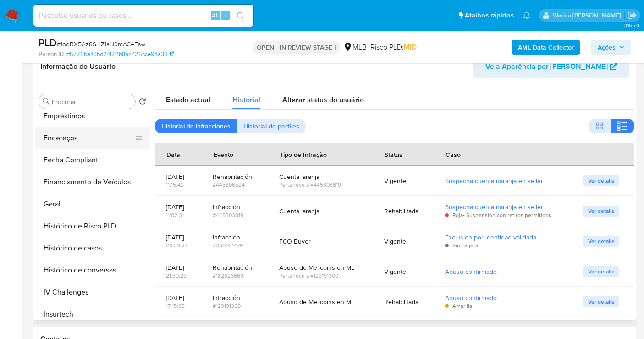
scroll to position [103, 0]
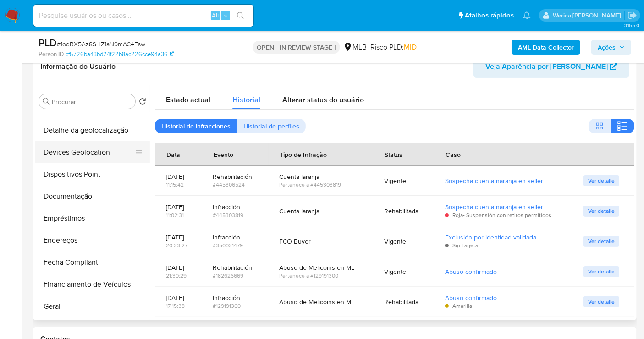
click at [69, 159] on button "Devices Geolocation" at bounding box center [88, 152] width 107 height 22
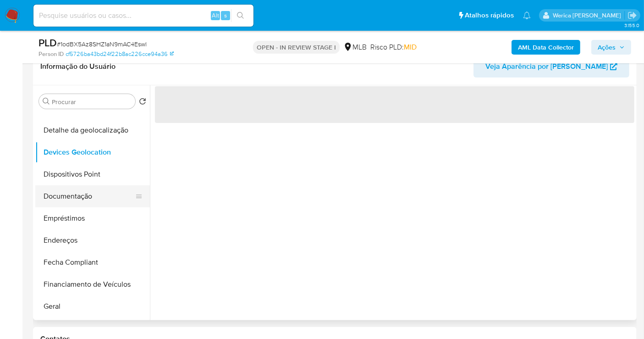
click at [66, 205] on button "Documentação" at bounding box center [88, 196] width 107 height 22
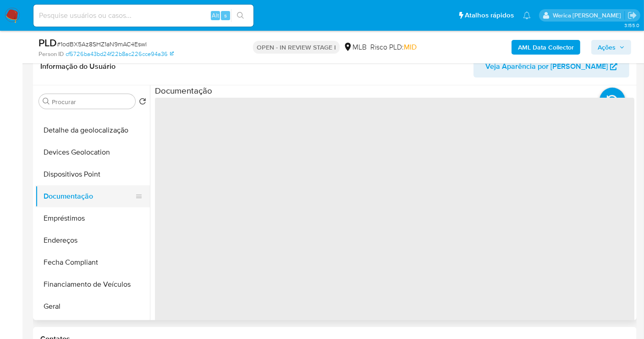
click at [63, 198] on button "Documentação" at bounding box center [88, 196] width 107 height 22
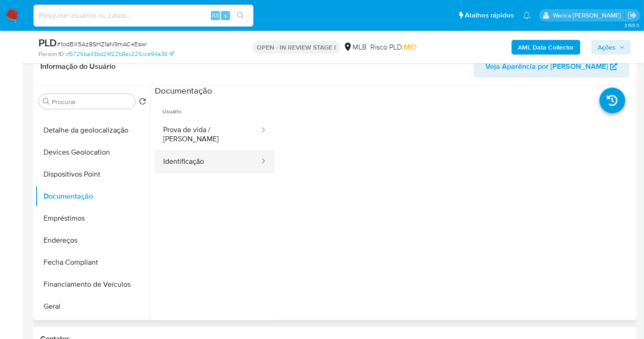
click at [217, 150] on button "Identificação" at bounding box center [207, 161] width 105 height 23
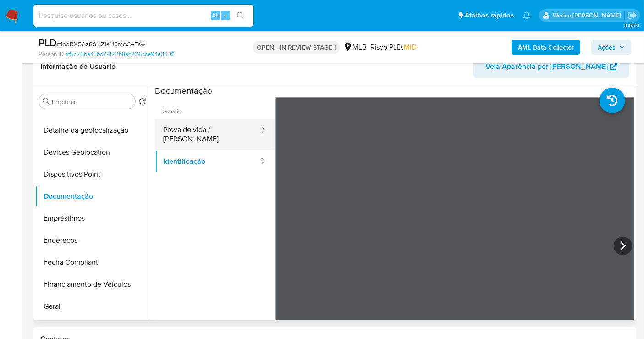
click at [222, 133] on button "Prova de vida / [PERSON_NAME]" at bounding box center [207, 134] width 105 height 31
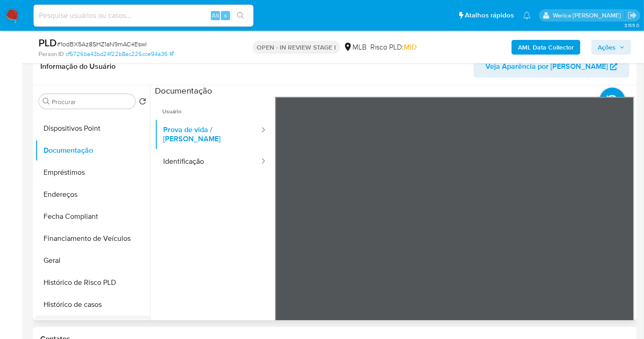
scroll to position [205, 0]
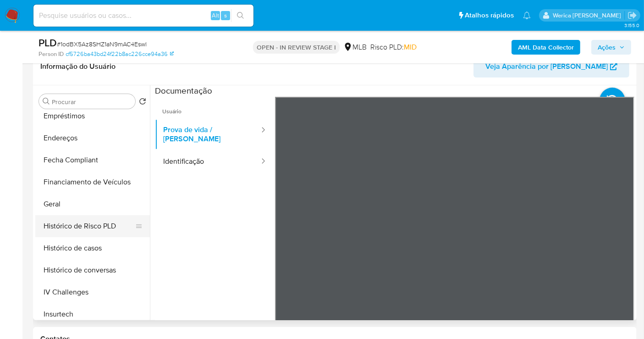
click at [65, 217] on button "Histórico de Risco PLD" at bounding box center [88, 226] width 107 height 22
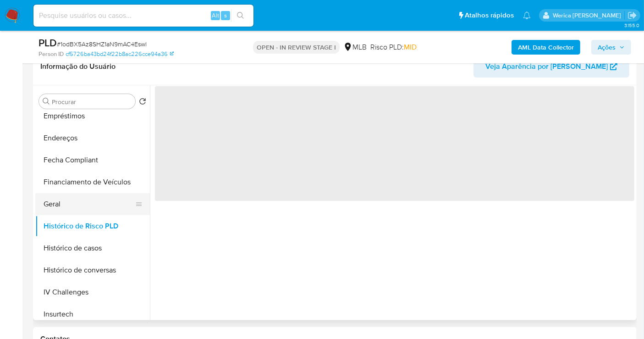
click at [65, 203] on button "Geral" at bounding box center [88, 204] width 107 height 22
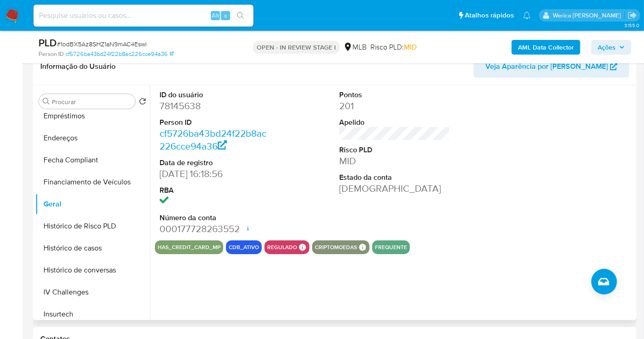
click at [568, 135] on div at bounding box center [575, 162] width 120 height 155
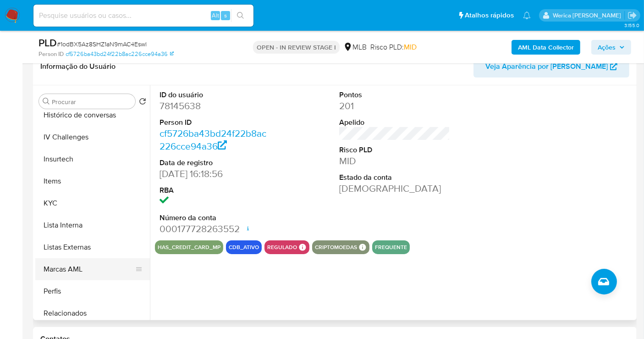
scroll to position [409, 0]
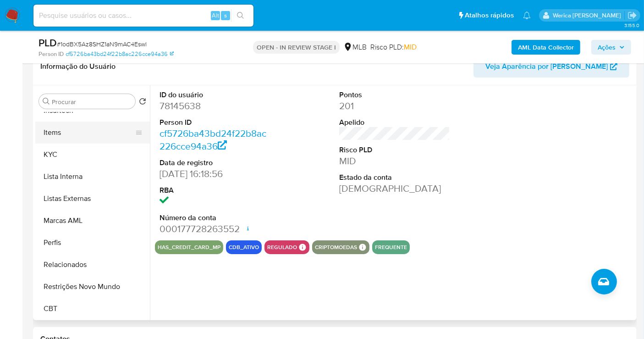
click at [85, 137] on button "Items" at bounding box center [88, 132] width 107 height 22
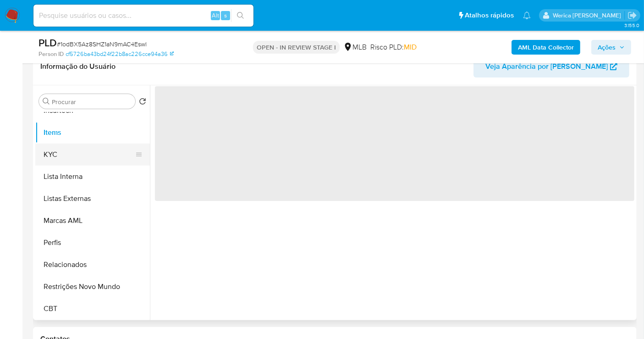
click at [82, 157] on button "KYC" at bounding box center [88, 154] width 107 height 22
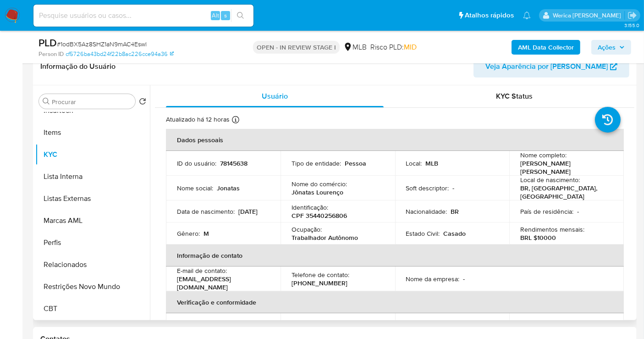
click at [564, 177] on p "Local de nascimento :" at bounding box center [550, 180] width 60 height 8
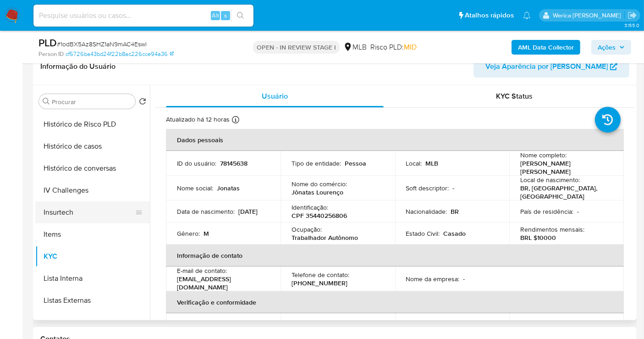
scroll to position [205, 0]
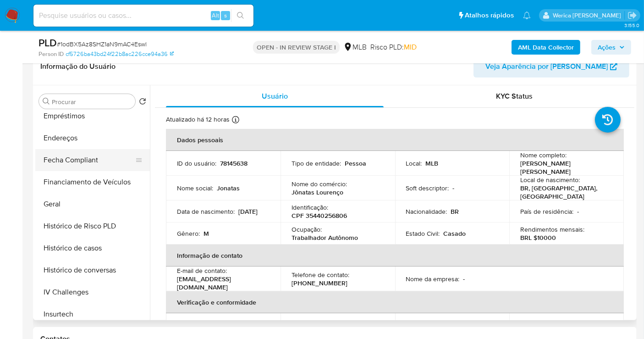
click at [86, 149] on button "Fecha Compliant" at bounding box center [88, 160] width 107 height 22
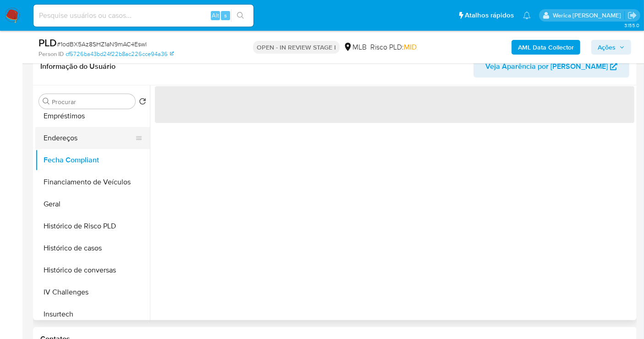
click at [91, 129] on button "Endereços" at bounding box center [88, 138] width 107 height 22
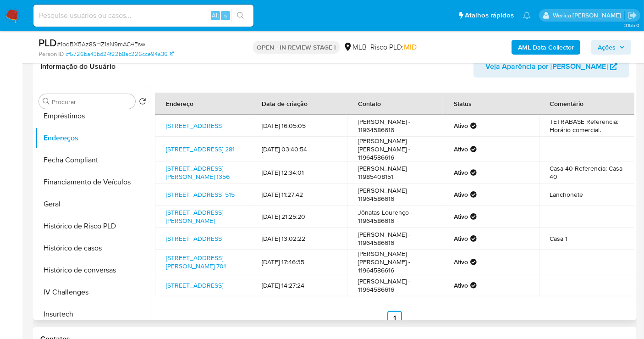
click at [523, 71] on span "Veja Aparência por [PERSON_NAME]" at bounding box center [546, 66] width 122 height 22
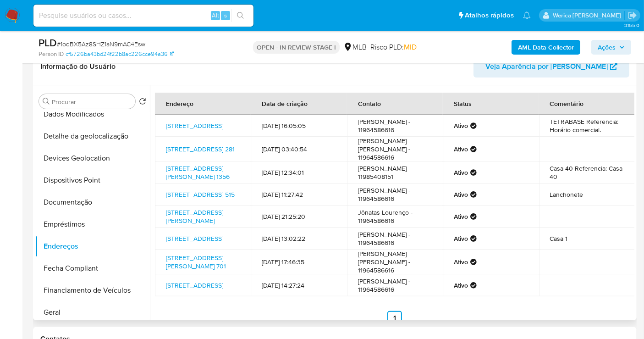
scroll to position [52, 0]
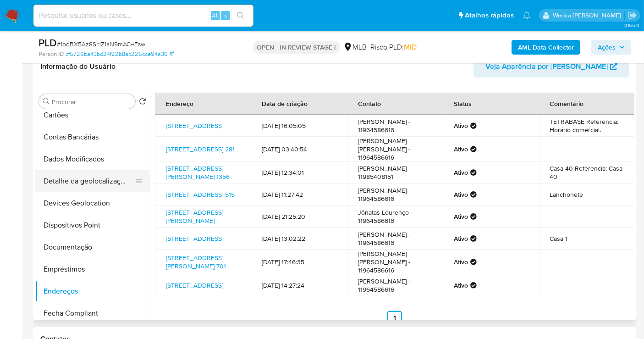
click at [91, 181] on button "Detalhe da geolocalização" at bounding box center [88, 181] width 107 height 22
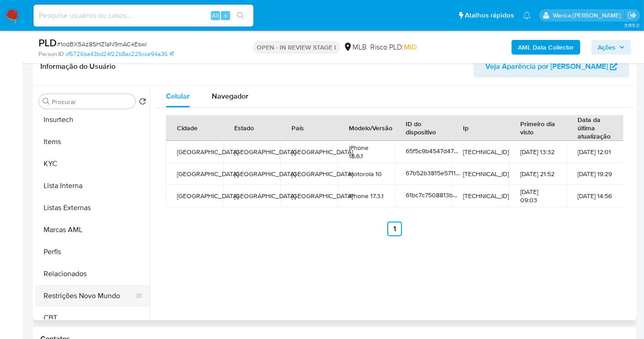
scroll to position [409, 0]
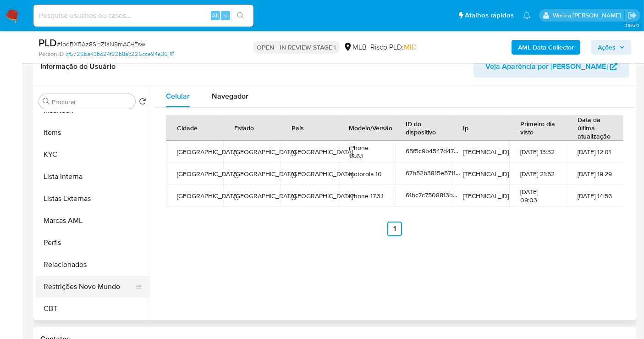
click at [71, 287] on button "Restrições Novo Mundo" at bounding box center [88, 286] width 107 height 22
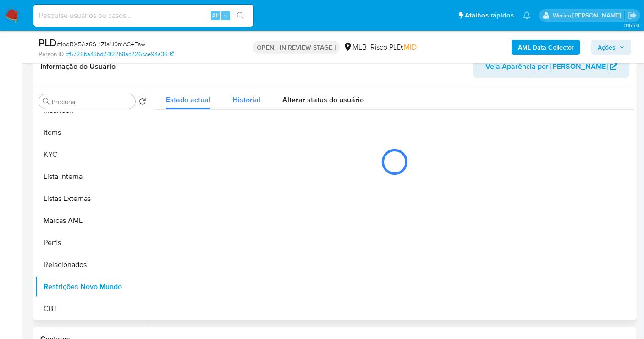
click at [264, 100] on button "Historial" at bounding box center [246, 97] width 50 height 24
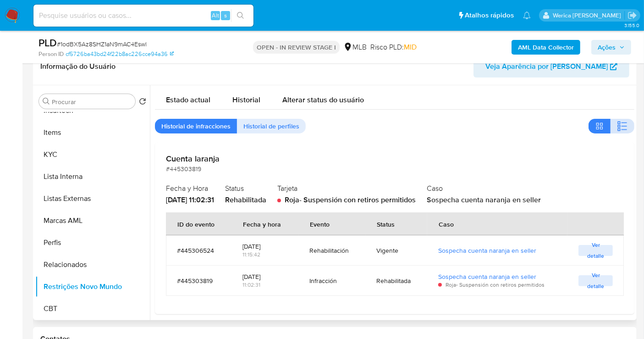
click at [611, 121] on button "button" at bounding box center [622, 126] width 24 height 15
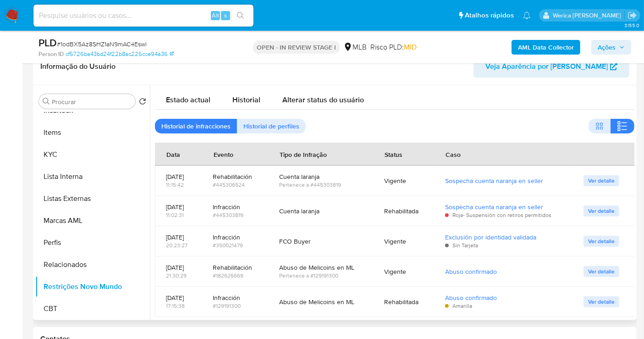
click at [493, 97] on div "Estado actual Historial Alterar status do usuário" at bounding box center [394, 97] width 479 height 24
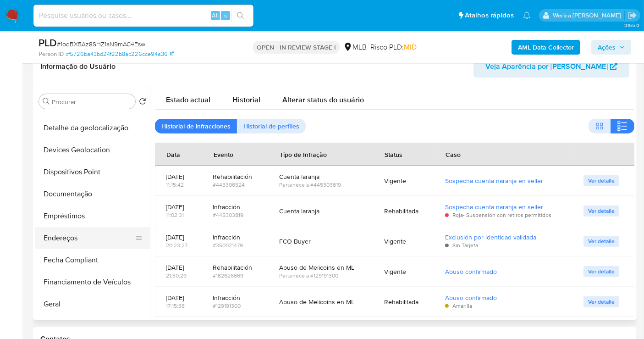
scroll to position [103, 0]
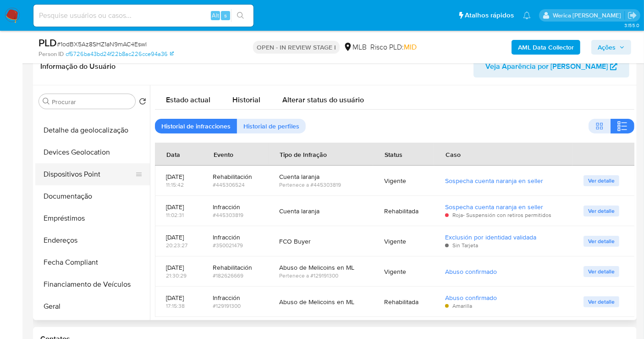
click at [71, 170] on button "Dispositivos Point" at bounding box center [88, 174] width 107 height 22
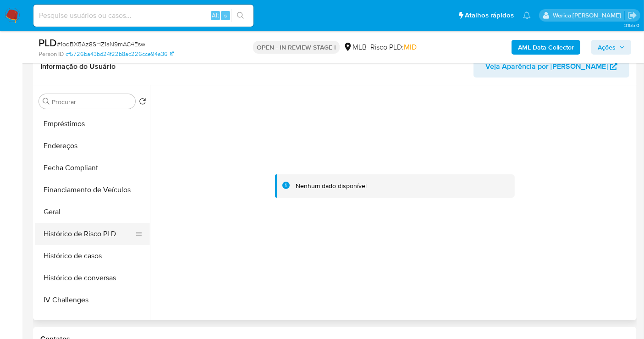
scroll to position [307, 0]
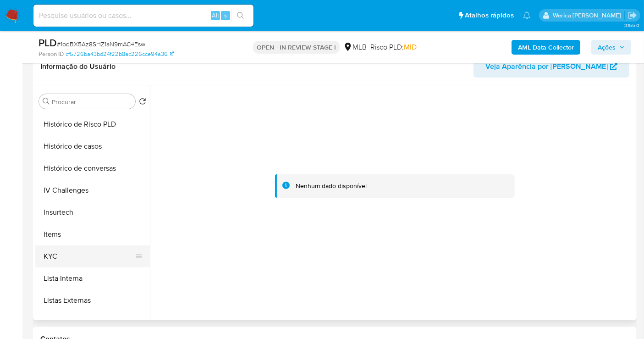
click at [85, 264] on button "KYC" at bounding box center [88, 256] width 107 height 22
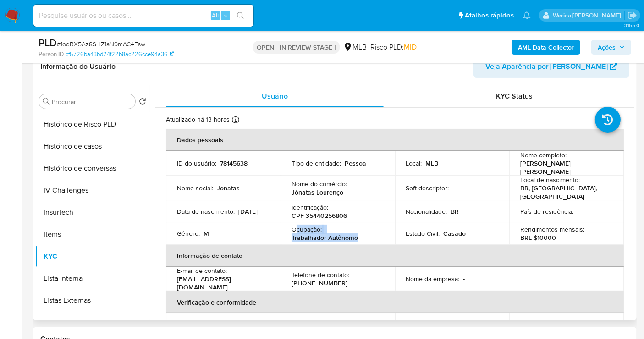
drag, startPoint x: 297, startPoint y: 225, endPoint x: 357, endPoint y: 231, distance: 59.9
click at [357, 231] on div "Ocupação : Trabalhador Autônomo" at bounding box center [337, 233] width 93 height 16
copy div "cupação : Trabalhador Autônomo"
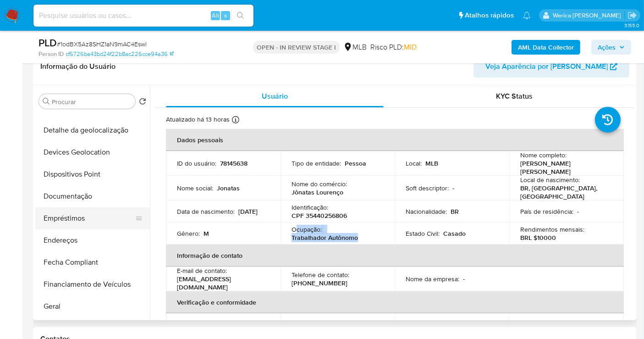
click at [104, 207] on button "Empréstimos" at bounding box center [88, 218] width 107 height 22
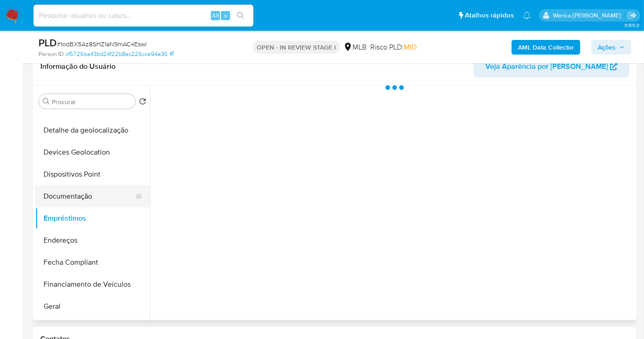
click at [102, 198] on button "Documentação" at bounding box center [88, 196] width 107 height 22
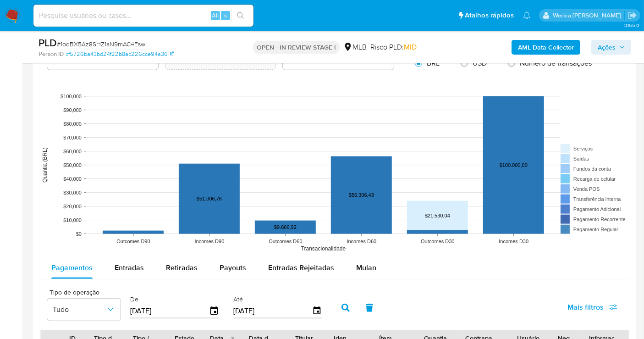
scroll to position [635, 0]
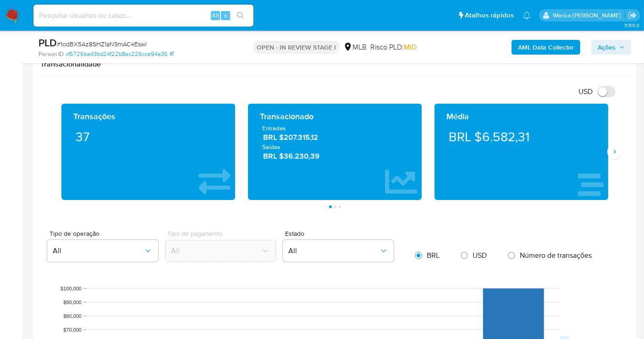
click at [622, 152] on div "Transações 37 Transacionado Entradas BRL $207.315,12 Saídas BRL $36.230,39 Médi…" at bounding box center [334, 156] width 589 height 104
click at [617, 148] on icon "Siguiente" at bounding box center [614, 151] width 7 height 7
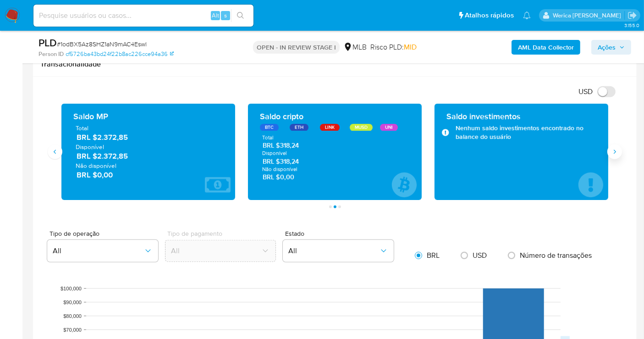
click at [611, 148] on icon "Siguiente" at bounding box center [614, 151] width 7 height 7
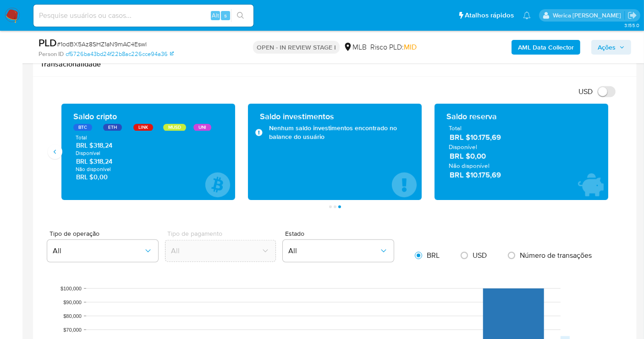
drag, startPoint x: 473, startPoint y: 136, endPoint x: 501, endPoint y: 136, distance: 28.4
click at [501, 136] on span "BRL $10.175,69" at bounding box center [522, 137] width 144 height 11
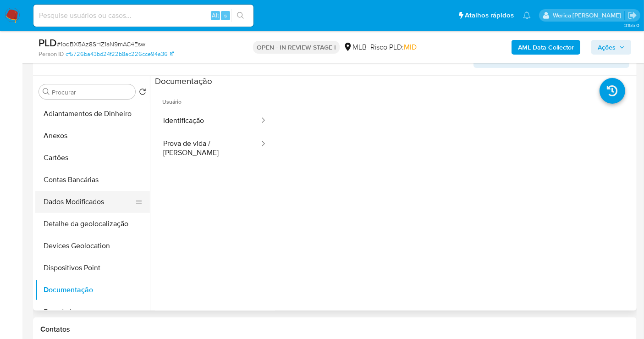
scroll to position [126, 0]
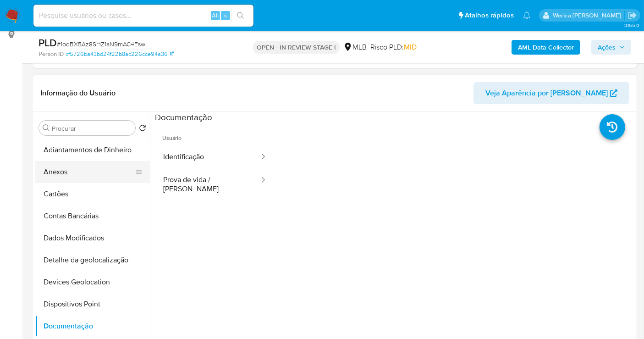
click at [77, 179] on button "Anexos" at bounding box center [88, 172] width 107 height 22
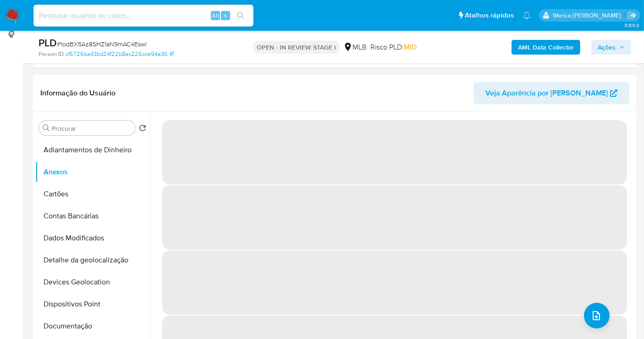
click at [598, 151] on span "‌" at bounding box center [394, 152] width 465 height 64
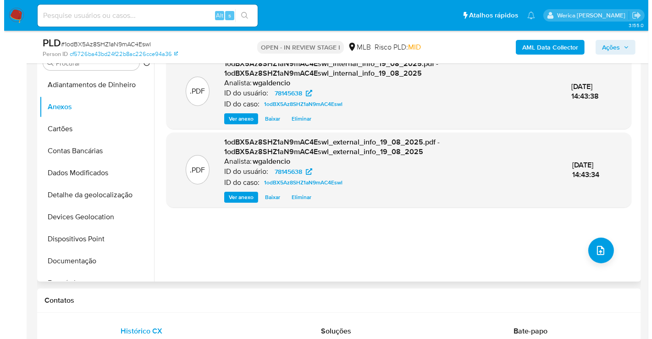
scroll to position [228, 0]
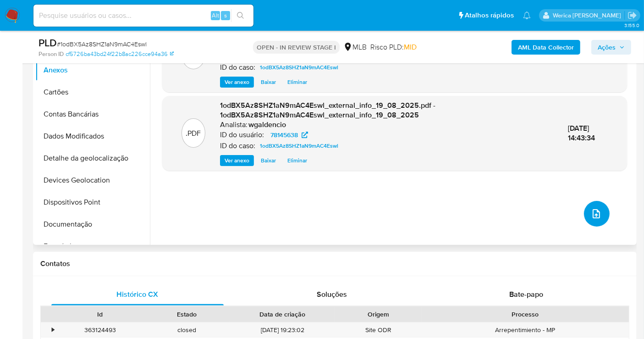
click at [597, 206] on button "upload-file" at bounding box center [597, 214] width 26 height 26
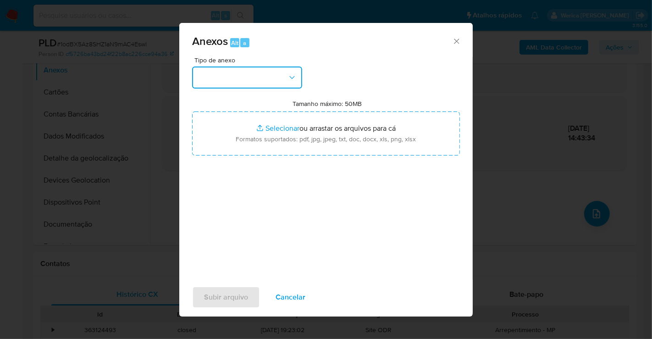
click at [266, 85] on button "button" at bounding box center [247, 77] width 110 height 22
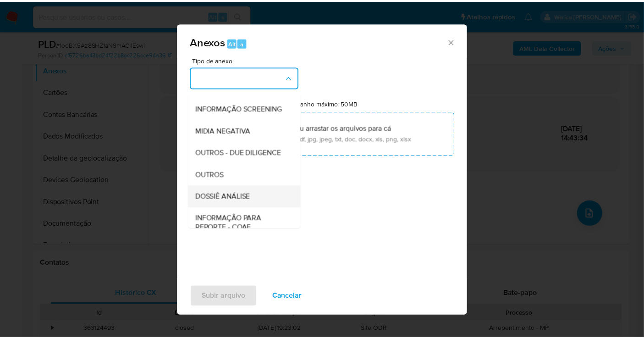
scroll to position [141, 0]
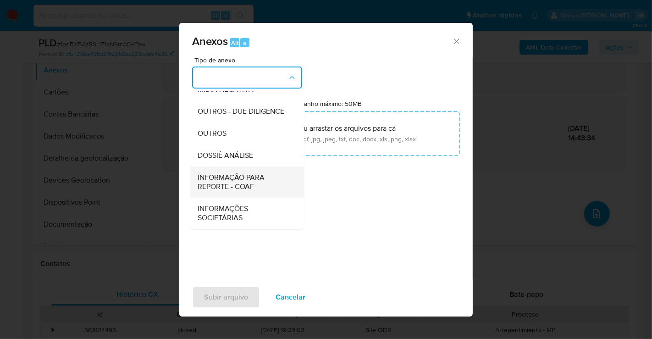
click at [259, 185] on span "INFORMAÇÃO PARA REPORTE - COAF" at bounding box center [244, 182] width 93 height 18
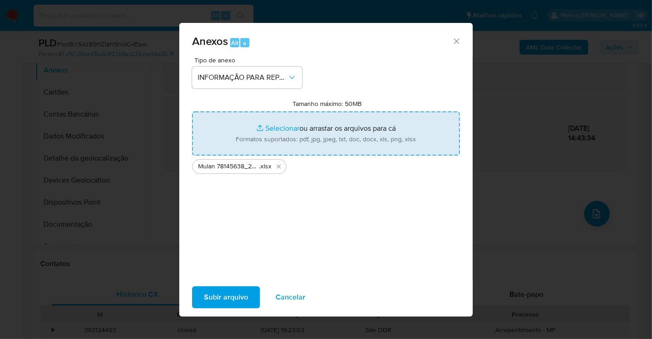
type input "C:\fakepath\SAR - XXXX - CPF 35440256806 - JONATAS ALVES MAXIMO LOURENCO.pdf"
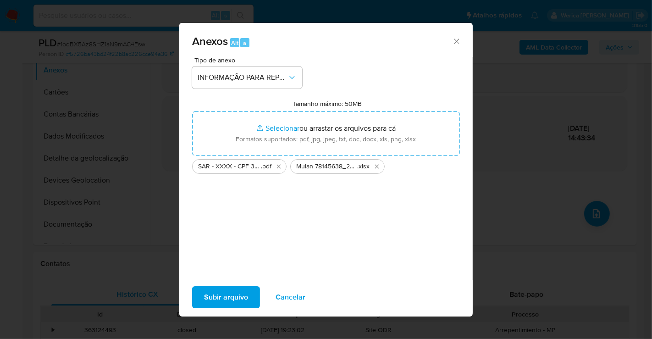
click at [214, 298] on span "Subir arquivo" at bounding box center [226, 297] width 44 height 20
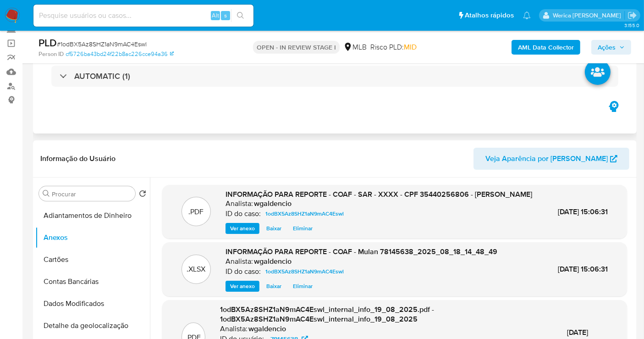
scroll to position [24, 0]
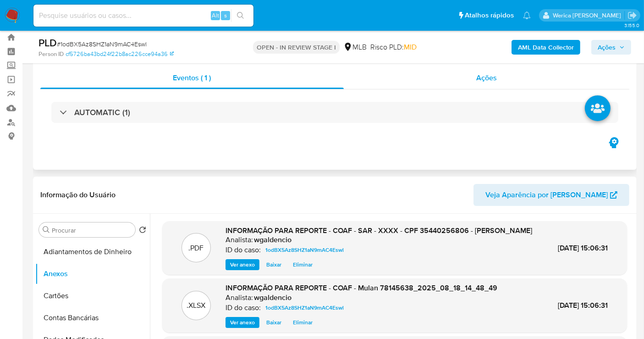
click at [483, 82] on span "Ações" at bounding box center [486, 77] width 21 height 11
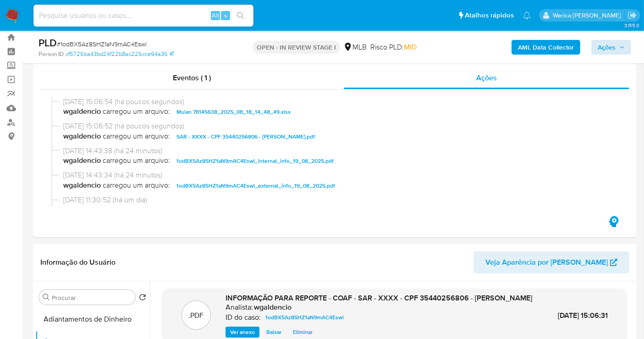
drag, startPoint x: 607, startPoint y: 33, endPoint x: 605, endPoint y: 46, distance: 13.4
click at [607, 34] on div "PLD # 1odBX5Az8SHZ1aN9mAC4Eswl Person ID cf5726ba43bd24f22b8ac226cce94a36 OPEN …" at bounding box center [335, 47] width 604 height 33
click at [605, 49] on span "Ações" at bounding box center [607, 47] width 18 height 15
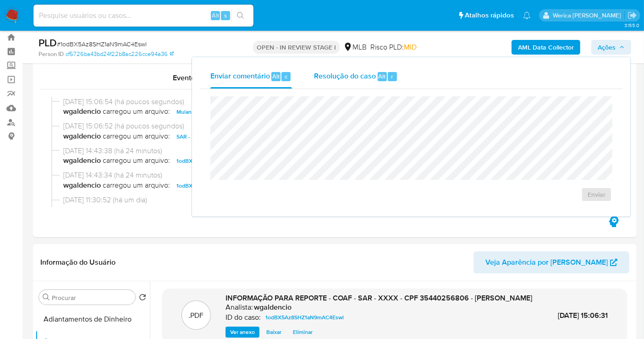
click at [383, 77] on span "Alt" at bounding box center [382, 76] width 7 height 9
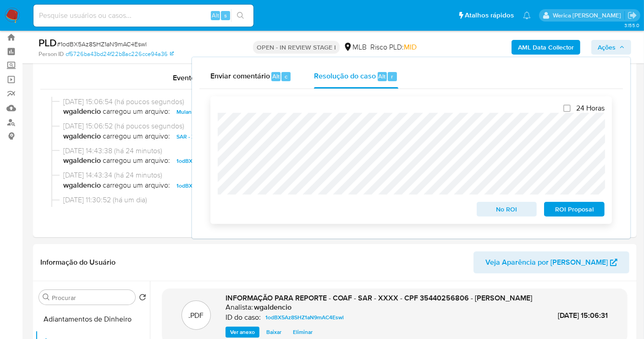
click at [556, 205] on span "ROI Proposal" at bounding box center [574, 209] width 48 height 13
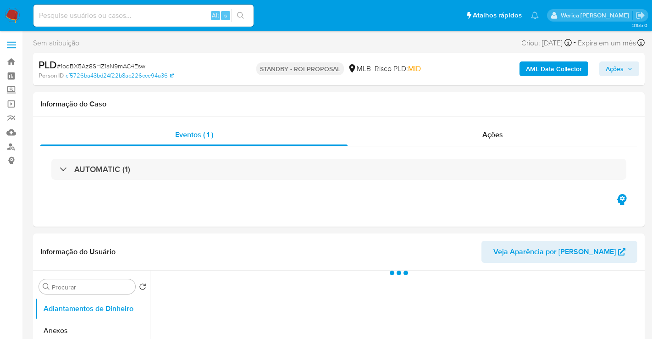
select select "10"
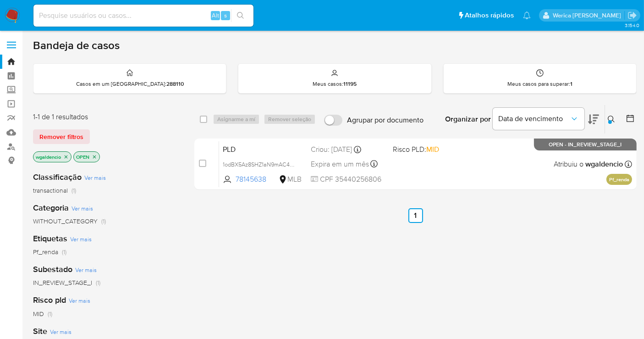
click at [608, 121] on icon at bounding box center [611, 118] width 7 height 7
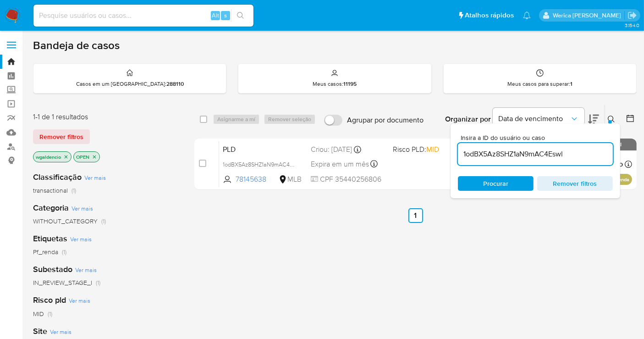
click at [524, 156] on input "1odBX5Az8SHZ1aN9mAC4Eswl" at bounding box center [535, 154] width 155 height 12
type input "QyhQCU51ojAh5Uu0qHCFOxed"
click at [614, 117] on icon at bounding box center [611, 118] width 7 height 7
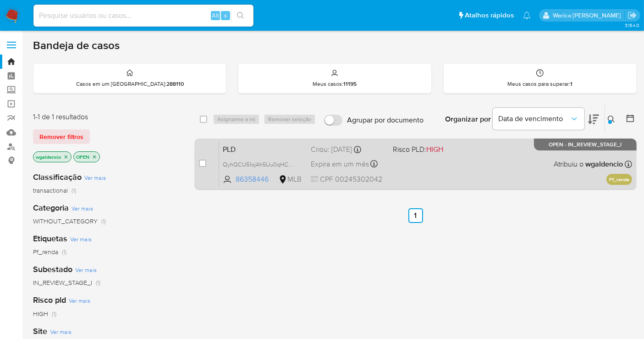
click at [506, 159] on div "PLD QyhQCU51ojAh5Uu0qHCFOxed 86358446 MLB Risco PLD: HIGH Criou: [DATE] Criou: …" at bounding box center [425, 164] width 413 height 46
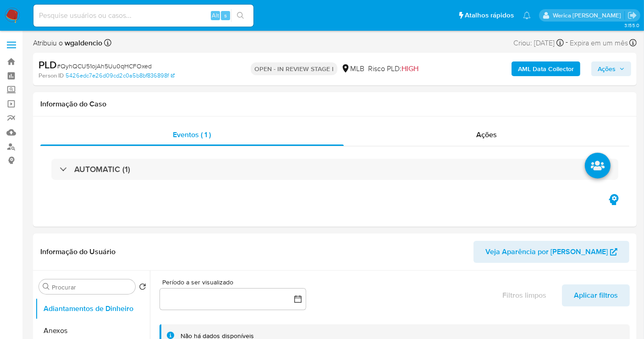
select select "10"
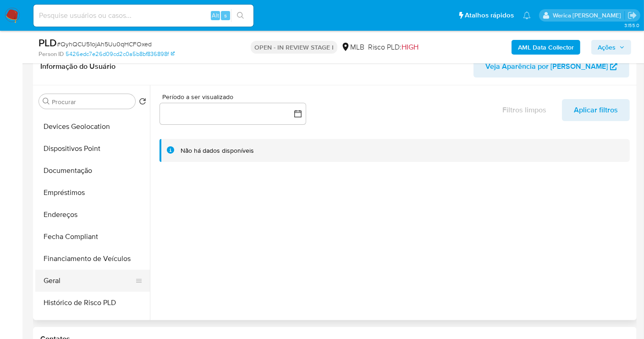
scroll to position [203, 0]
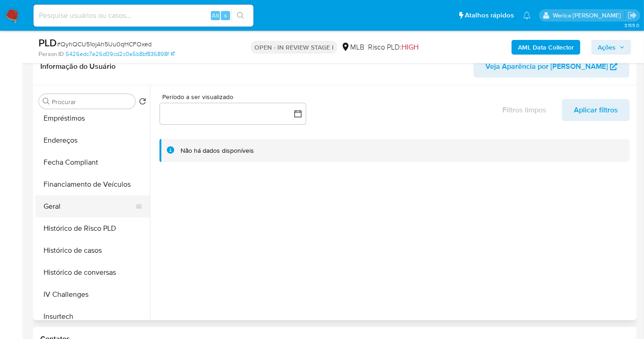
drag, startPoint x: 54, startPoint y: 206, endPoint x: 119, endPoint y: 207, distance: 65.5
click at [54, 206] on button "Geral" at bounding box center [88, 206] width 107 height 22
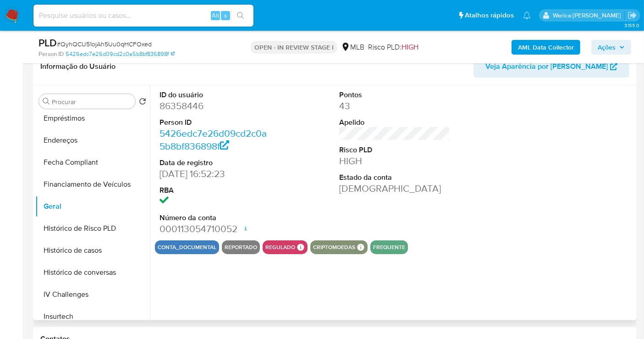
click at [192, 103] on dd "86358446" at bounding box center [214, 105] width 111 height 13
copy dd "86358446"
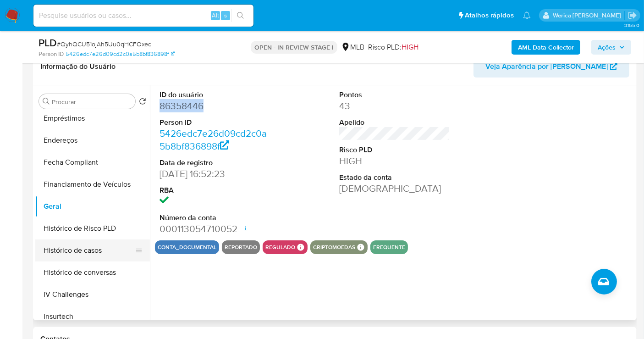
click at [78, 254] on button "Histórico de casos" at bounding box center [88, 250] width 107 height 22
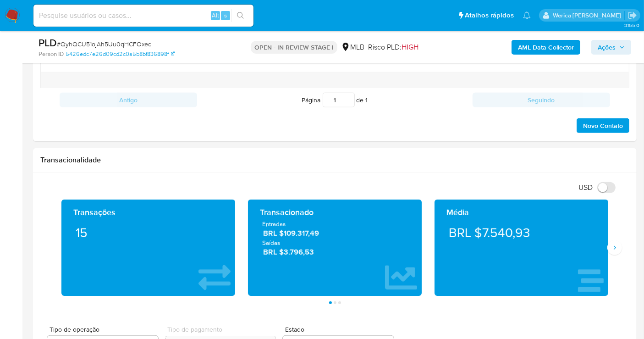
scroll to position [545, 0]
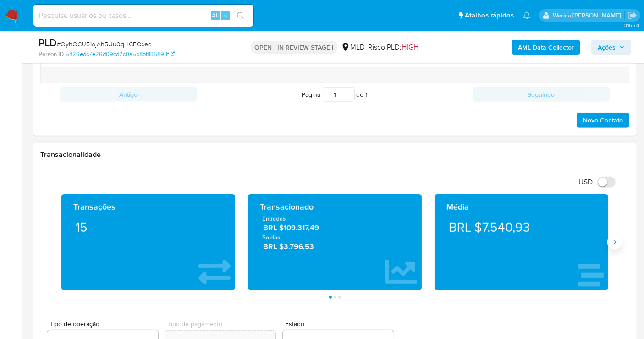
click at [614, 240] on icon "Siguiente" at bounding box center [614, 241] width 7 height 7
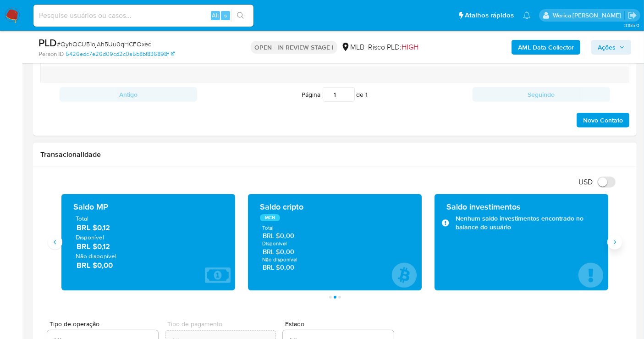
click at [614, 240] on icon "Siguiente" at bounding box center [614, 241] width 7 height 7
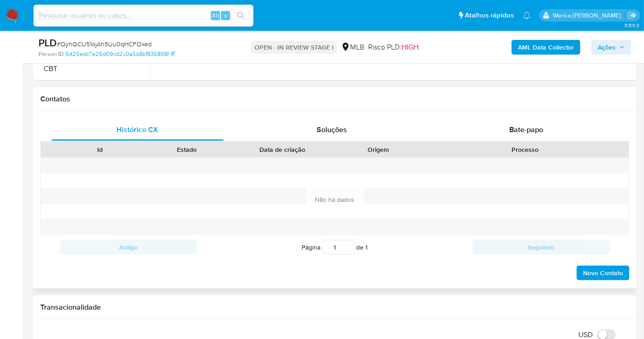
scroll to position [239, 0]
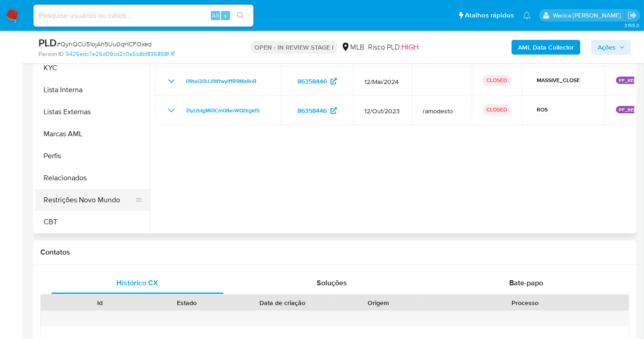
click at [87, 194] on button "Restrições Novo Mundo" at bounding box center [88, 200] width 107 height 22
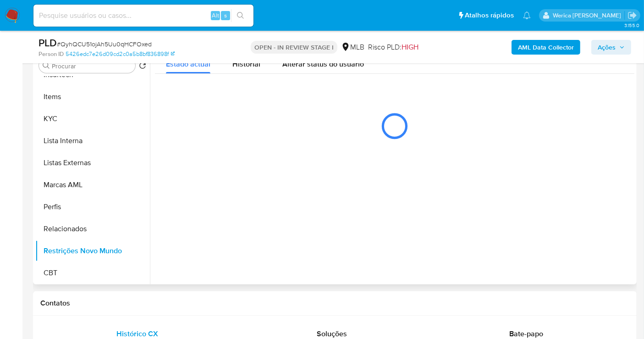
scroll to position [137, 0]
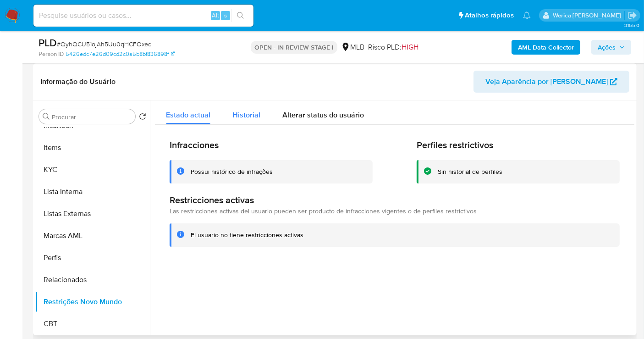
click at [256, 116] on span "Historial" at bounding box center [246, 115] width 28 height 11
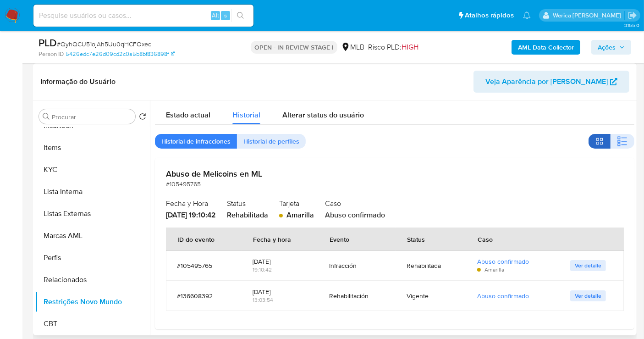
click at [606, 137] on button "button" at bounding box center [599, 141] width 22 height 15
click at [617, 140] on icon "button" at bounding box center [622, 141] width 11 height 11
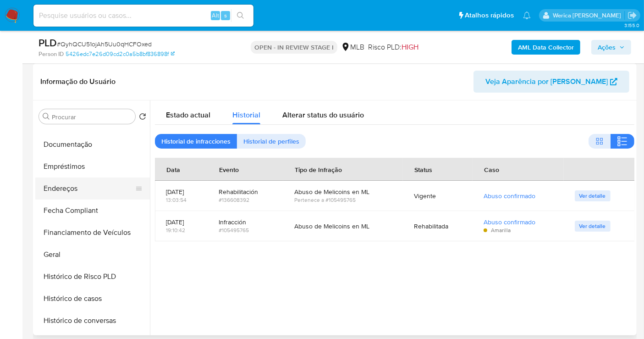
scroll to position [154, 0]
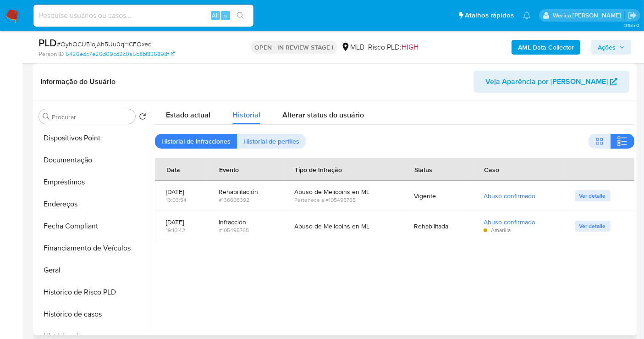
drag, startPoint x: 107, startPoint y: 159, endPoint x: 251, endPoint y: 140, distance: 145.6
click at [116, 157] on button "Documentação" at bounding box center [92, 160] width 115 height 22
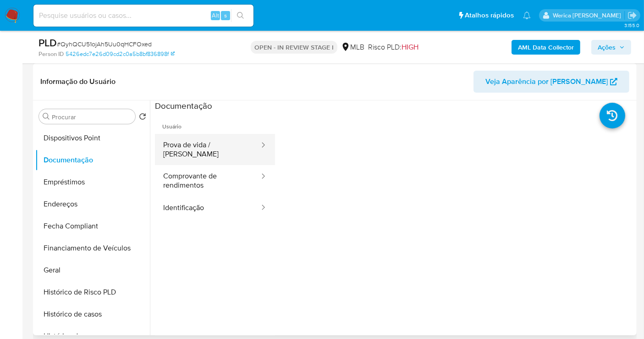
click at [225, 139] on button "Prova de vida / [PERSON_NAME]" at bounding box center [207, 149] width 105 height 31
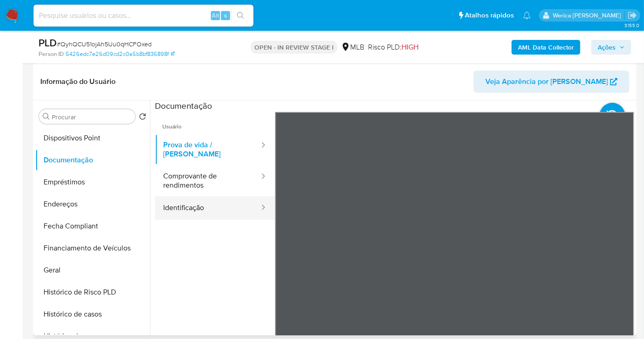
click at [222, 196] on button "Identificação" at bounding box center [207, 207] width 105 height 23
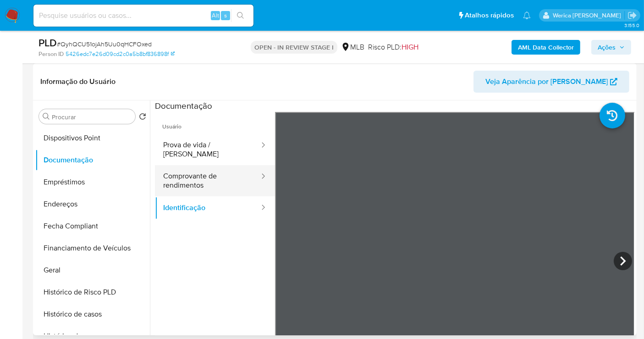
click at [230, 170] on button "Comprovante de rendimentos" at bounding box center [207, 180] width 105 height 31
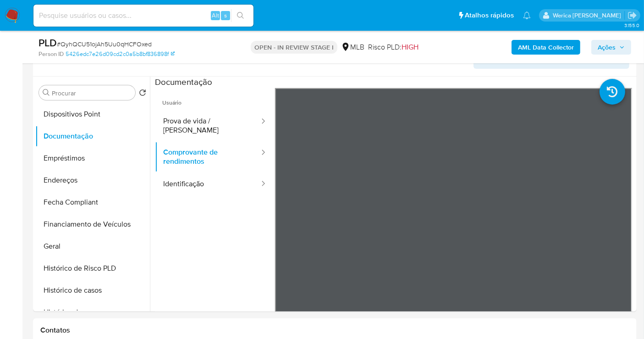
scroll to position [211, 0]
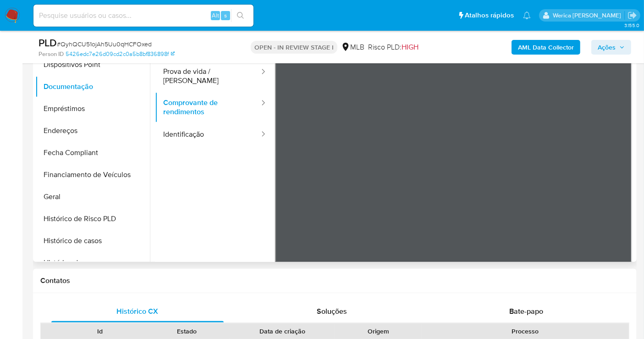
click at [218, 168] on ul "Usuário Prova de vida / Selfie Comprovante de rendimentos Identificação" at bounding box center [215, 170] width 120 height 264
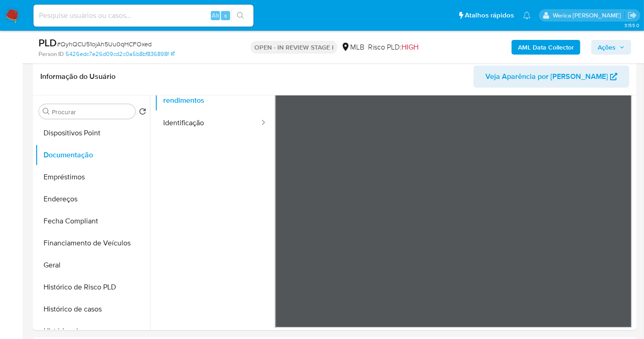
scroll to position [154, 0]
